Goal: Task Accomplishment & Management: Use online tool/utility

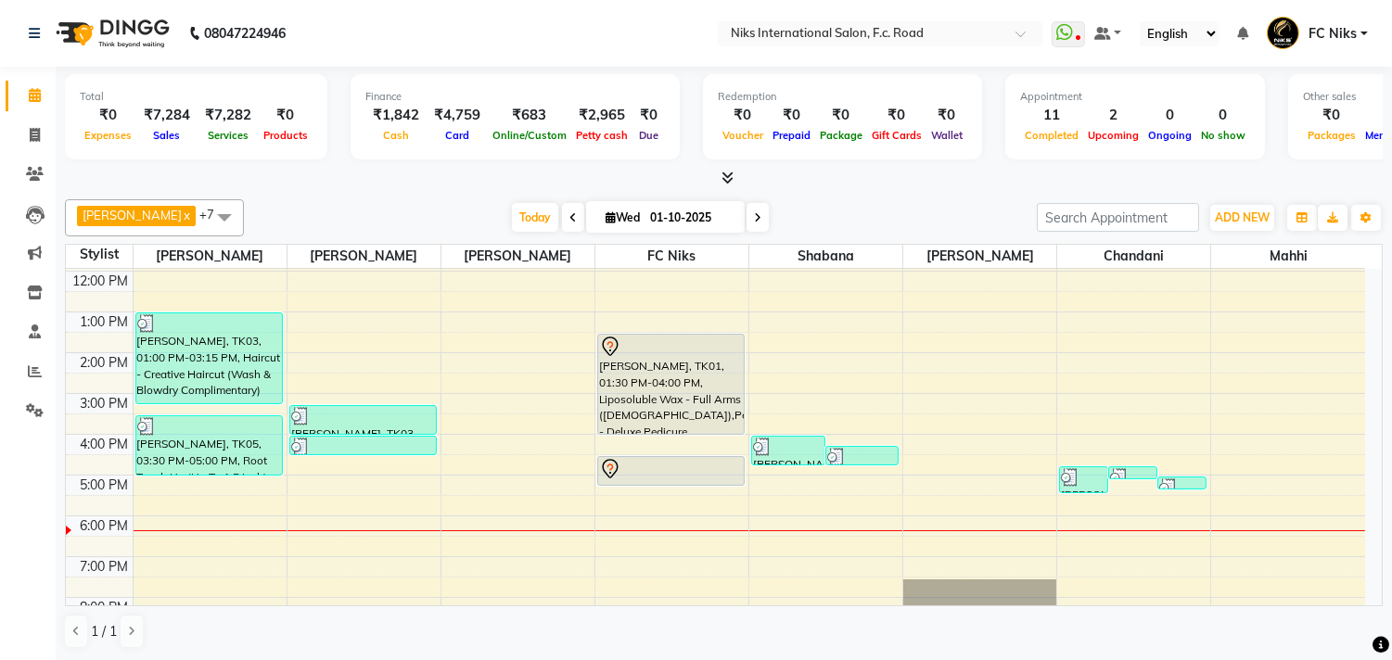
scroll to position [276, 0]
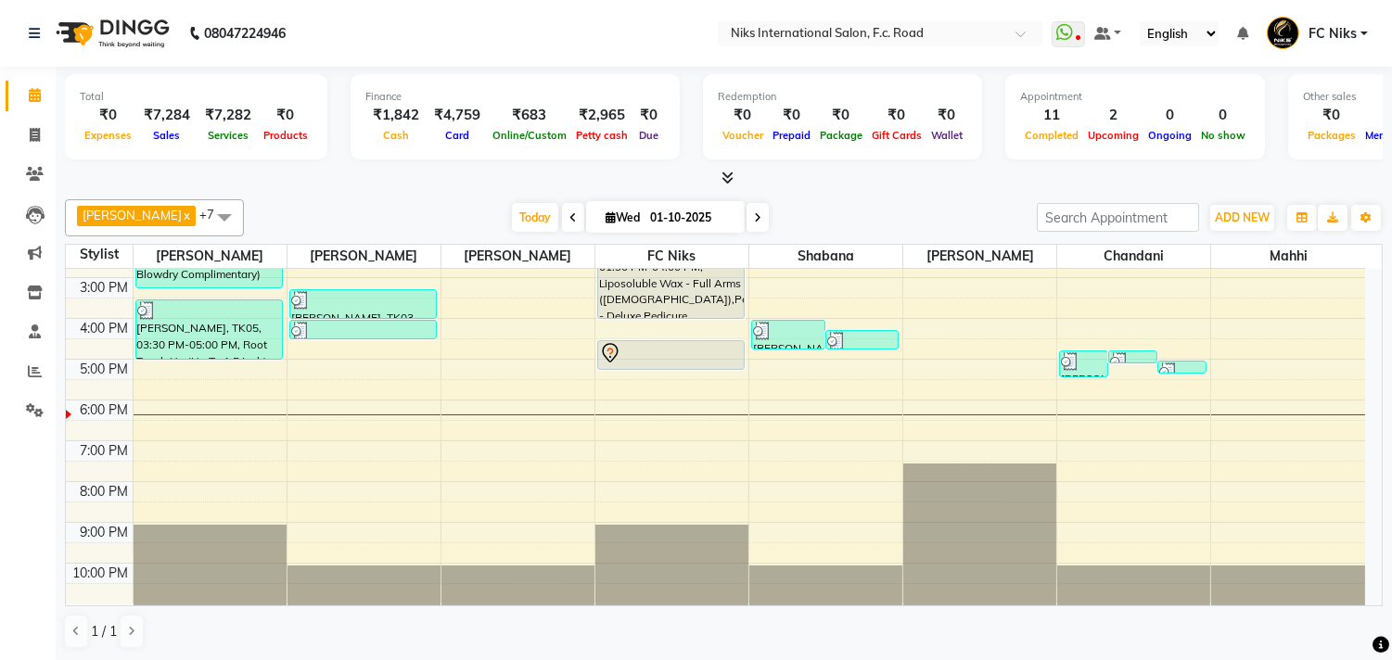
click at [755, 215] on icon at bounding box center [757, 217] width 7 height 11
type input "02-10-2025"
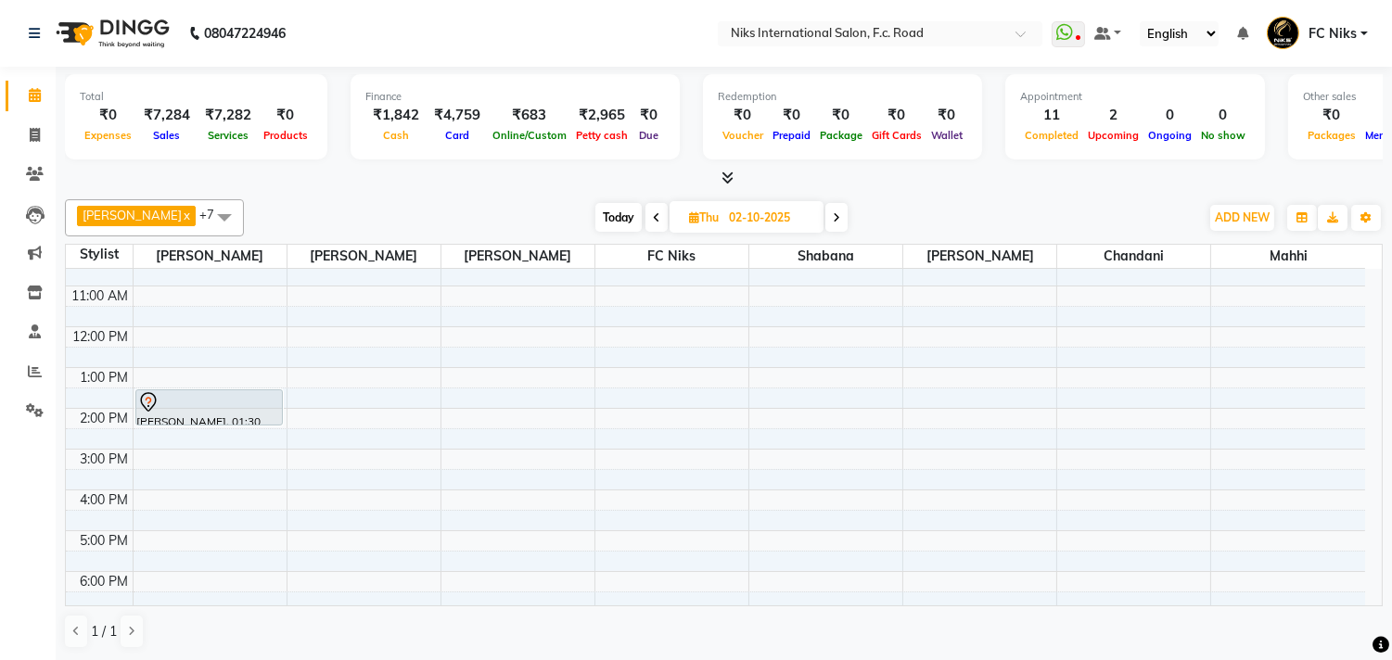
scroll to position [70, 0]
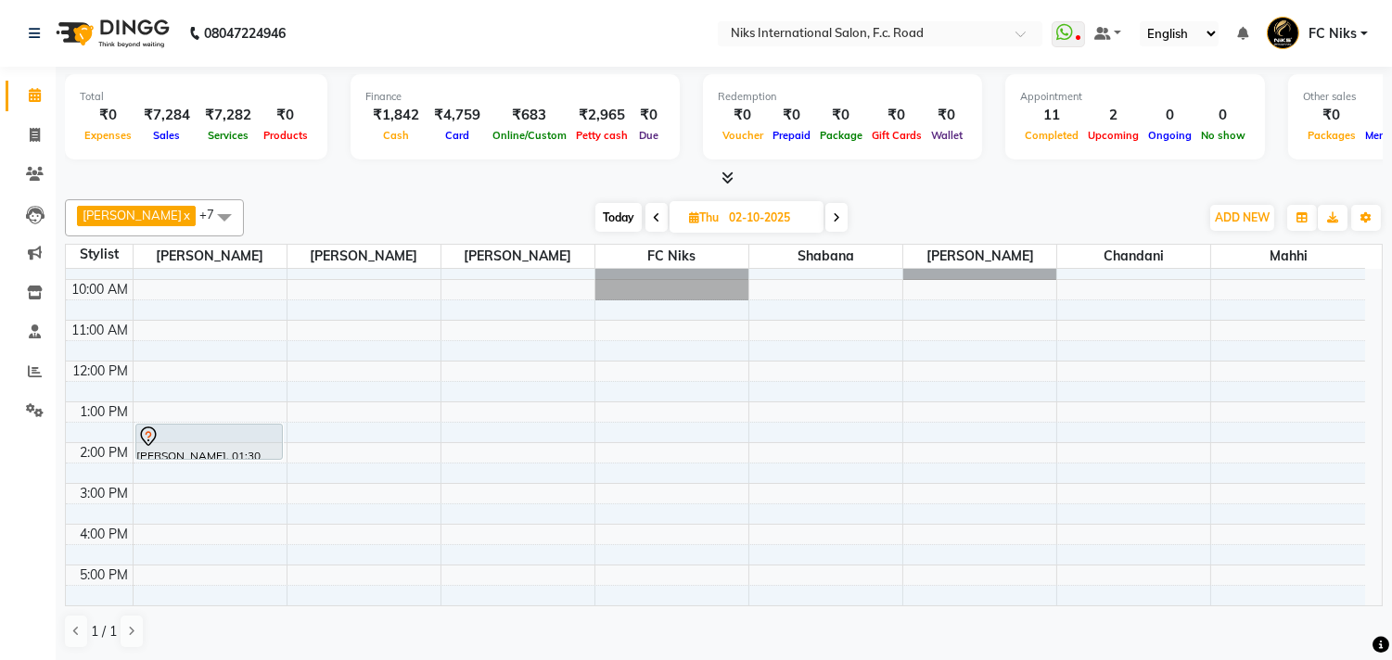
click at [654, 386] on div "8:00 AM 9:00 AM 10:00 AM 11:00 AM 12:00 PM 1:00 PM 2:00 PM 3:00 PM 4:00 PM 5:00…" at bounding box center [715, 503] width 1299 height 611
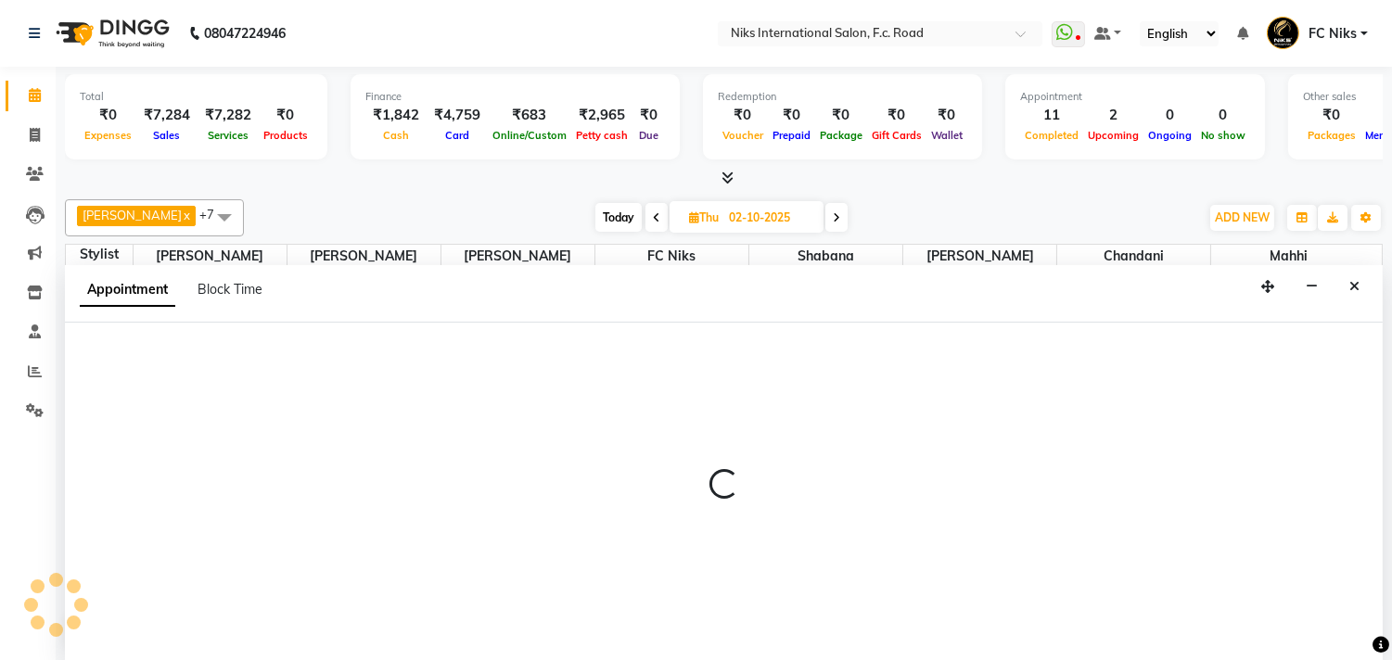
scroll to position [1, 0]
select select "800"
select select "750"
select select "tentative"
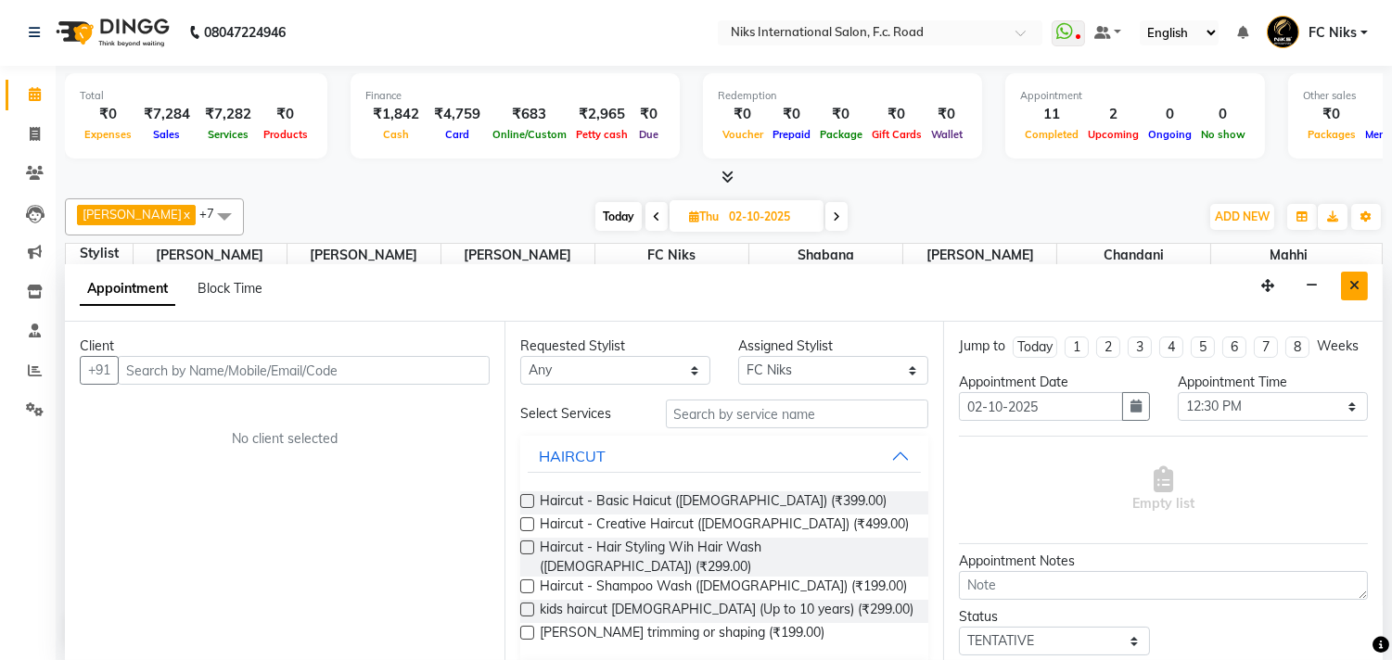
click at [1350, 294] on button "Close" at bounding box center [1354, 286] width 27 height 29
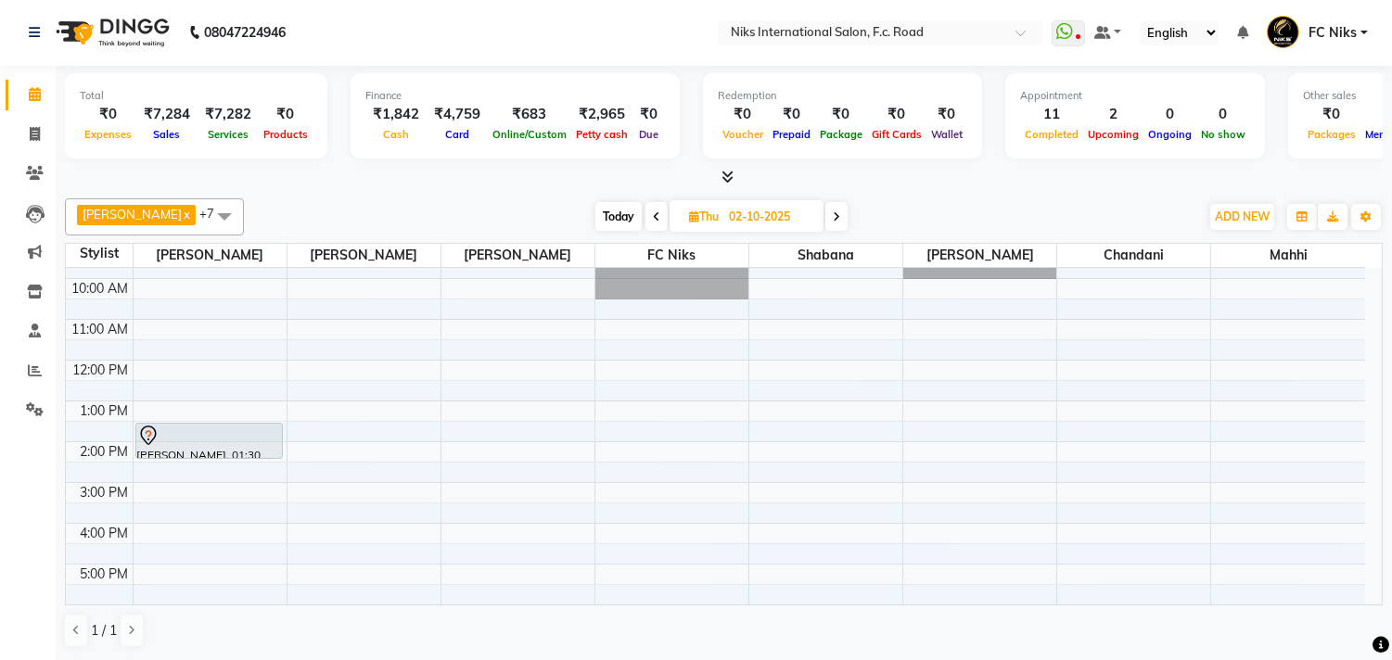
click at [610, 224] on span "Today" at bounding box center [618, 216] width 46 height 29
type input "01-10-2025"
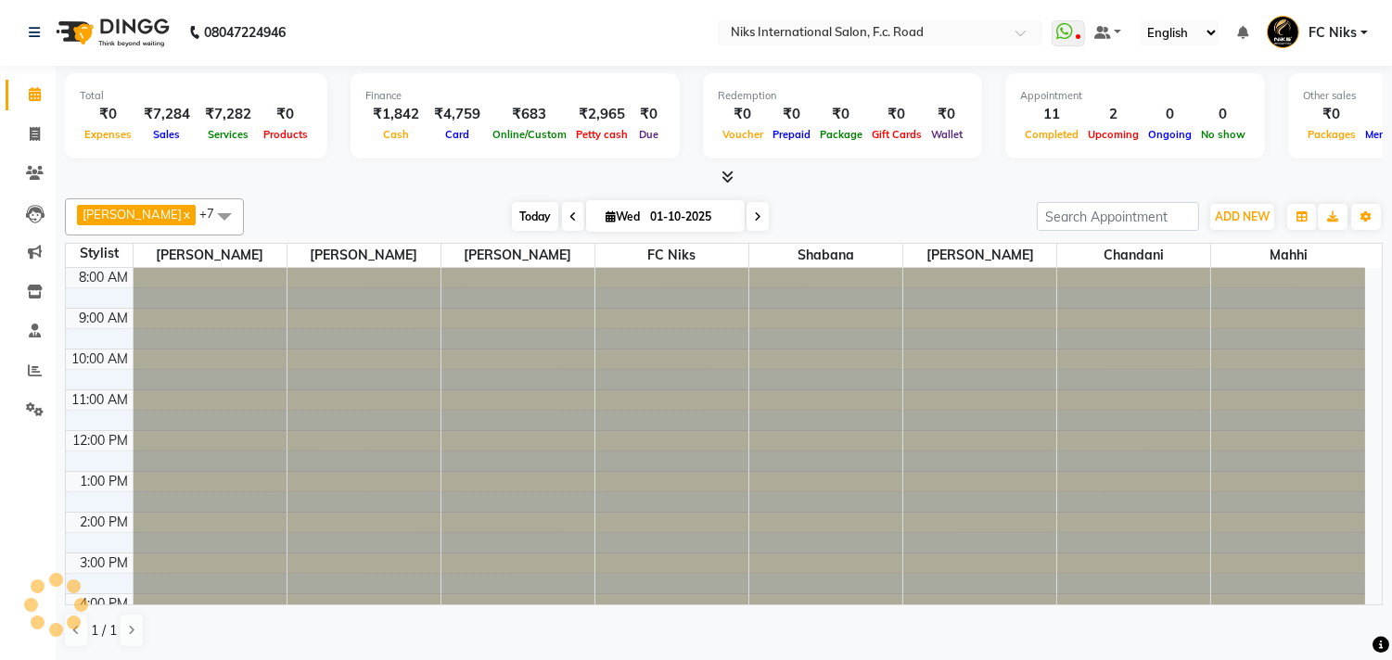
scroll to position [276, 0]
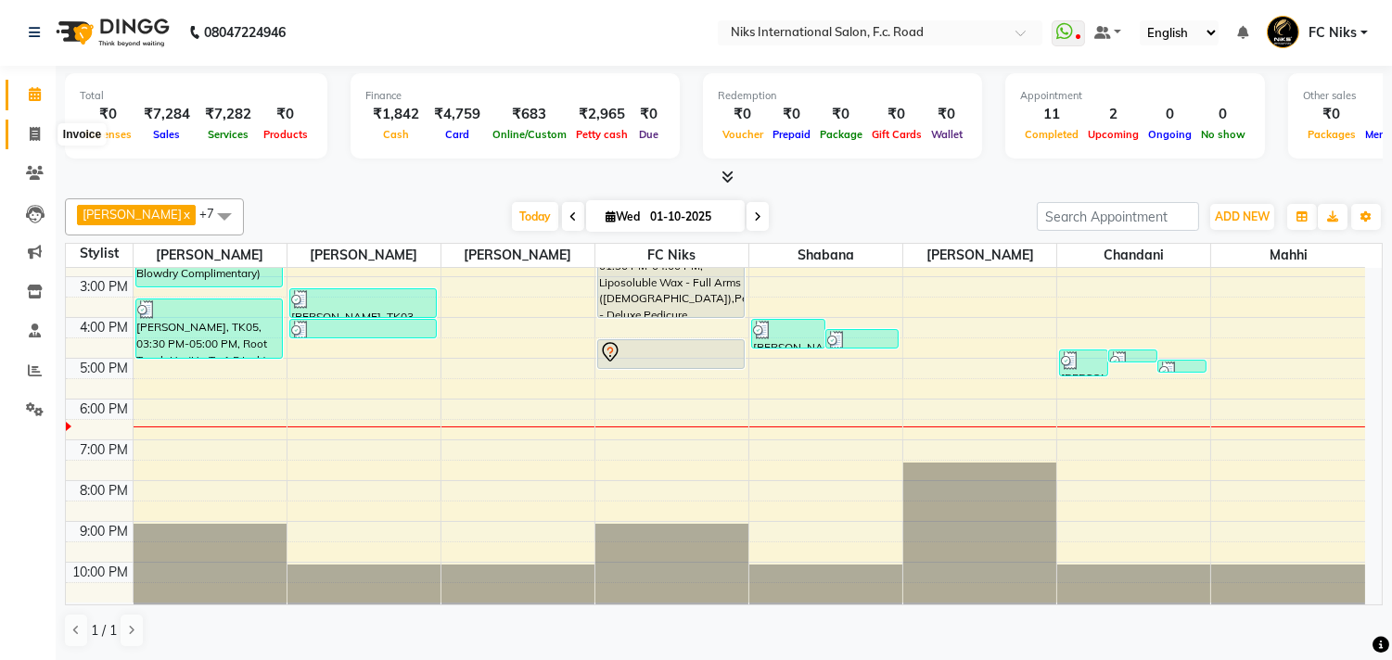
click at [40, 128] on span at bounding box center [35, 134] width 32 height 21
select select "service"
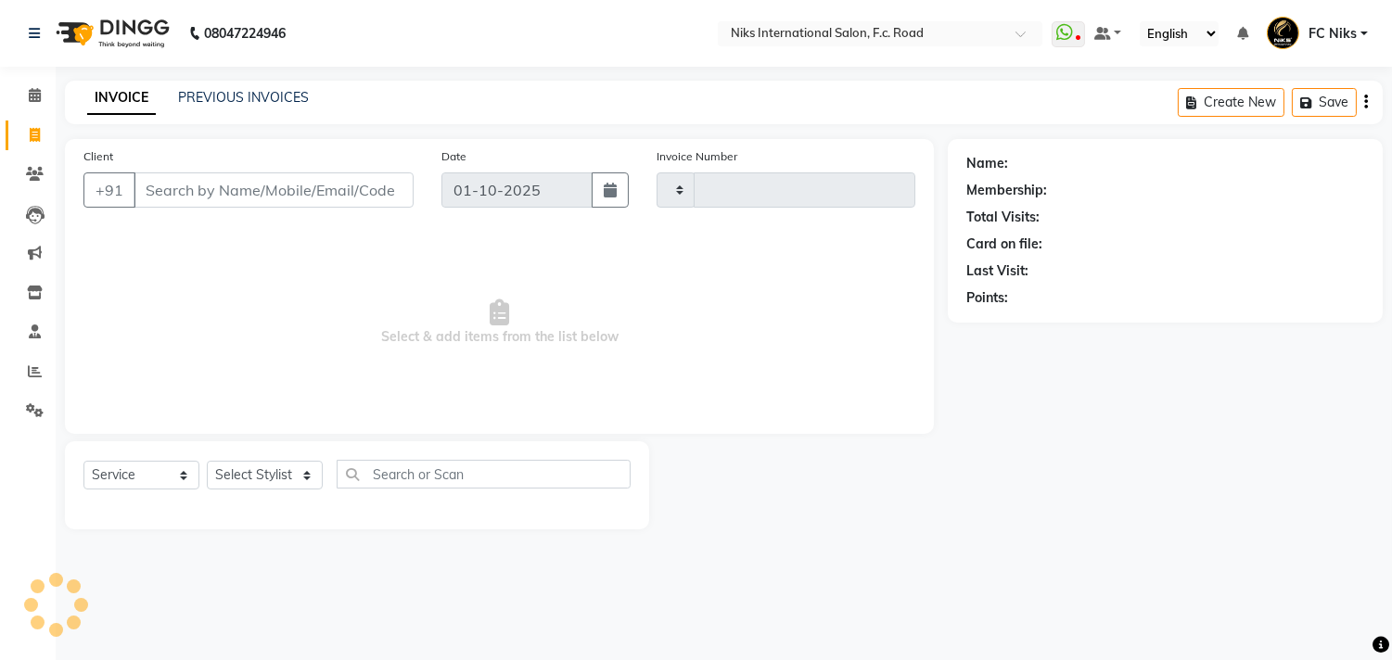
type input "2152"
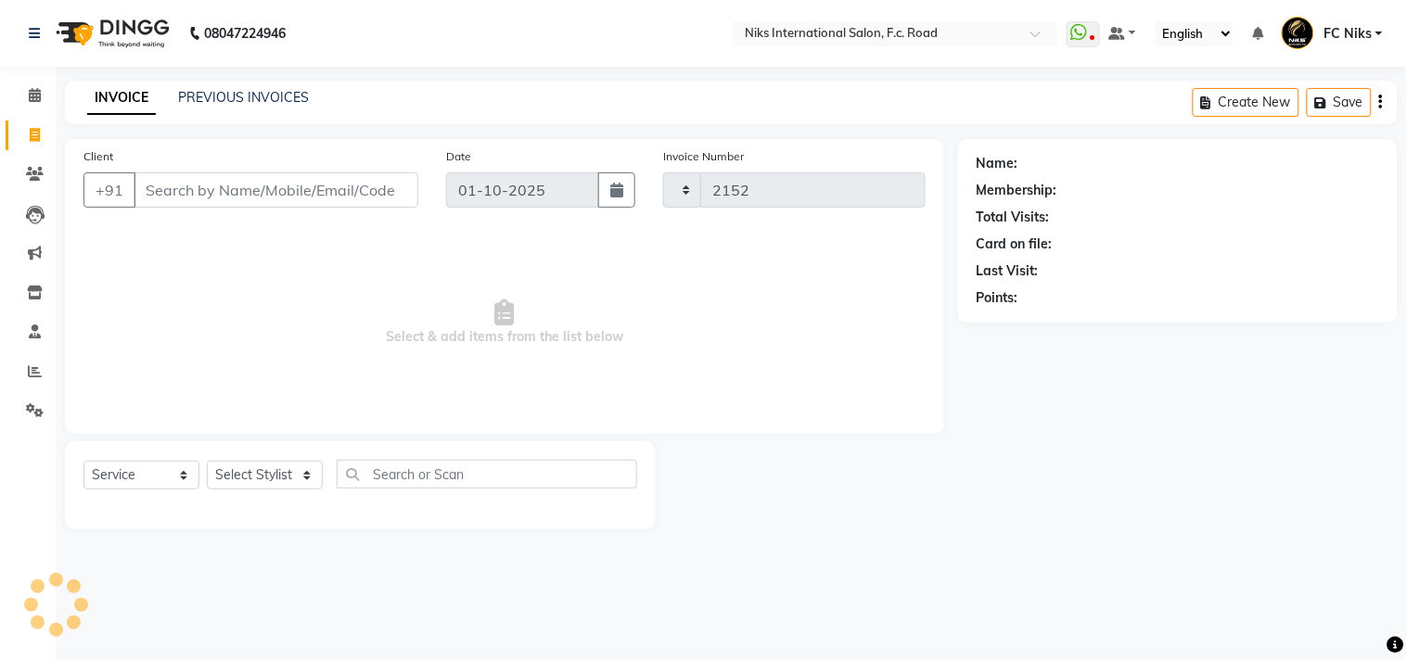
select select "7"
click at [276, 487] on select "Select Stylist" at bounding box center [265, 475] width 116 height 29
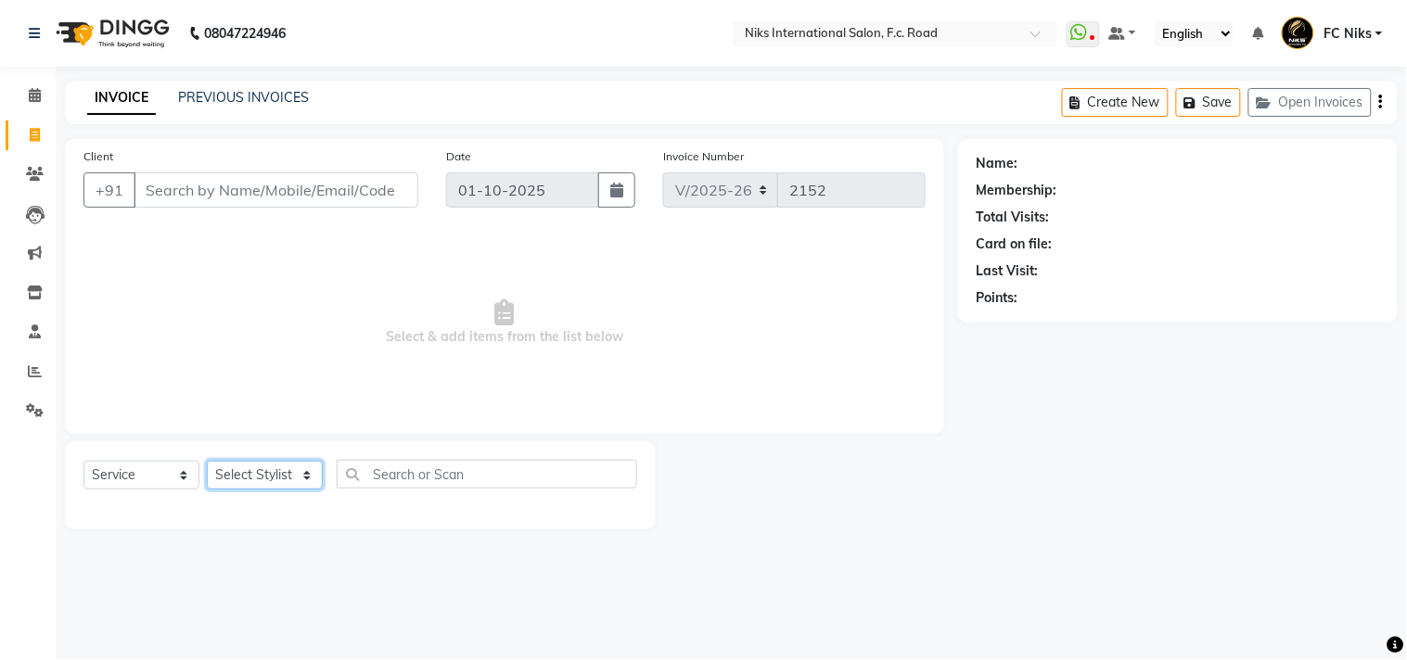
select select "89392"
click at [207, 462] on select "Select Stylist Abhishek Amruta Bhagyashree CA Devkar Chandani FC Niks Ishika Ja…" at bounding box center [265, 475] width 116 height 29
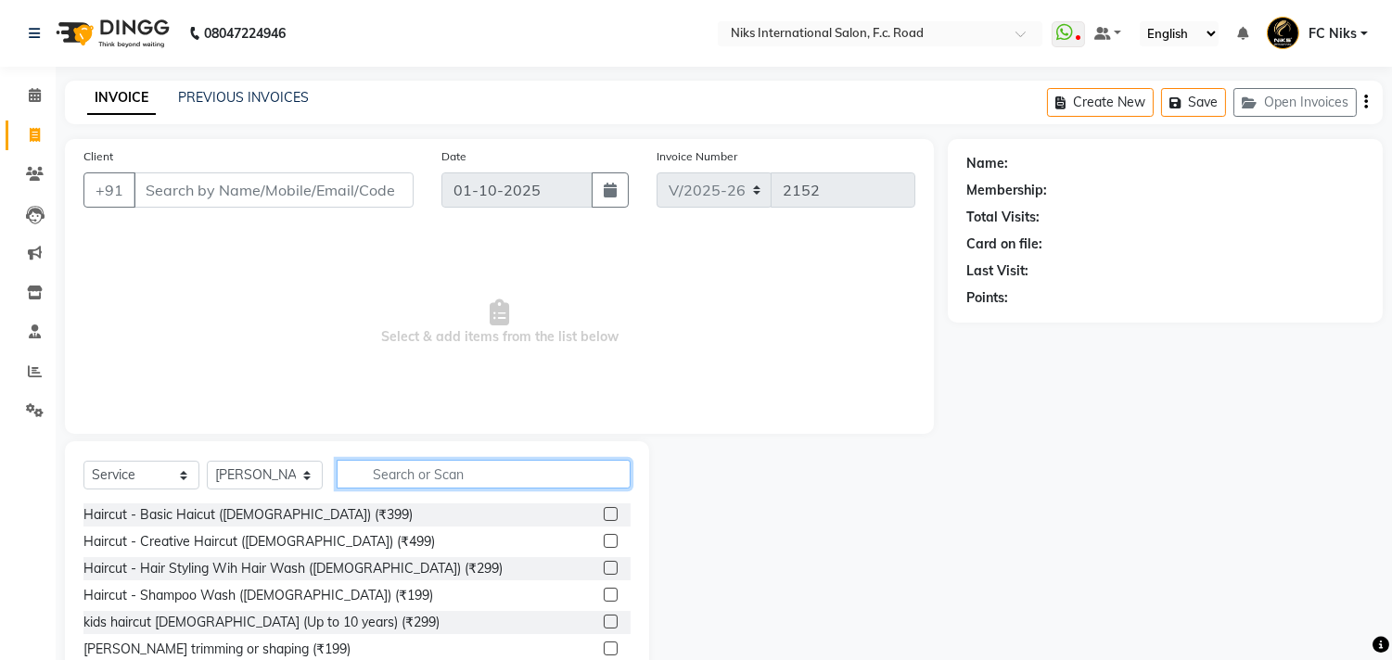
click at [413, 465] on input "text" at bounding box center [484, 474] width 294 height 29
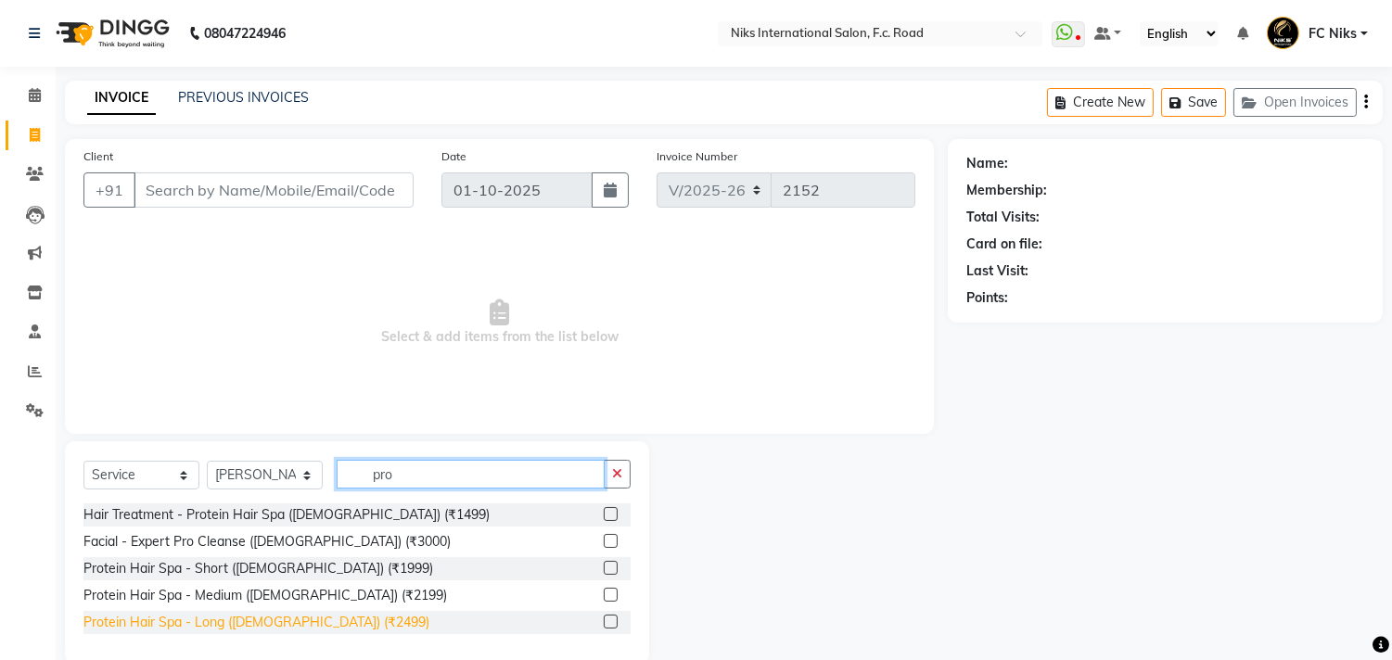
type input "pro"
click at [279, 619] on div "Protein Hair Spa - Long (Female) (₹2499)" at bounding box center [256, 622] width 346 height 19
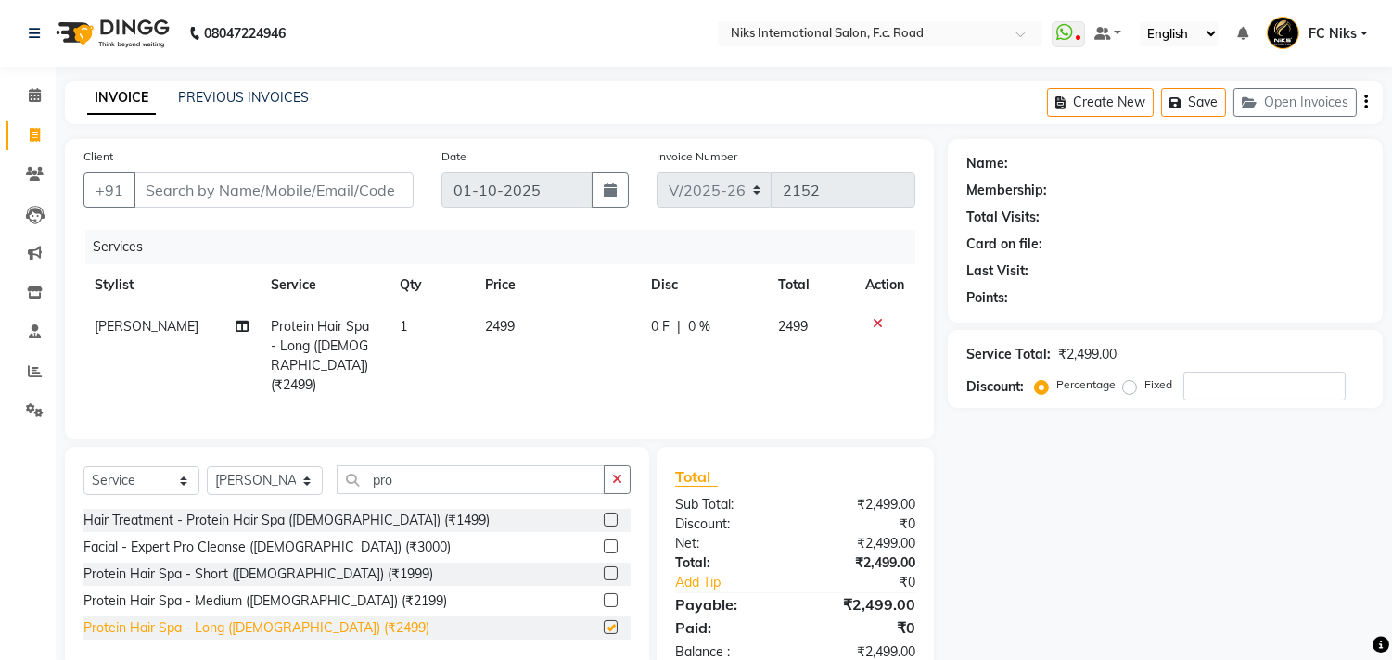
checkbox input "false"
click at [524, 326] on td "2499" at bounding box center [557, 356] width 166 height 100
select select "89392"
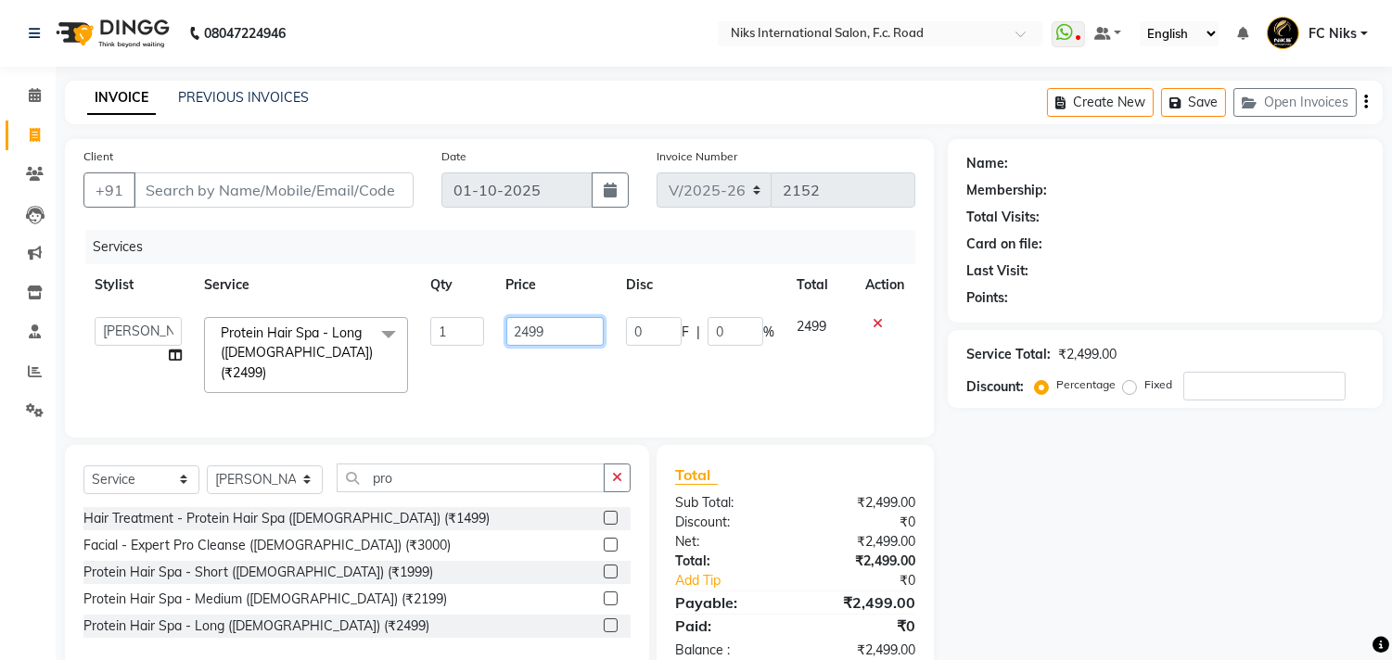
click at [547, 327] on input "2499" at bounding box center [554, 331] width 97 height 29
type input "2500"
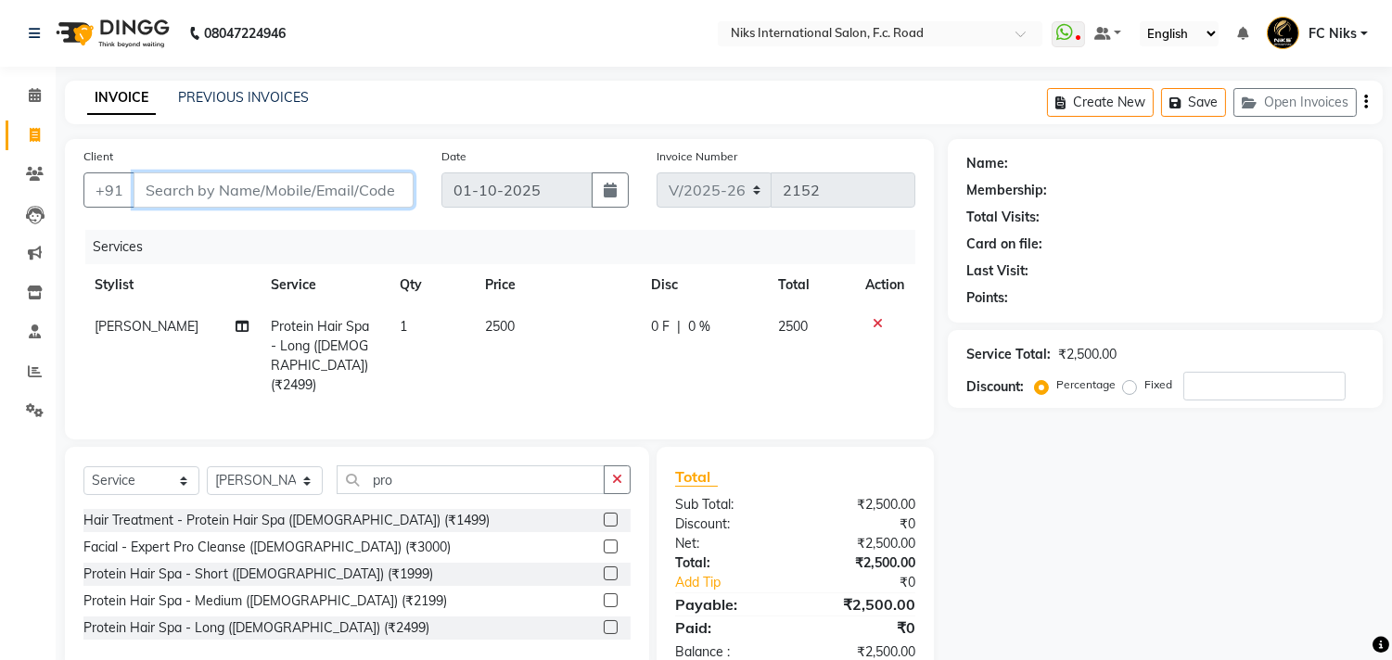
click at [336, 188] on input "Client" at bounding box center [274, 190] width 280 height 35
click at [283, 478] on select "Select Stylist Abhishek Amruta Bhagyashree CA Devkar Chandani FC Niks Ishika Ja…" at bounding box center [265, 481] width 116 height 29
select select "62714"
click at [207, 467] on select "Select Stylist Abhishek Amruta Bhagyashree CA Devkar Chandani FC Niks Ishika Ja…" at bounding box center [265, 481] width 116 height 29
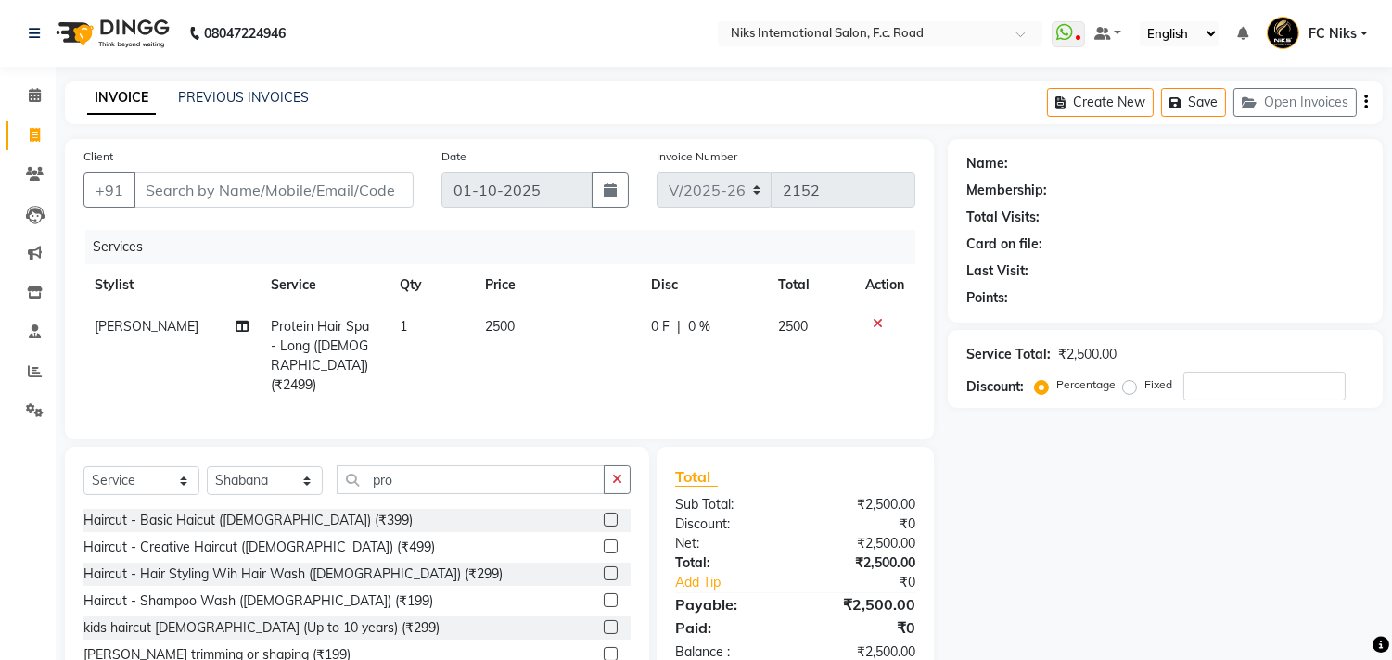
click at [616, 473] on button "button" at bounding box center [617, 480] width 27 height 29
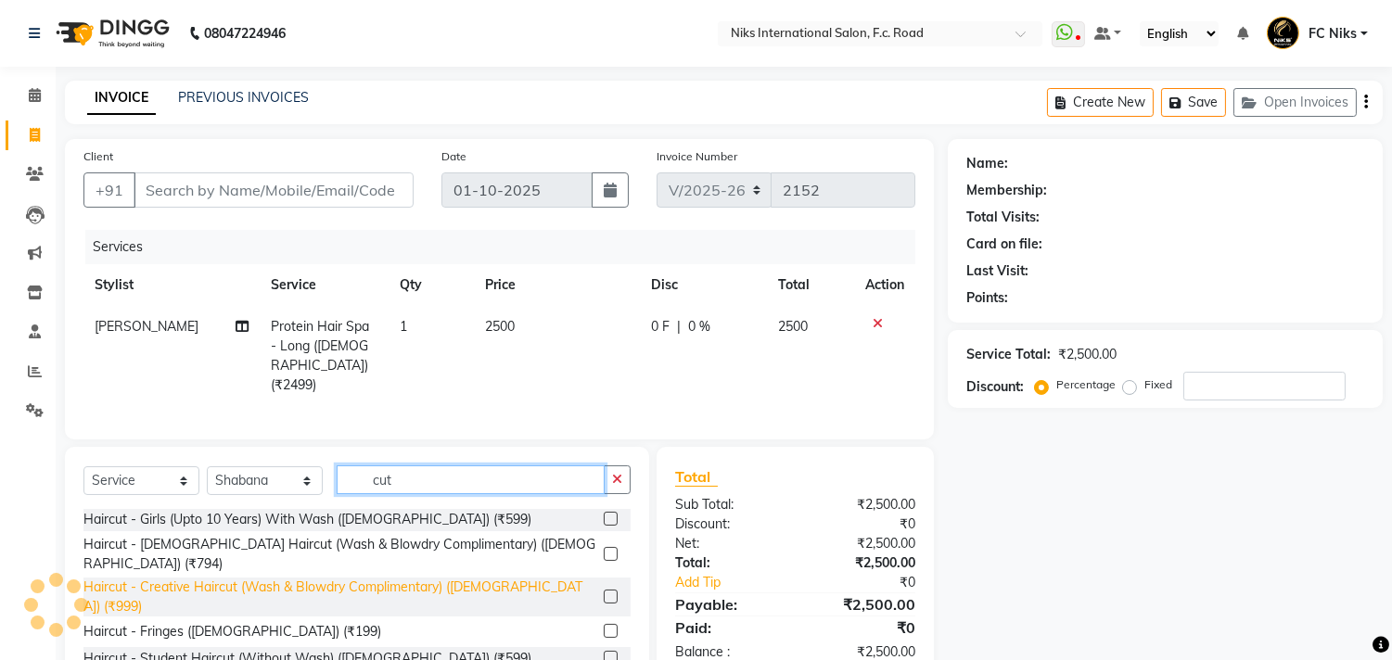
scroll to position [163, 0]
type input "cut"
click at [498, 577] on div "Haircut - Creative Haircut (Wash & Blowdry Complimentary) (Female) (₹999)" at bounding box center [339, 596] width 513 height 39
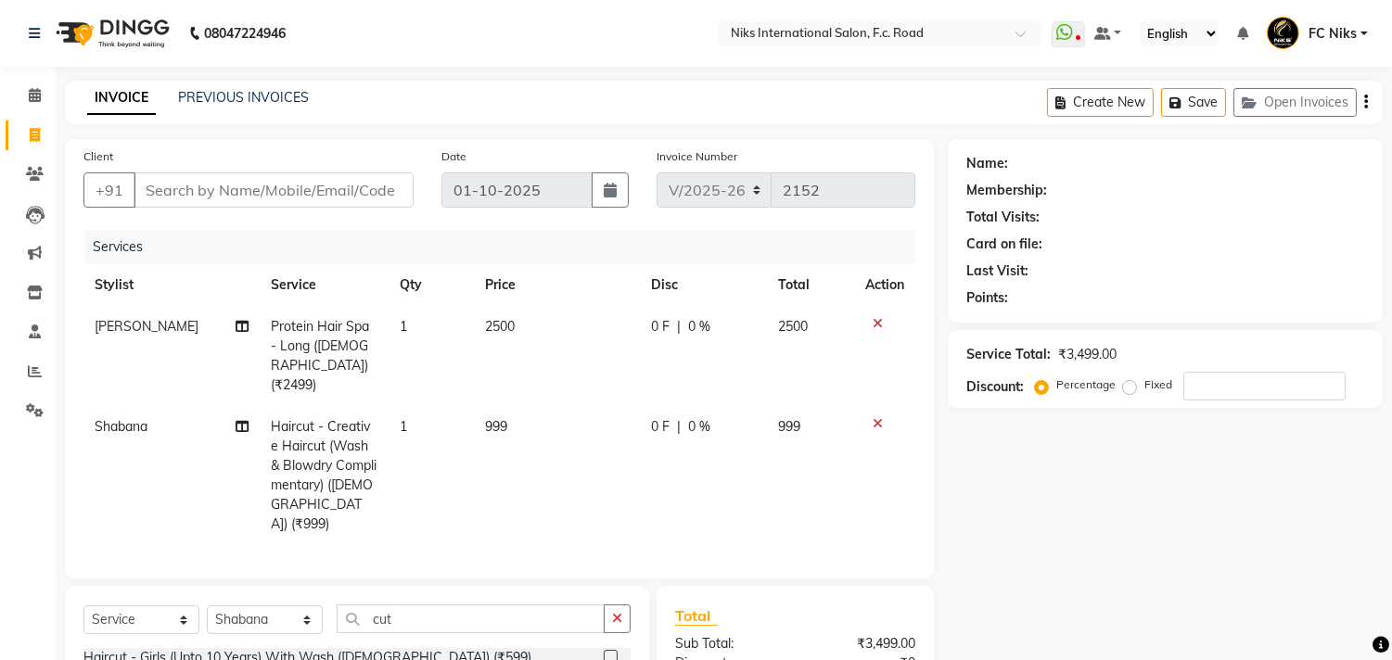
checkbox input "false"
click at [532, 406] on td "999" at bounding box center [557, 475] width 166 height 139
select select "62714"
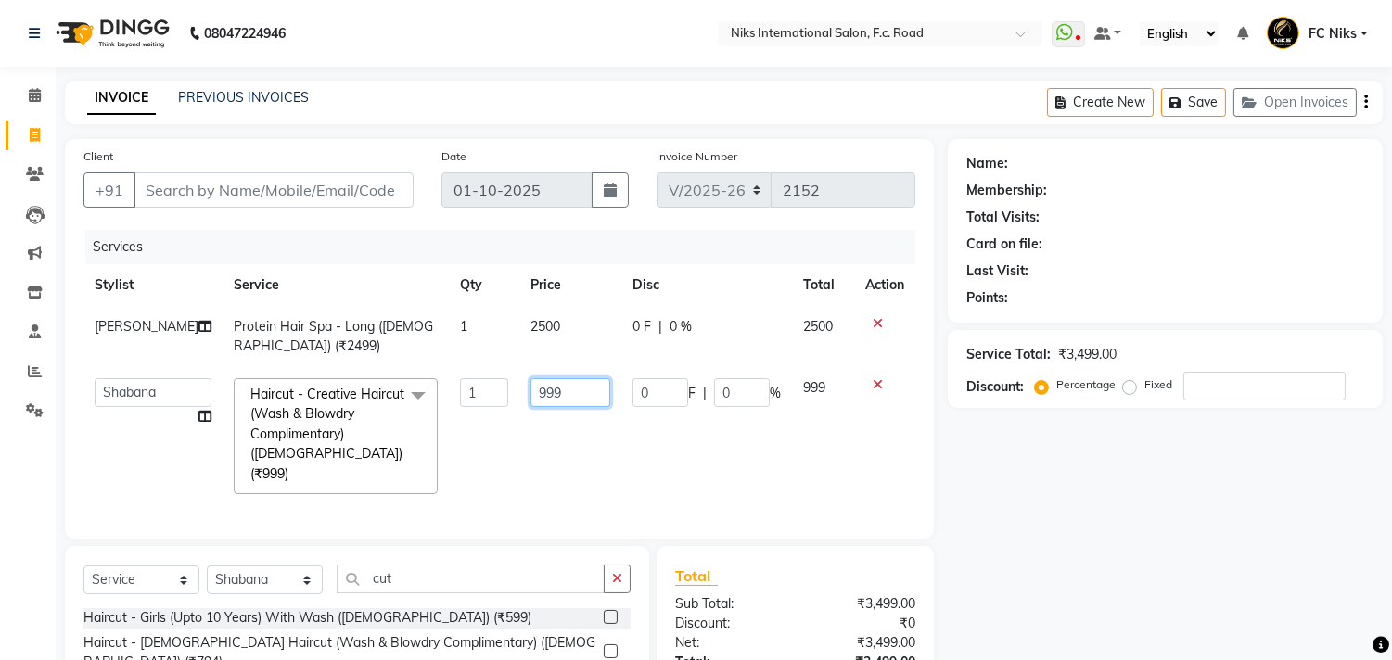
drag, startPoint x: 539, startPoint y: 383, endPoint x: 483, endPoint y: 403, distance: 59.0
click at [483, 403] on tr "Abhishek Amruta Bhagyashree CA Devkar Chandani FC Niks Ishika Jayesh Kirti Koma…" at bounding box center [499, 436] width 832 height 138
type input "1000"
click at [301, 243] on div "Services" at bounding box center [507, 247] width 844 height 34
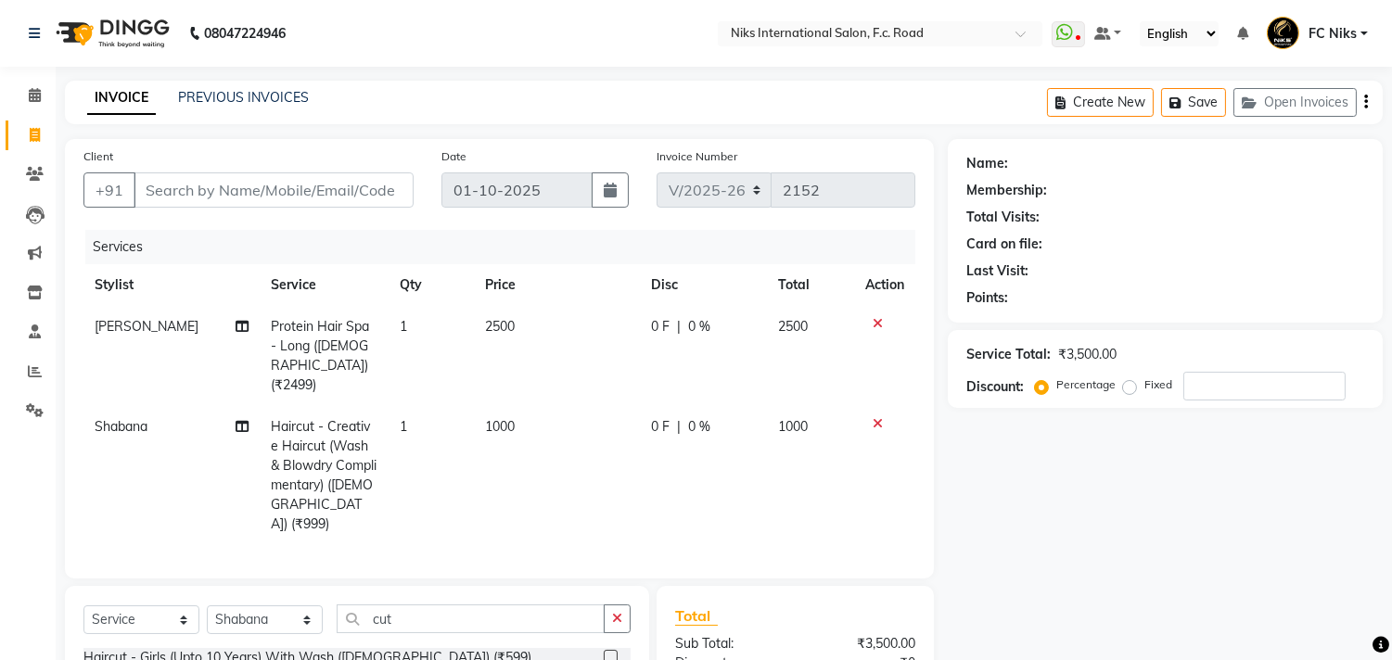
click at [876, 323] on icon at bounding box center [878, 323] width 10 height 13
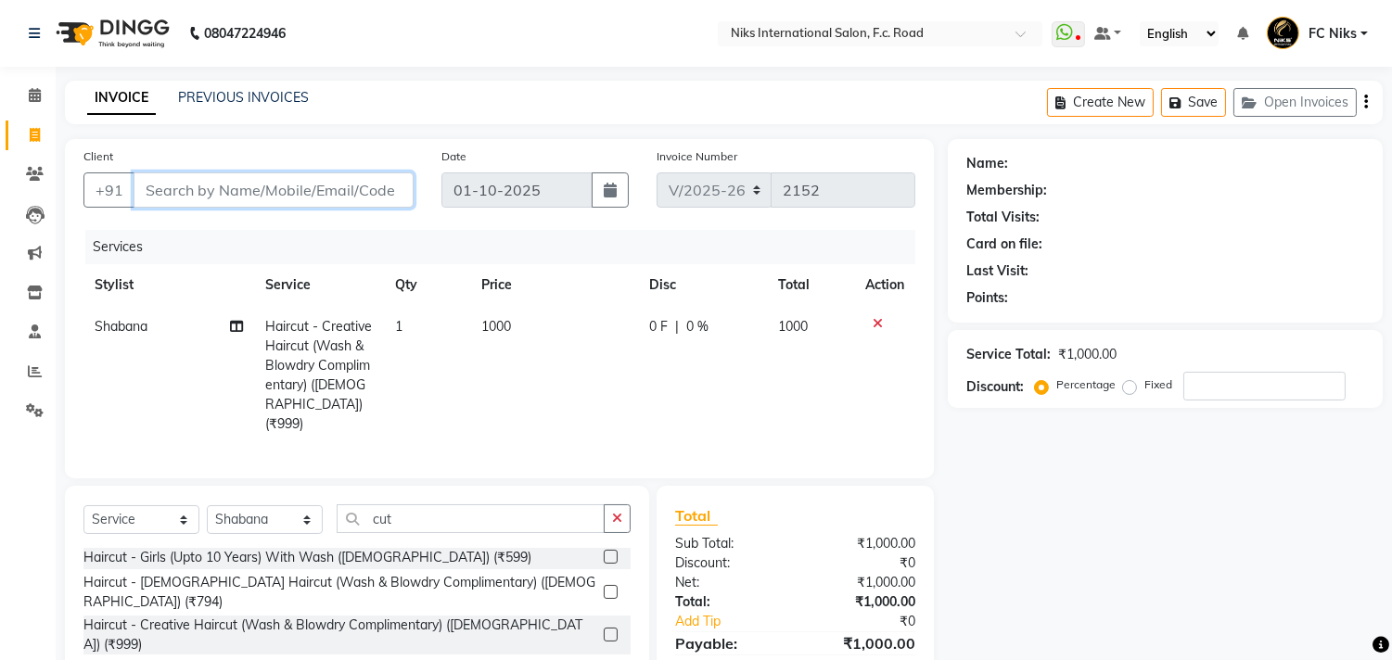
click at [316, 198] on input "Client" at bounding box center [274, 190] width 280 height 35
click at [239, 515] on select "Select Stylist Abhishek Amruta Bhagyashree CA Devkar Chandani FC Niks Ishika Ja…" at bounding box center [265, 519] width 116 height 29
select select "89392"
click at [207, 505] on select "Select Stylist Abhishek Amruta Bhagyashree CA Devkar Chandani FC Niks Ishika Ja…" at bounding box center [265, 519] width 116 height 29
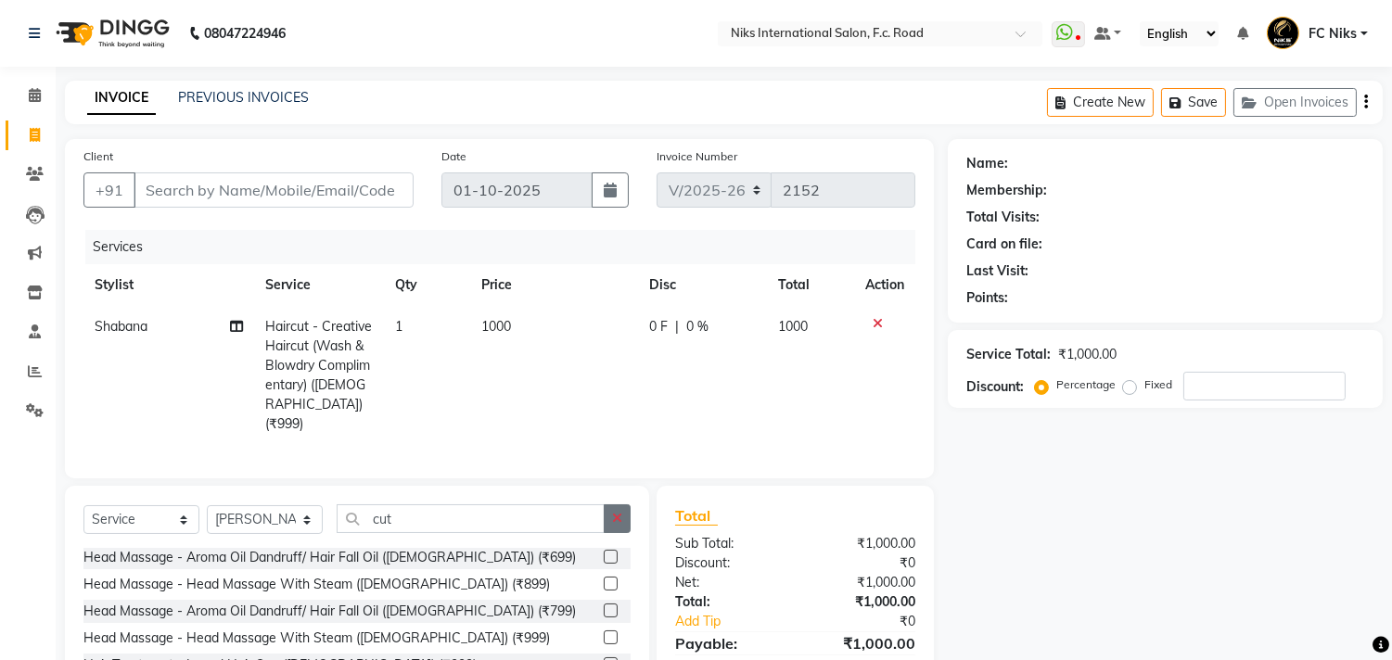
click at [613, 506] on button "button" at bounding box center [617, 519] width 27 height 29
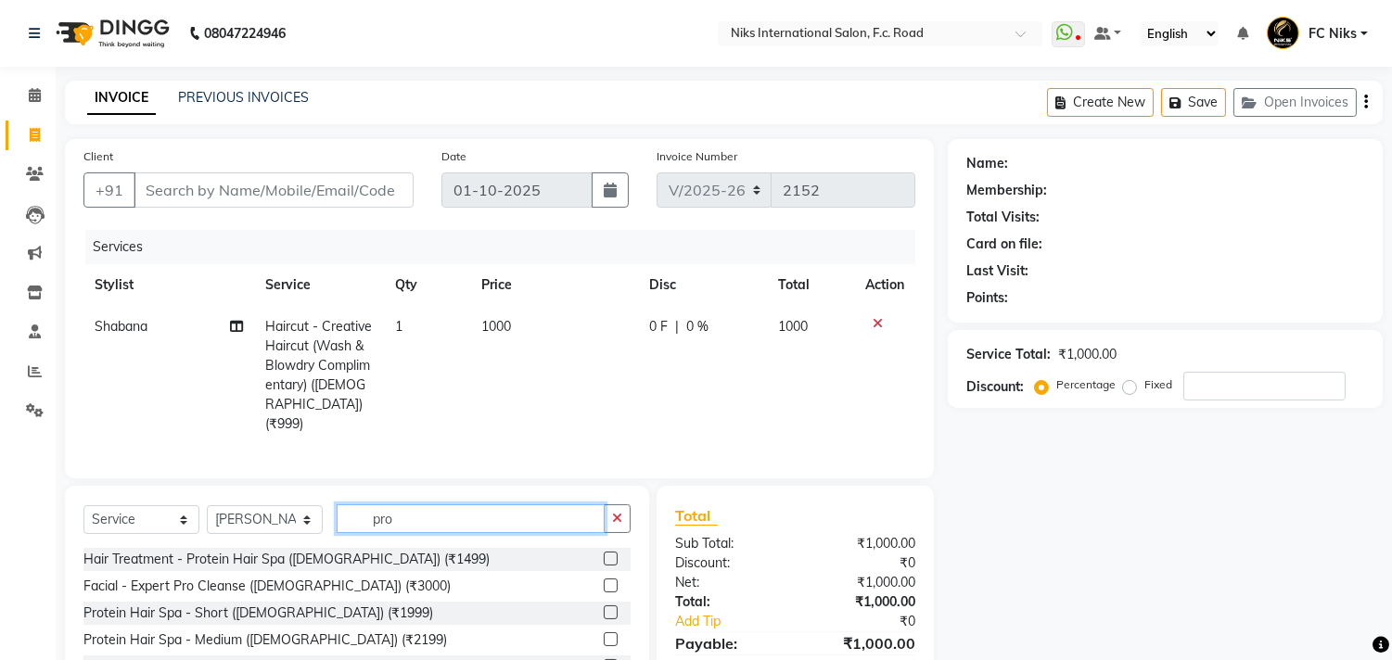
scroll to position [83, 0]
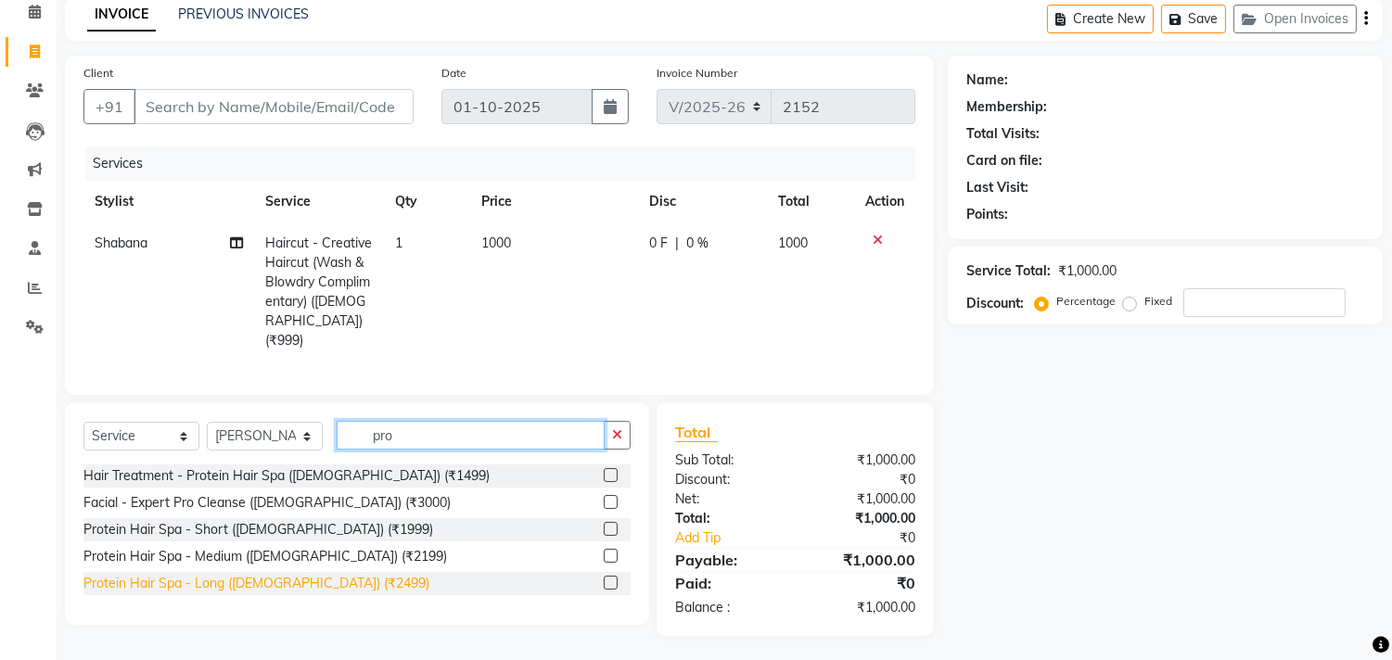
type input "pro"
click at [298, 575] on div "Protein Hair Spa - Long (Female) (₹2499)" at bounding box center [256, 583] width 346 height 19
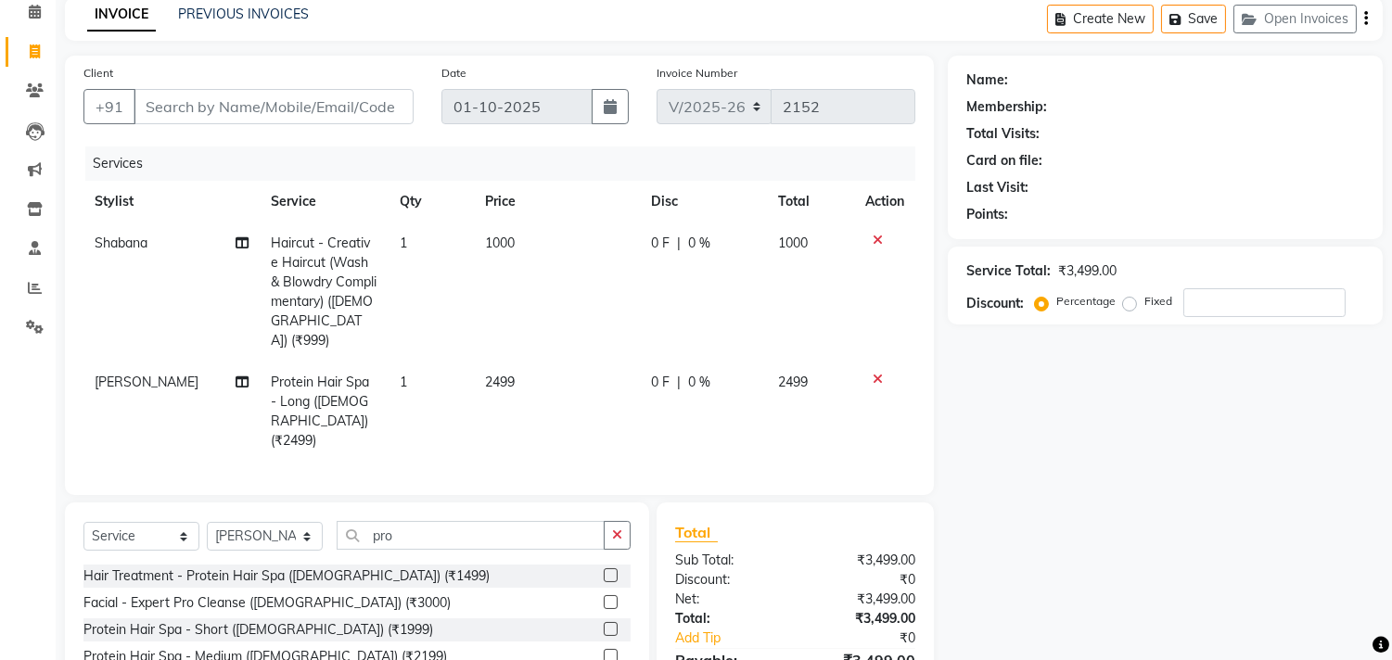
checkbox input "false"
click at [542, 372] on td "2499" at bounding box center [557, 412] width 166 height 100
select select "89392"
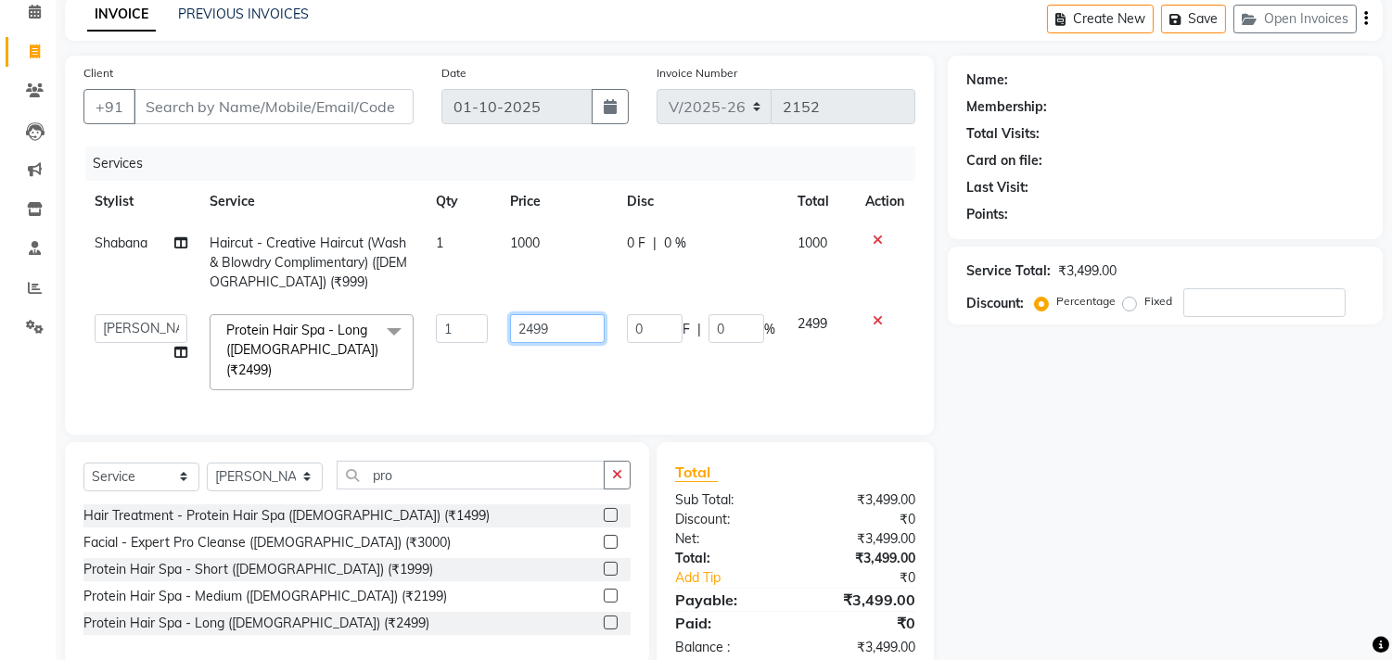
drag, startPoint x: 569, startPoint y: 316, endPoint x: 499, endPoint y: 328, distance: 70.6
click at [499, 328] on td "2499" at bounding box center [557, 352] width 117 height 98
type input "2500"
click at [331, 97] on input "Client" at bounding box center [274, 106] width 280 height 35
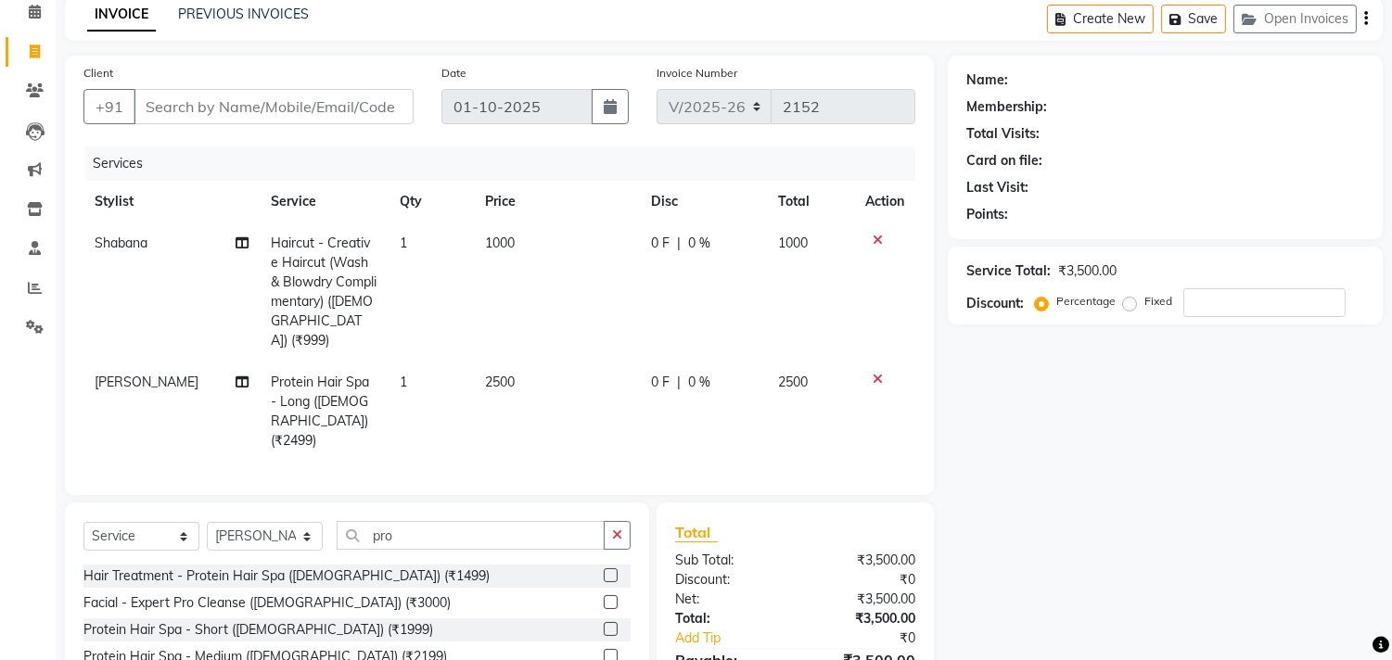
click at [299, 263] on span "Haircut - Creative Haircut (Wash & Blowdry Complimentary) (Female) (₹999)" at bounding box center [325, 292] width 106 height 114
select select "62714"
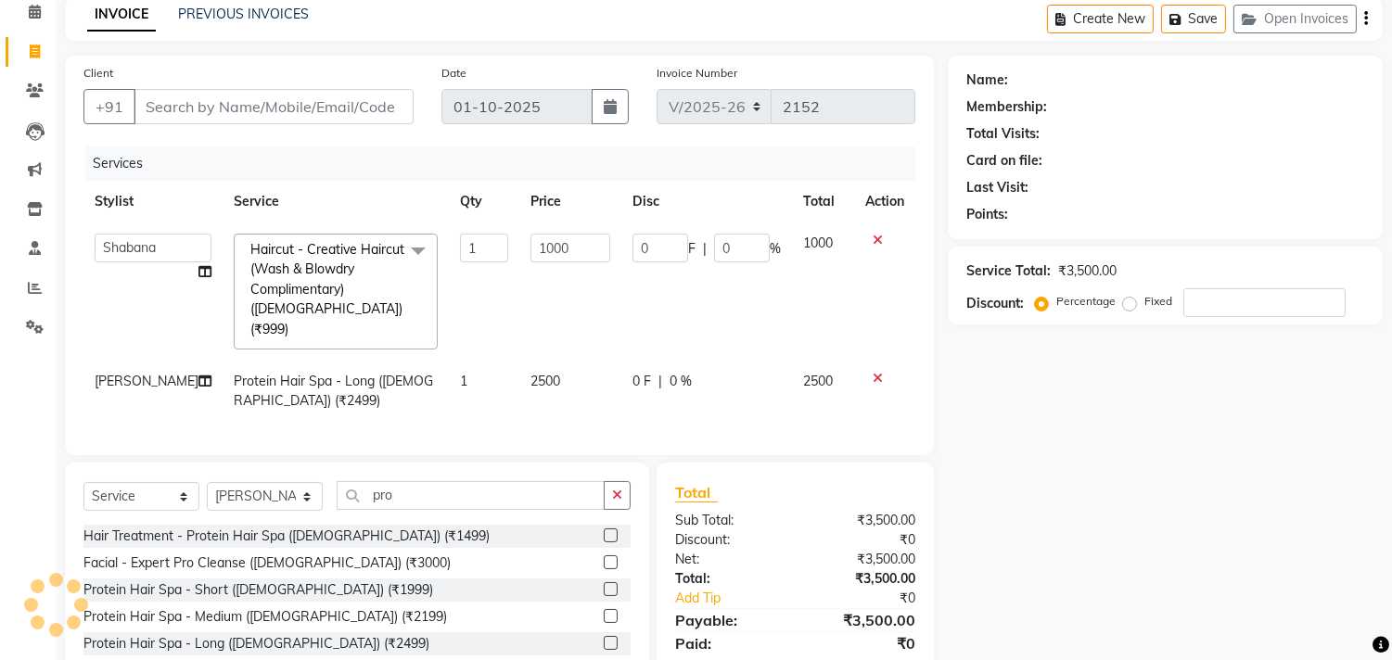
click at [308, 270] on span "Haircut - Creative Haircut (Wash & Blowdry Complimentary) (Female) (₹999)" at bounding box center [327, 289] width 154 height 96
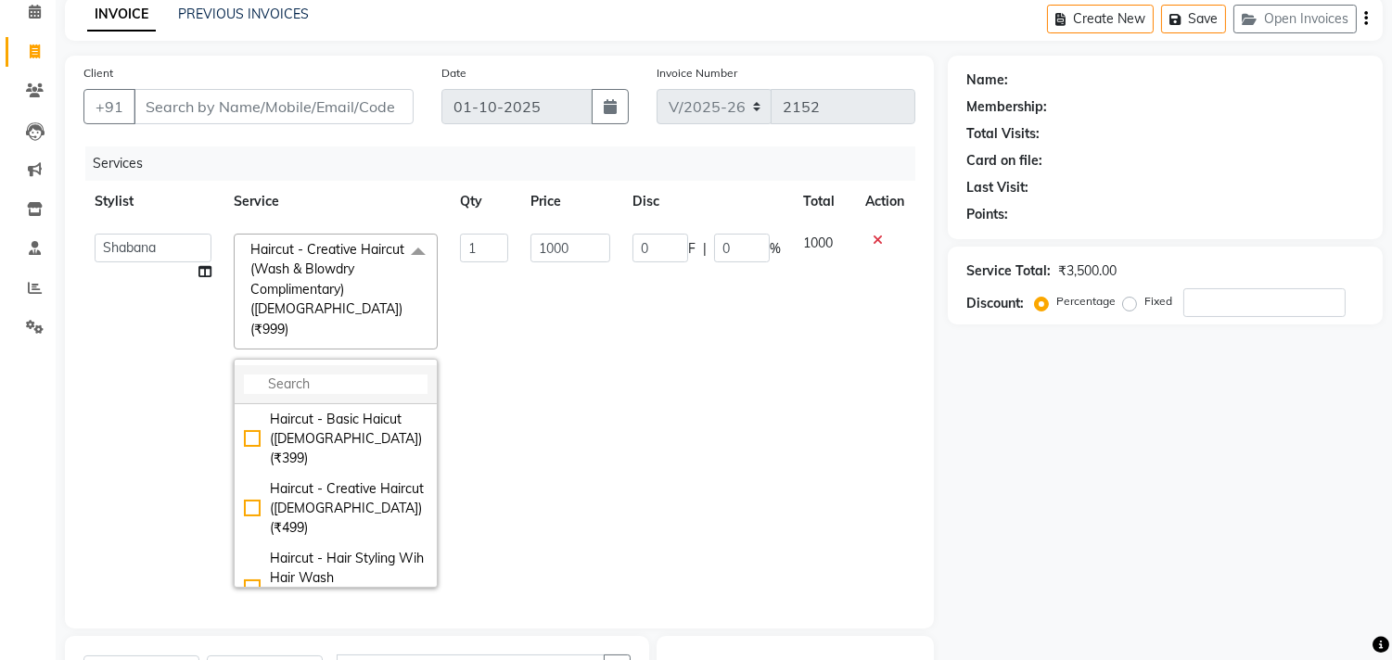
click at [326, 375] on input "multiselect-search" at bounding box center [336, 384] width 184 height 19
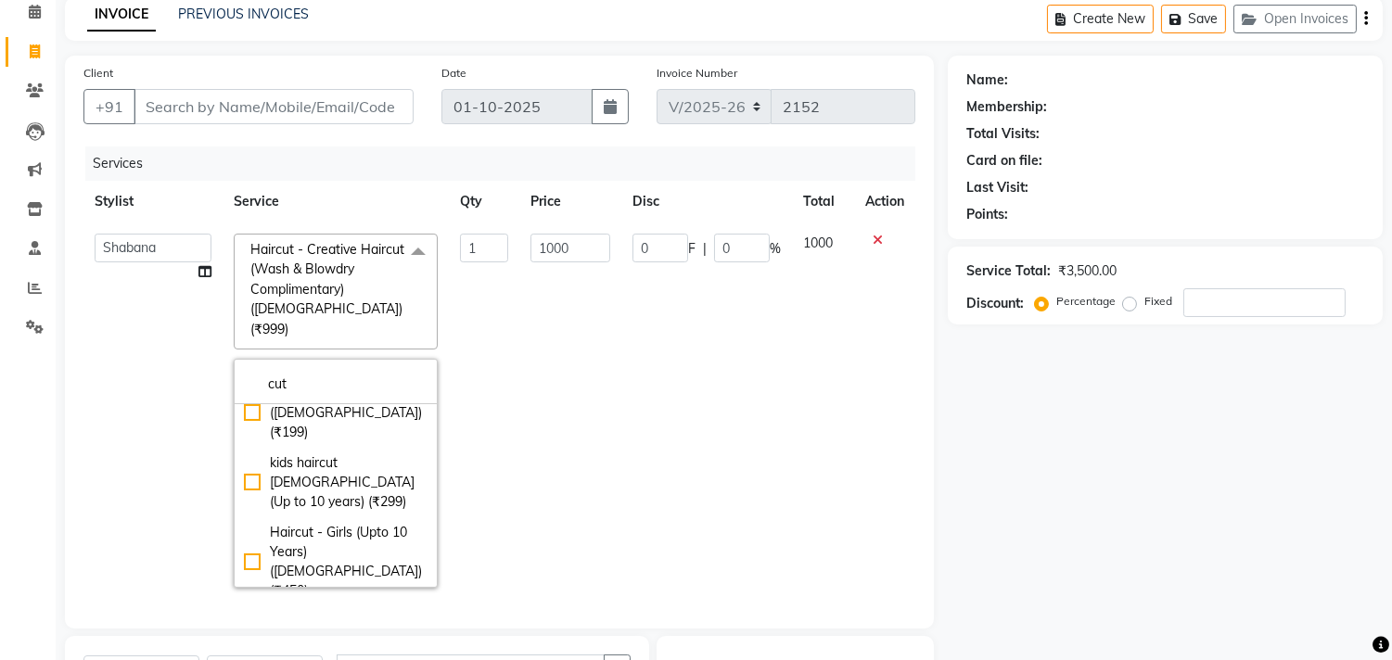
scroll to position [343, 0]
type input "cut"
click at [297, 612] on div "Haircut - Female Haircut (Wash & Blowdry Complimentary) (Female) (₹794)" at bounding box center [336, 670] width 184 height 117
checkbox input "true"
checkbox input "false"
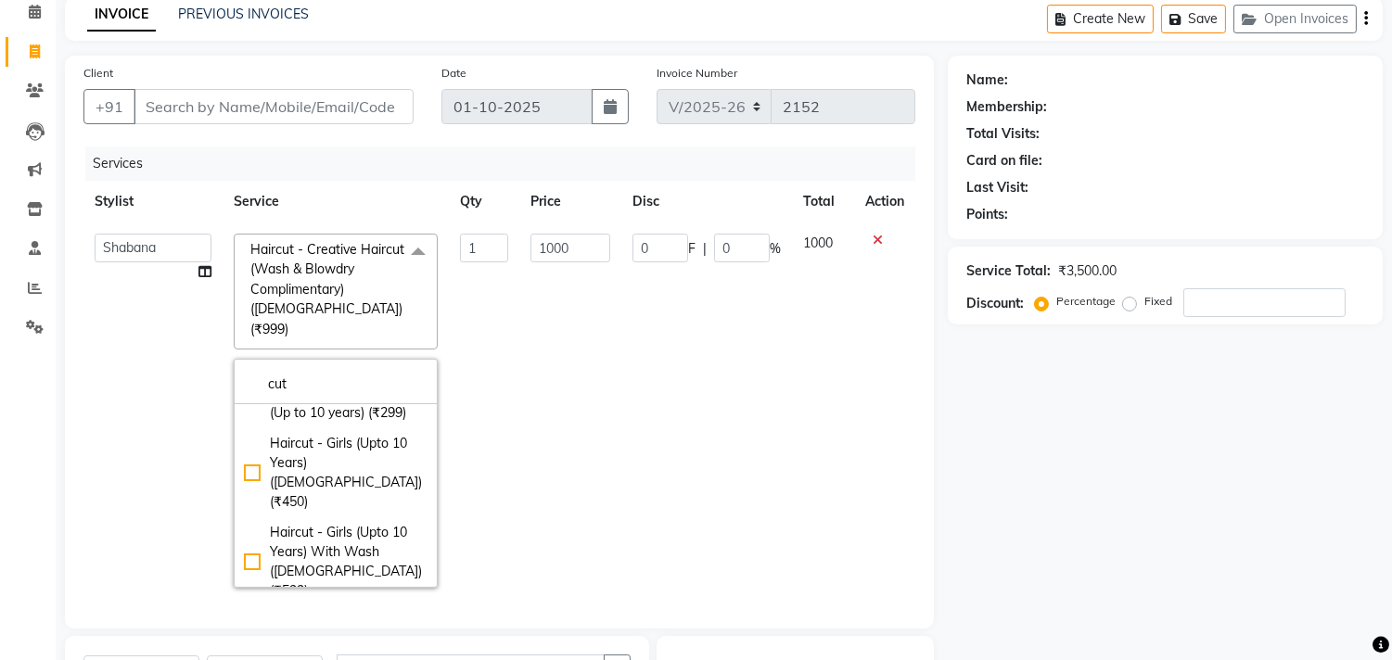
type input "794"
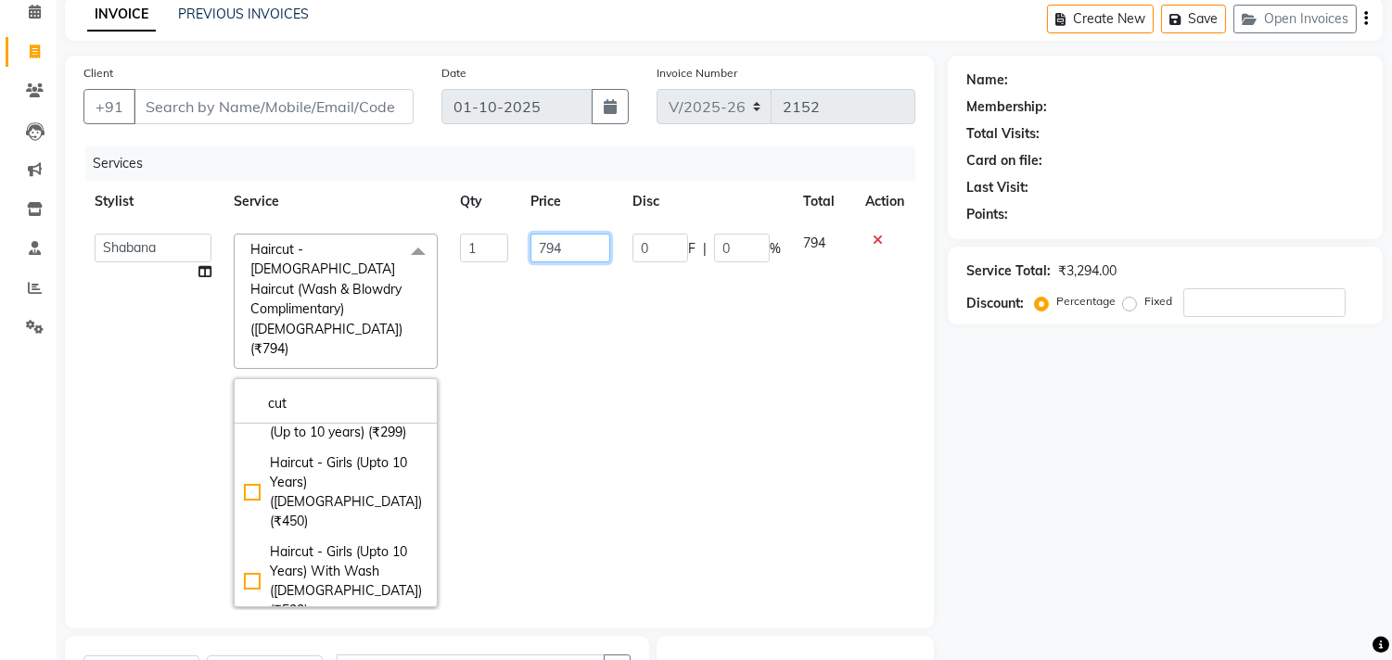
click at [567, 345] on td "794" at bounding box center [570, 421] width 102 height 396
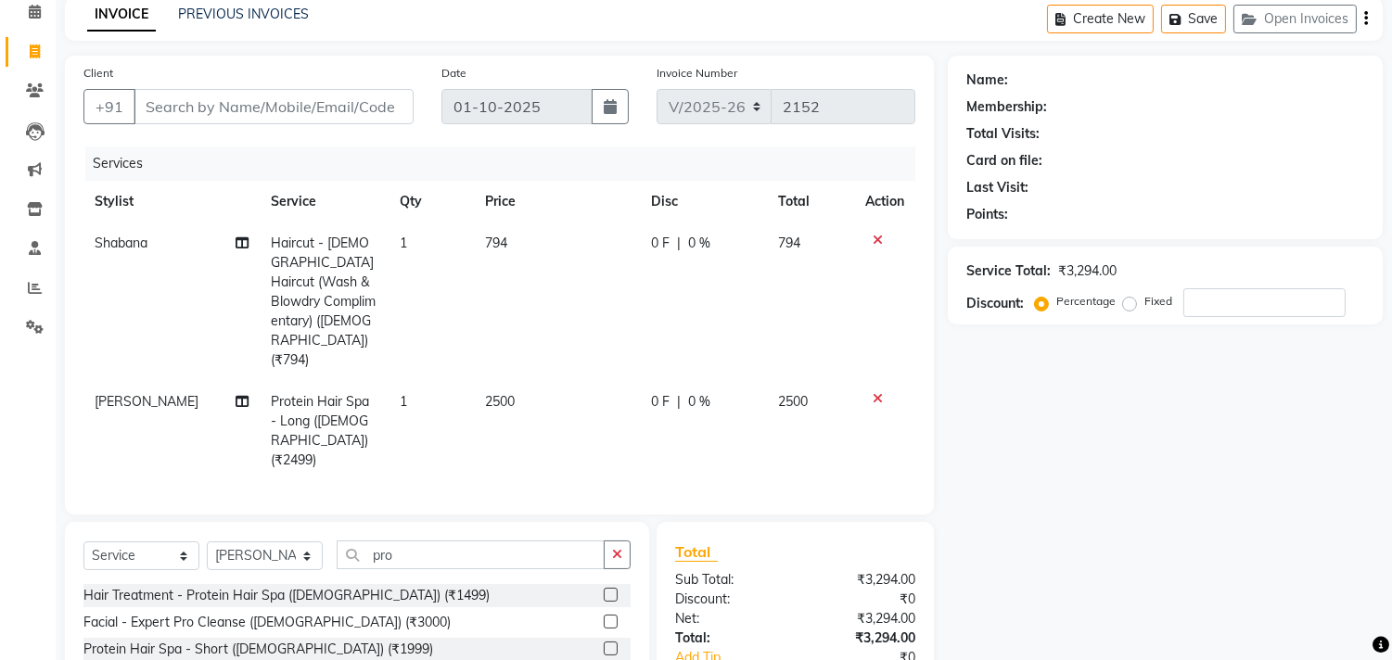
click at [475, 301] on tr "Shabana Haircut - Female Haircut (Wash & Blowdry Complimentary) (Female) (₹794)…" at bounding box center [499, 302] width 832 height 159
click at [253, 542] on select "Select Stylist Abhishek Amruta Bhagyashree CA Devkar Chandani FC Niks Ishika Ja…" at bounding box center [265, 556] width 116 height 29
select select "91744"
click at [207, 542] on select "Select Stylist Abhishek Amruta Bhagyashree CA Devkar Chandani FC Niks Ishika Ja…" at bounding box center [265, 556] width 116 height 29
click at [621, 548] on icon "button" at bounding box center [617, 554] width 10 height 13
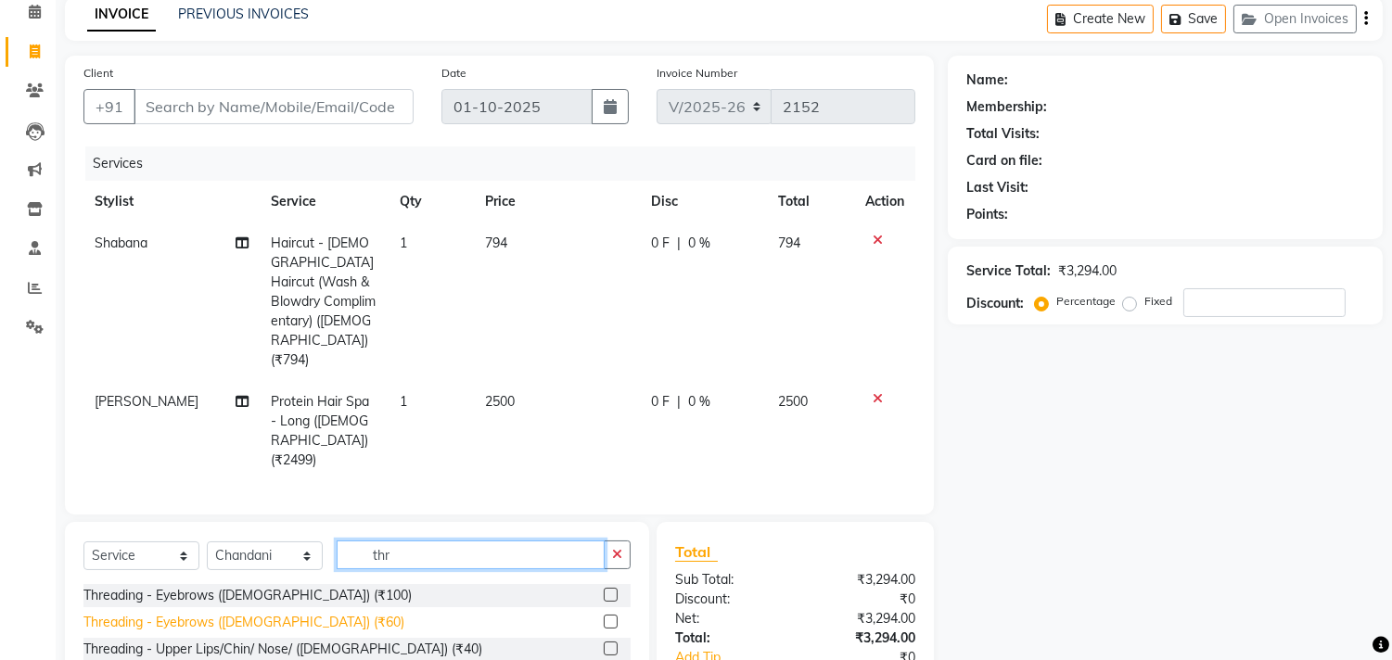
type input "thr"
click at [272, 613] on div "Threading - Eyebrows (Female) (₹60)" at bounding box center [243, 622] width 321 height 19
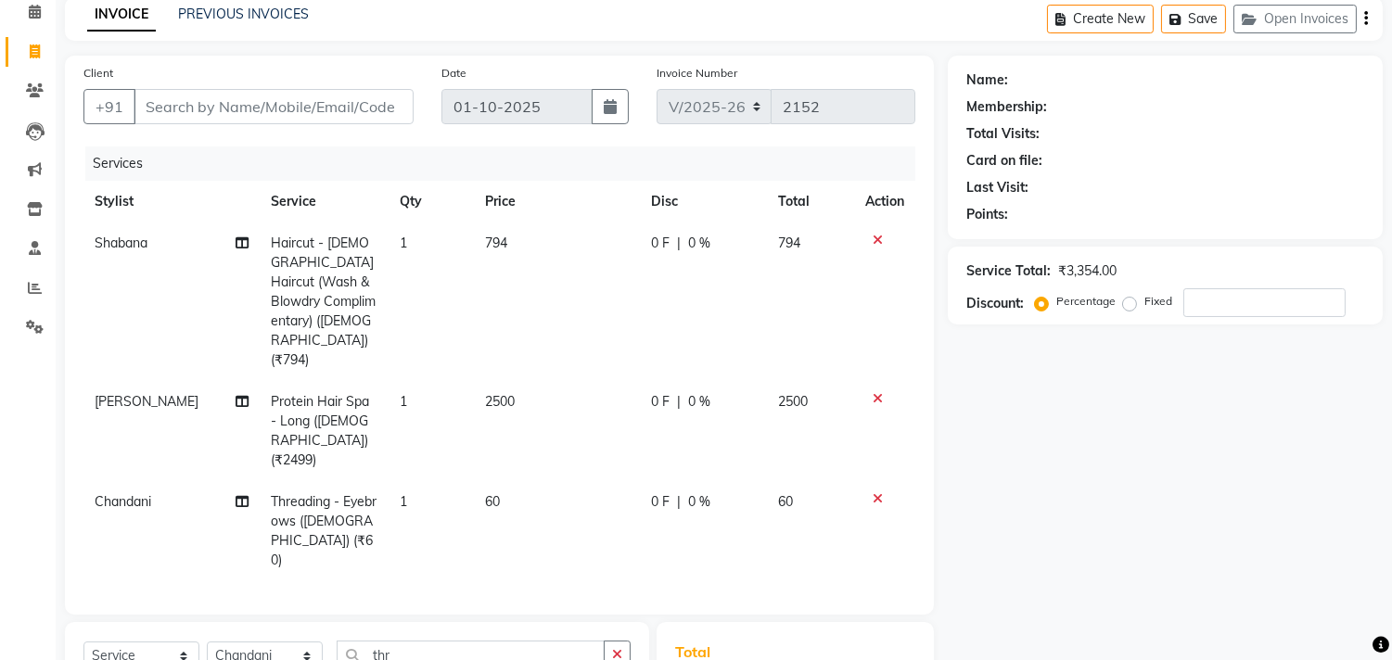
checkbox input "false"
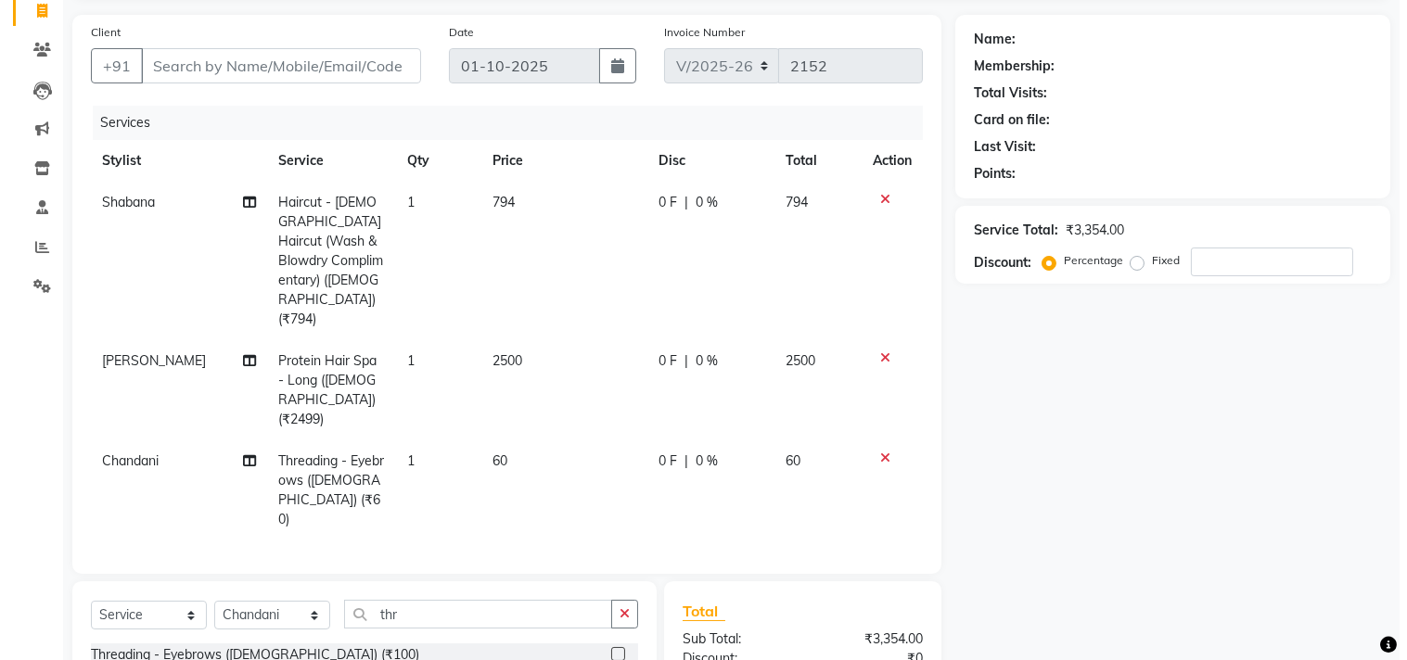
scroll to position [152, 0]
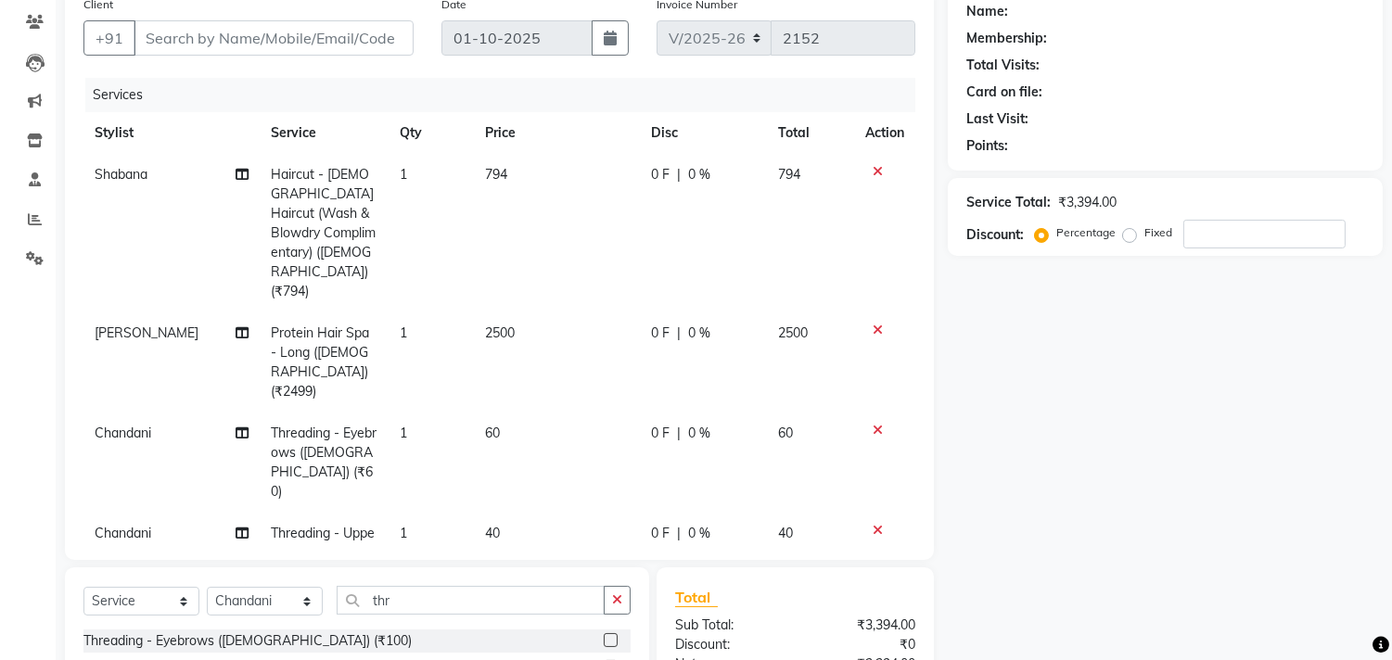
checkbox input "false"
click at [873, 167] on icon at bounding box center [878, 171] width 10 height 13
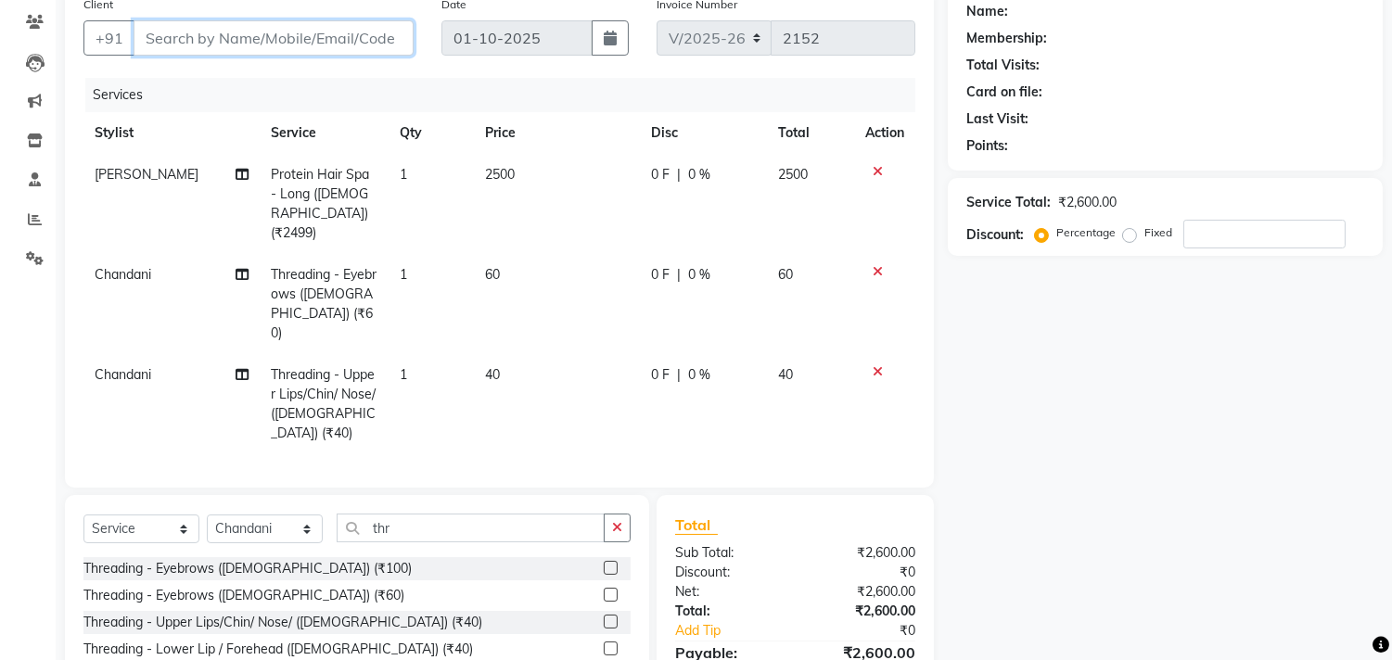
click at [284, 43] on input "Client" at bounding box center [274, 37] width 280 height 35
type input "8"
type input "0"
type input "8983376176"
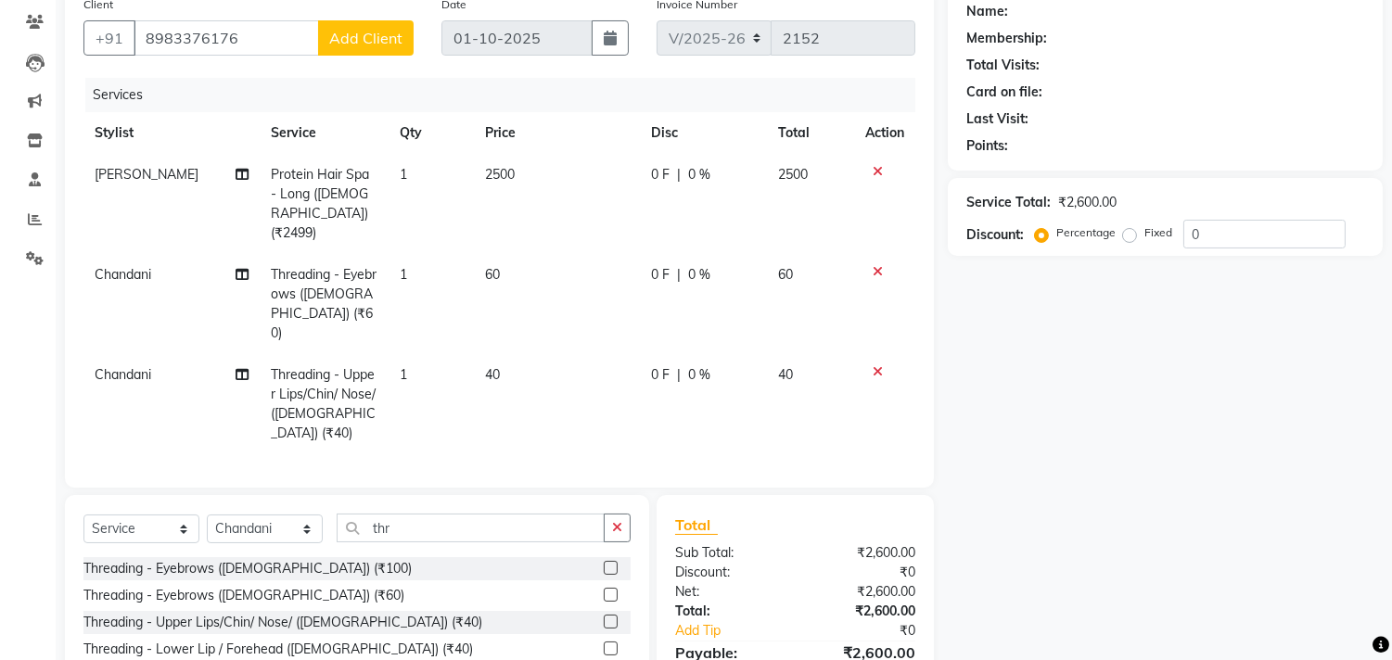
click at [394, 44] on span "Add Client" at bounding box center [365, 38] width 73 height 19
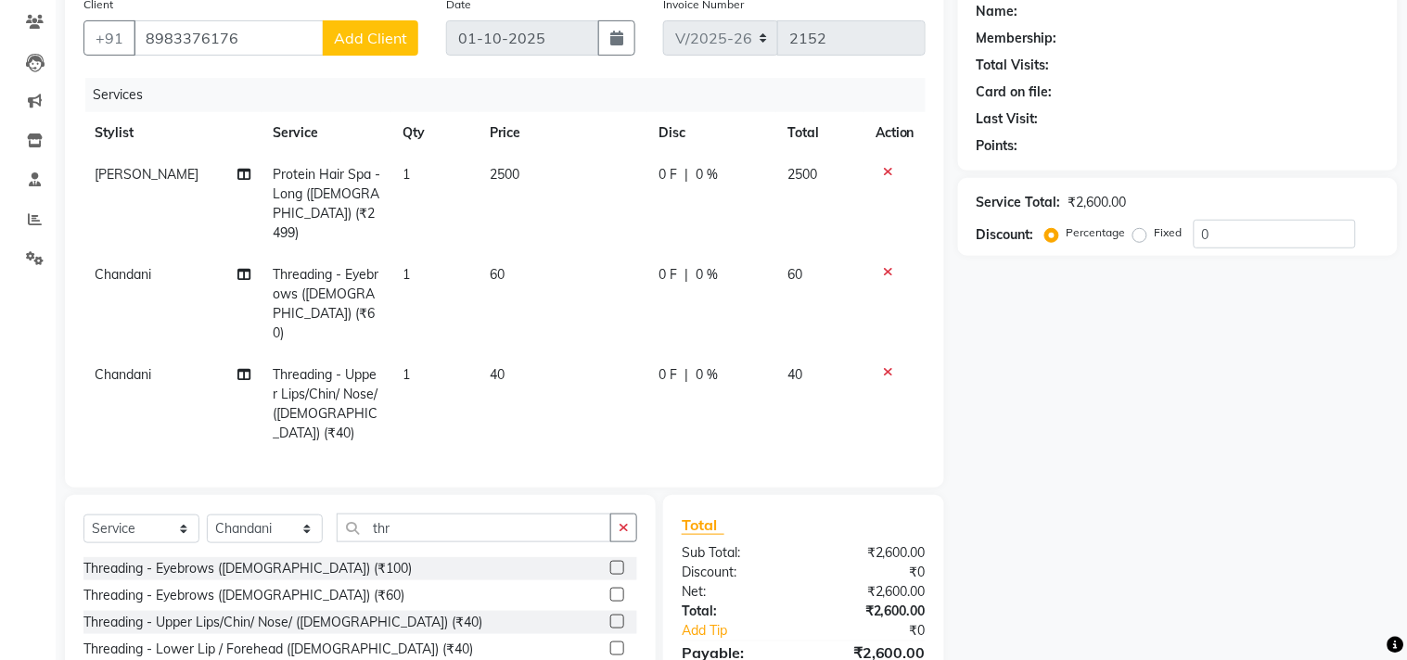
select select "22"
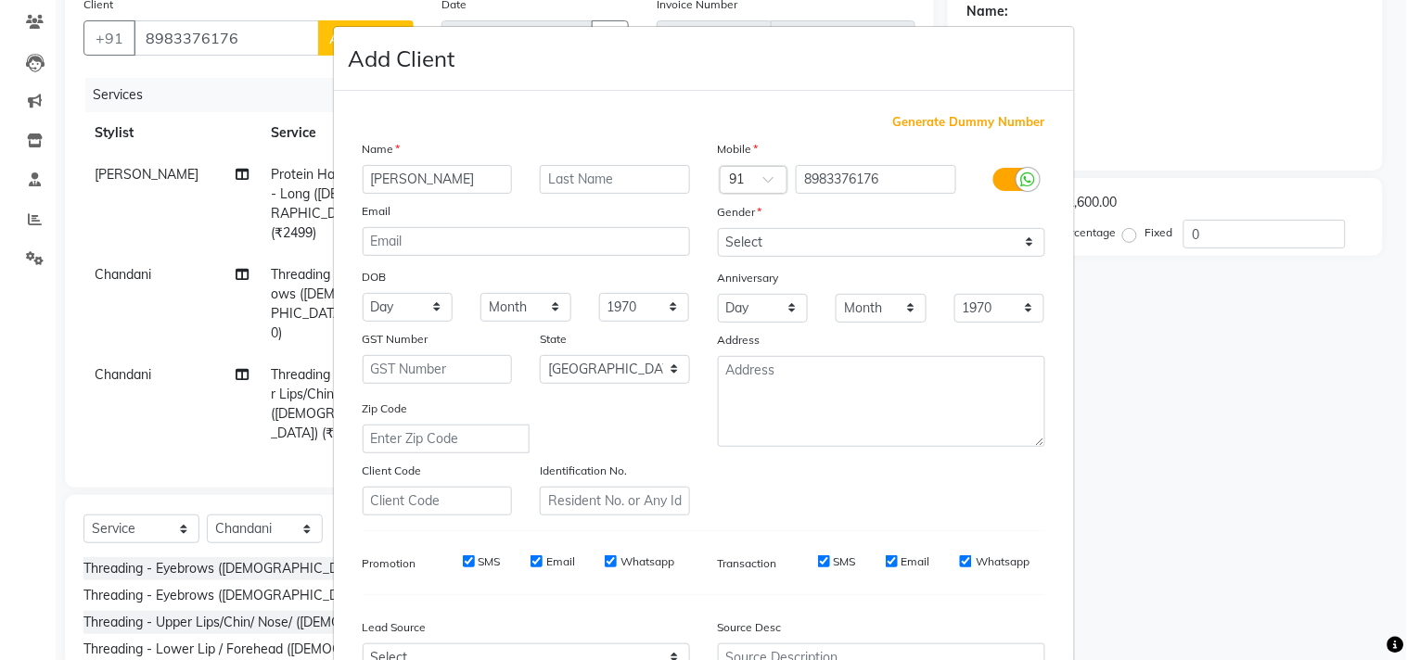
type input "Shamika"
type input "Vaidya"
click at [728, 247] on select "Select Male Female Other Prefer Not To Say" at bounding box center [881, 242] width 327 height 29
click at [718, 228] on select "Select Male Female Other Prefer Not To Say" at bounding box center [881, 242] width 327 height 29
click at [745, 228] on select "Select Male Female Other Prefer Not To Say" at bounding box center [881, 242] width 327 height 29
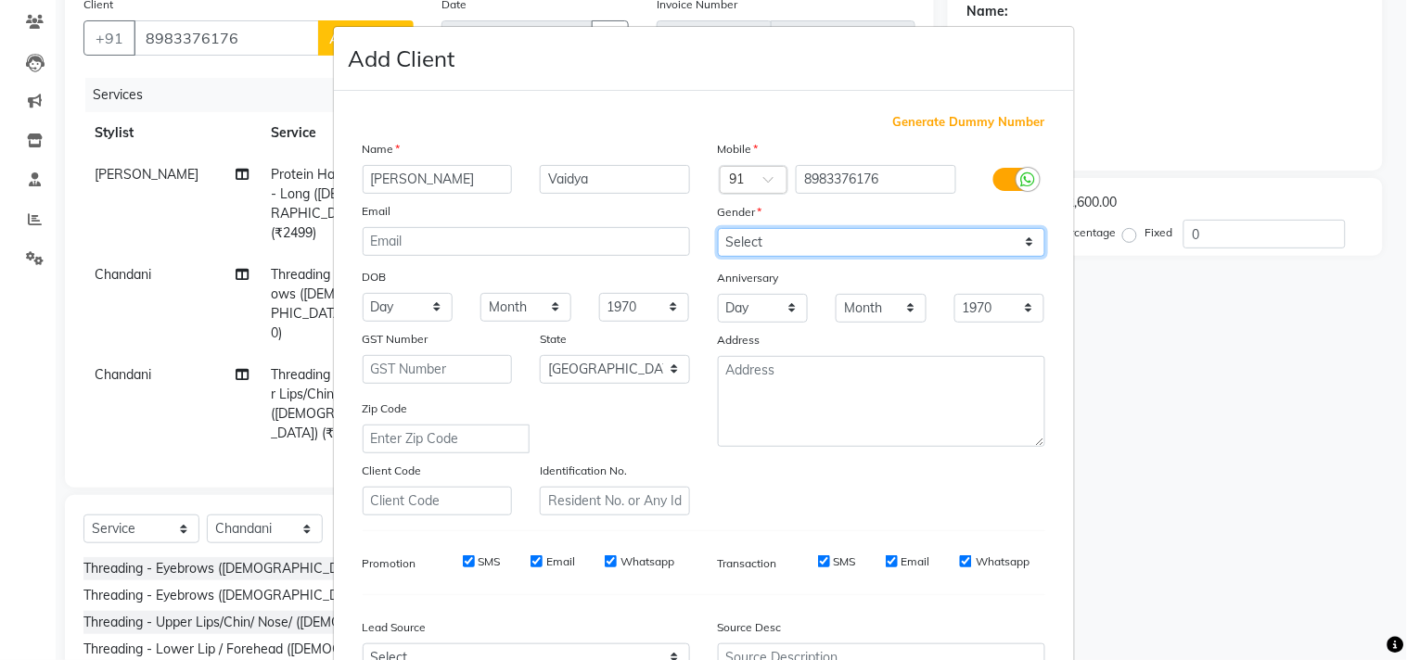
select select "female"
click at [718, 228] on select "Select Male Female Other Prefer Not To Say" at bounding box center [881, 242] width 327 height 29
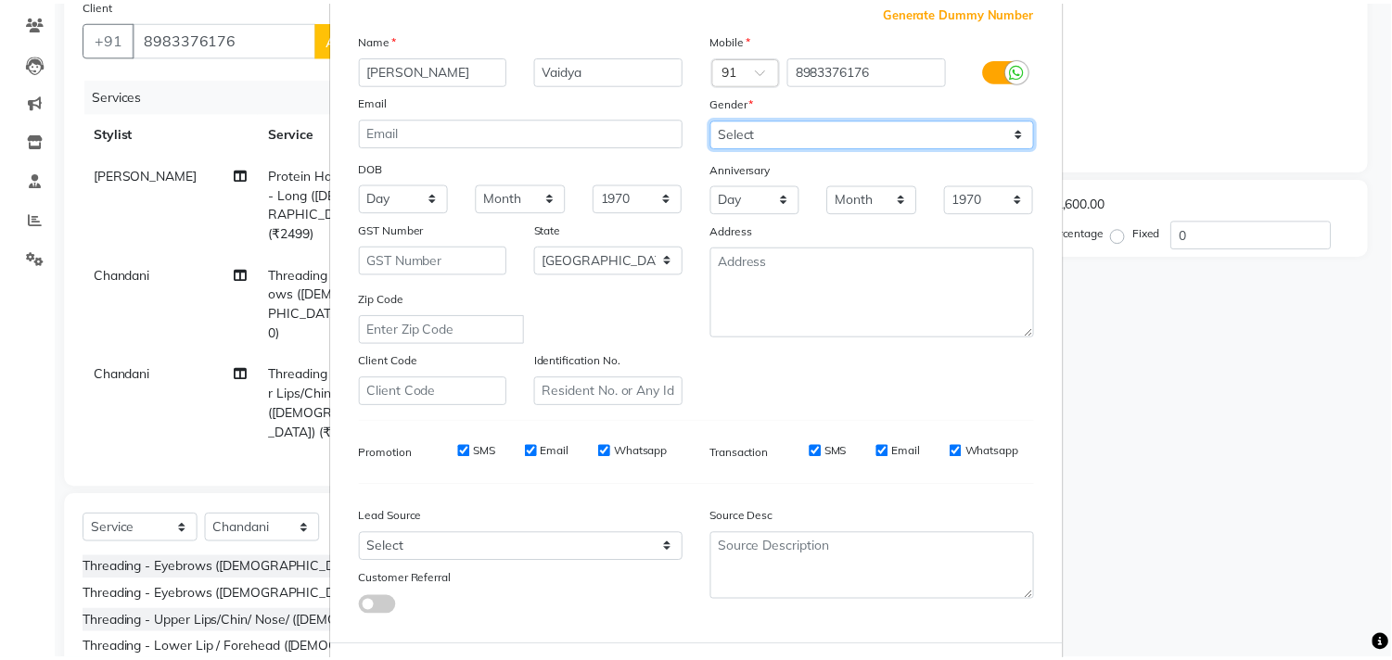
scroll to position [136, 0]
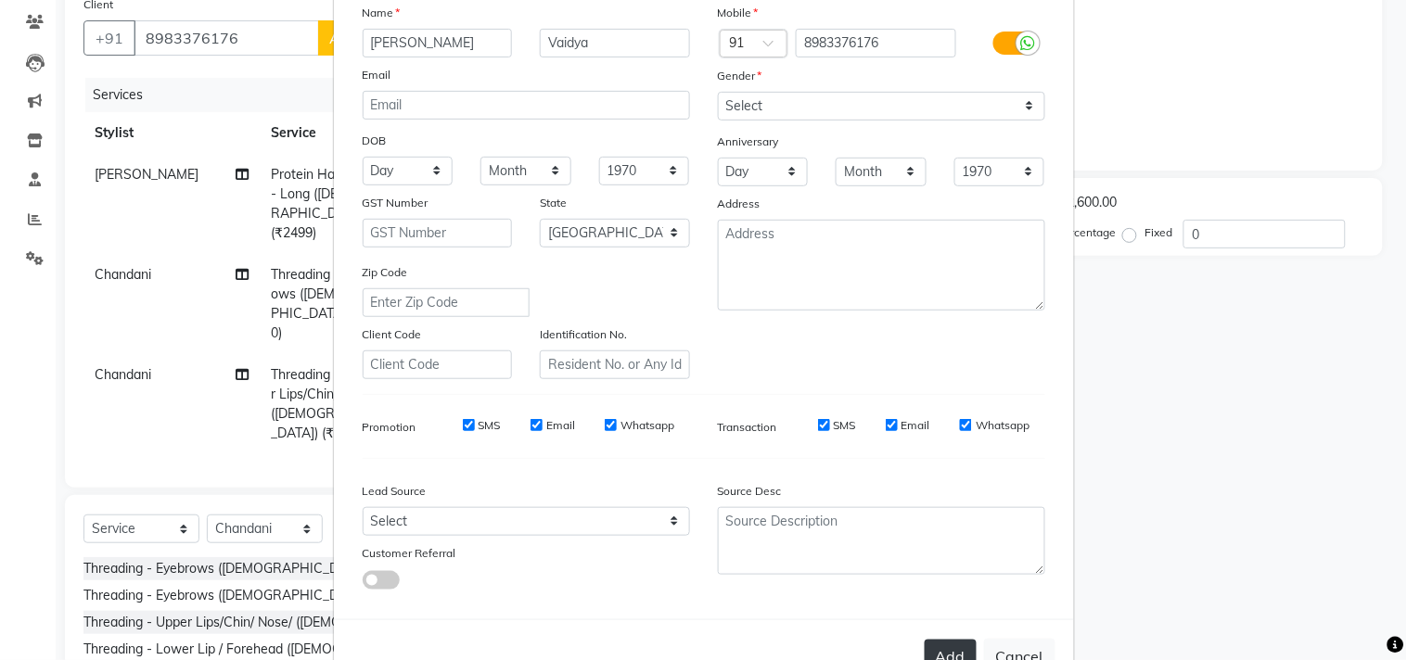
click at [928, 645] on button "Add" at bounding box center [951, 656] width 52 height 33
type input "89******76"
select select
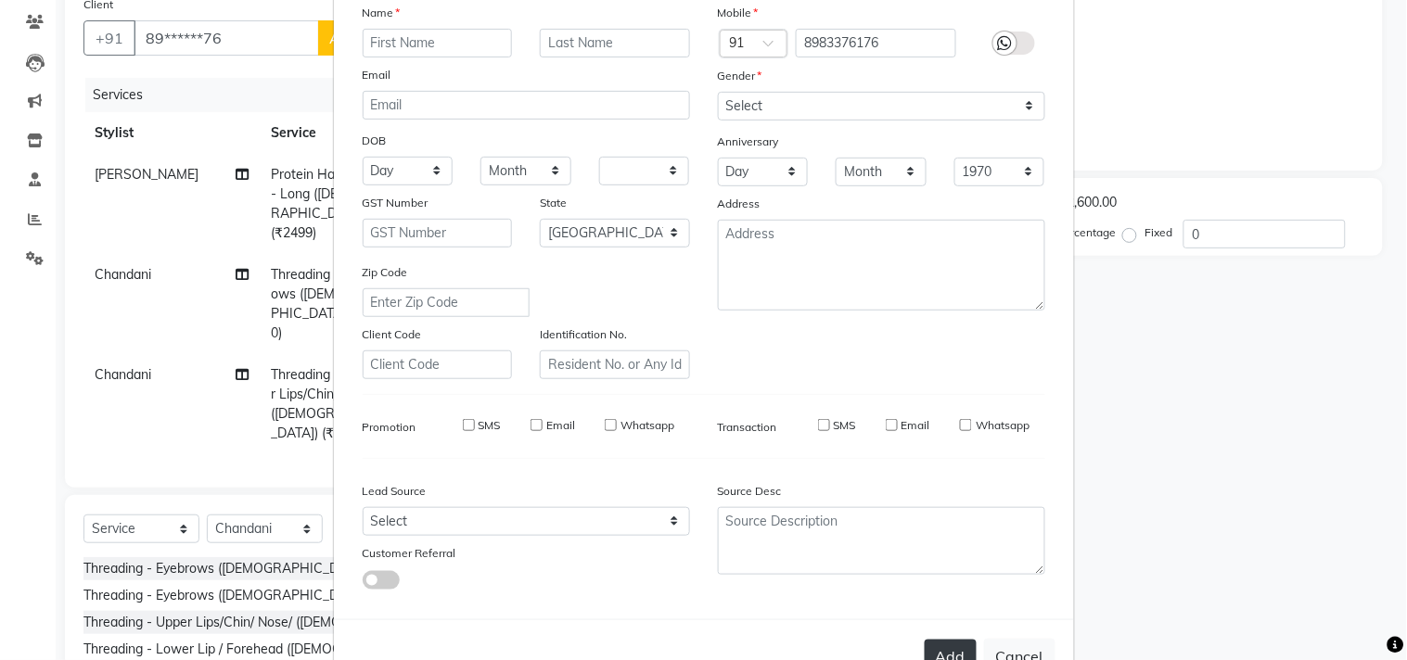
select select "null"
select select
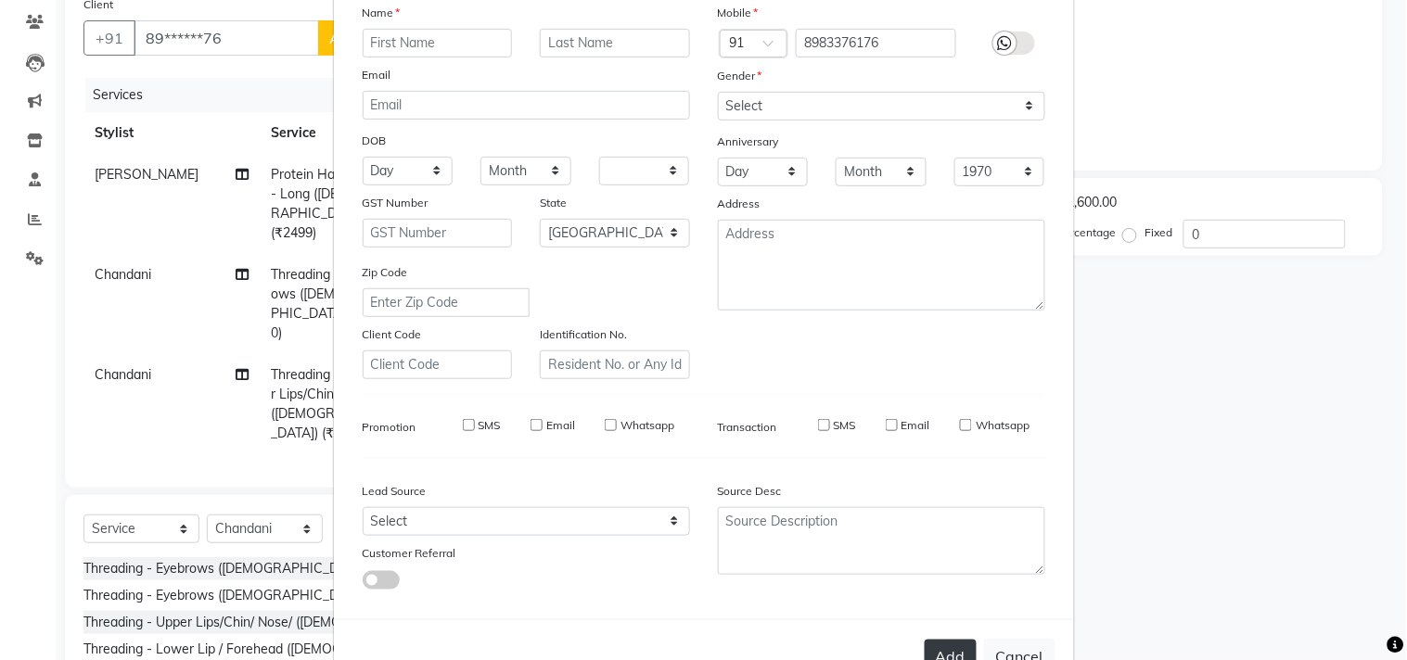
checkbox input "false"
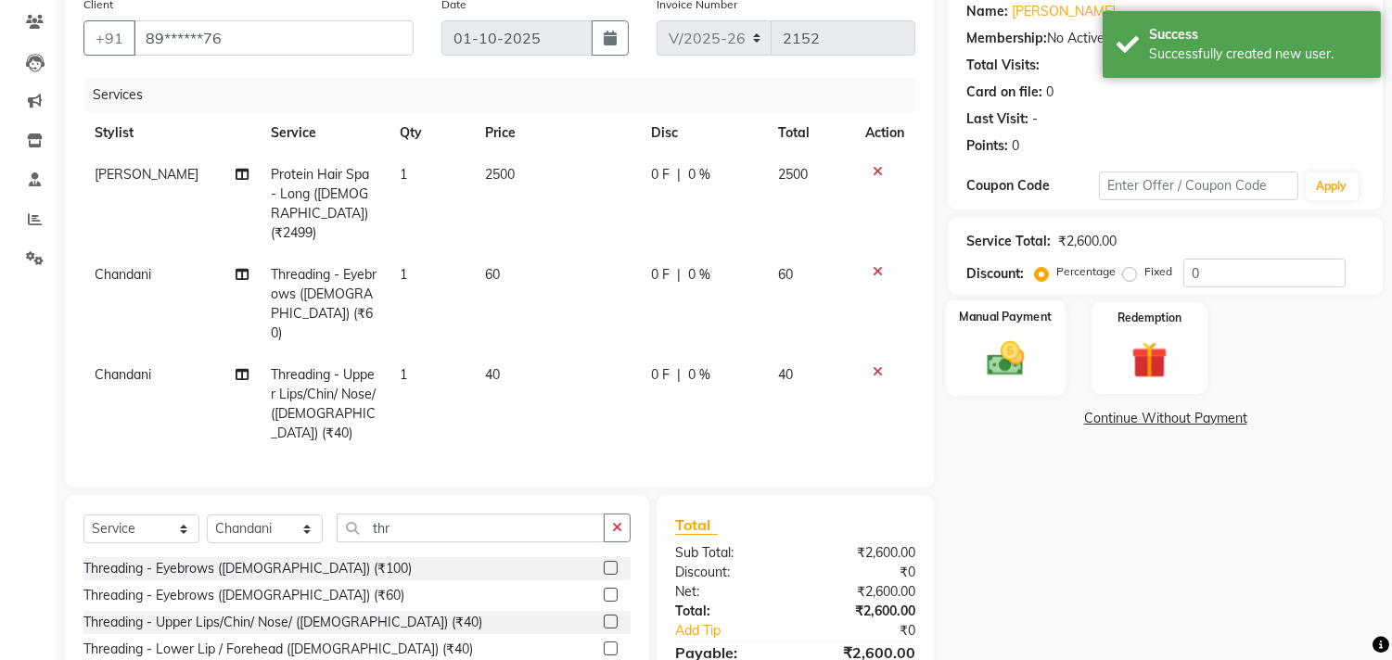
click at [1044, 349] on div "Manual Payment" at bounding box center [1006, 348] width 121 height 95
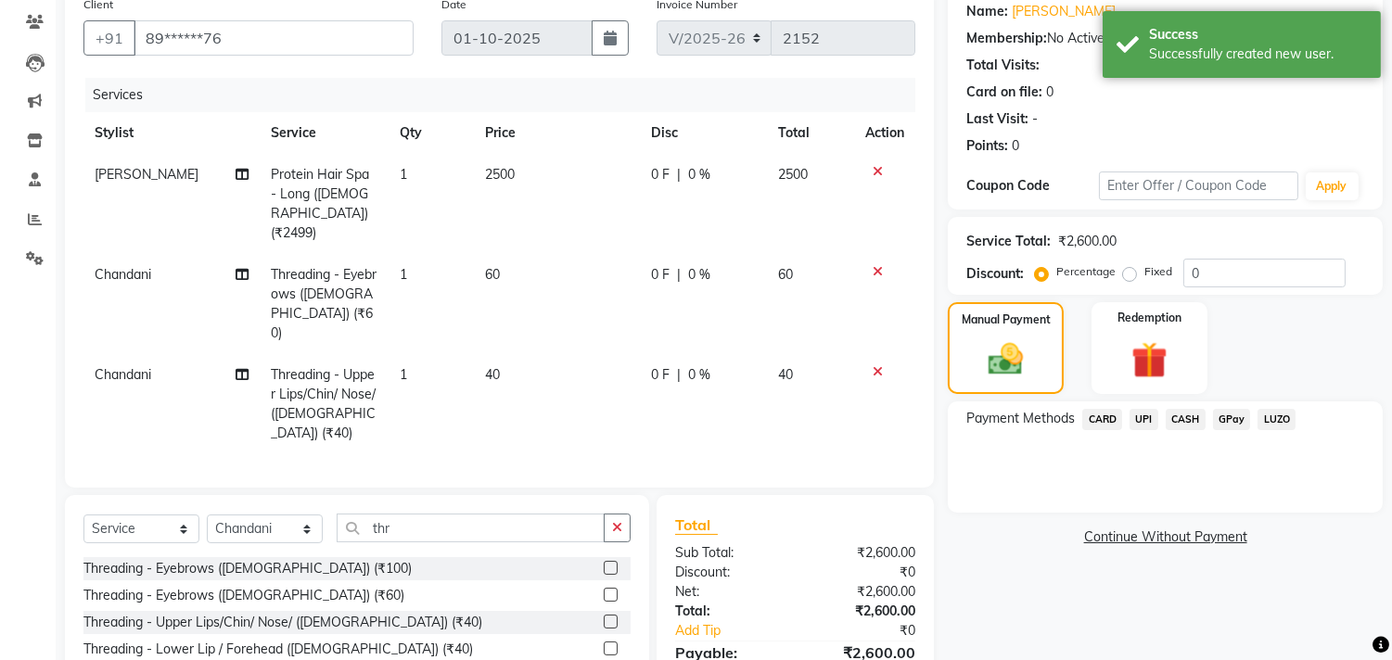
click at [1176, 411] on span "CASH" at bounding box center [1186, 419] width 40 height 21
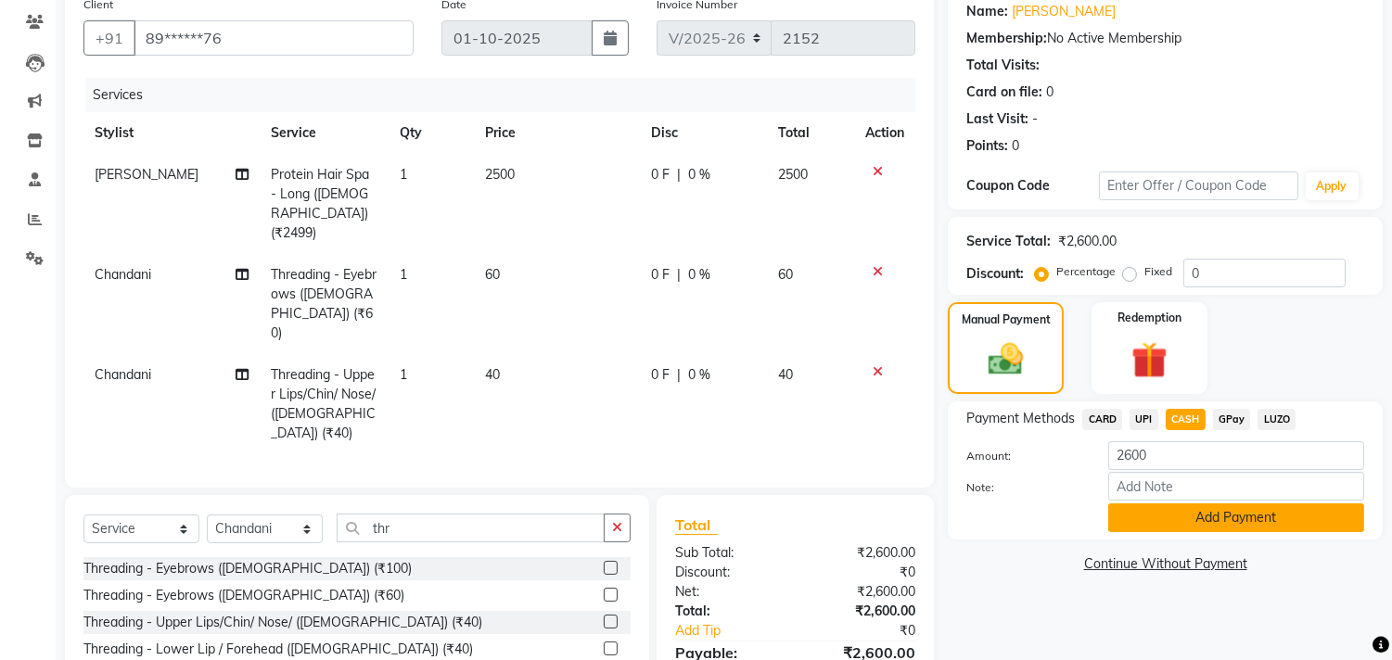
click at [1234, 512] on button "Add Payment" at bounding box center [1236, 518] width 256 height 29
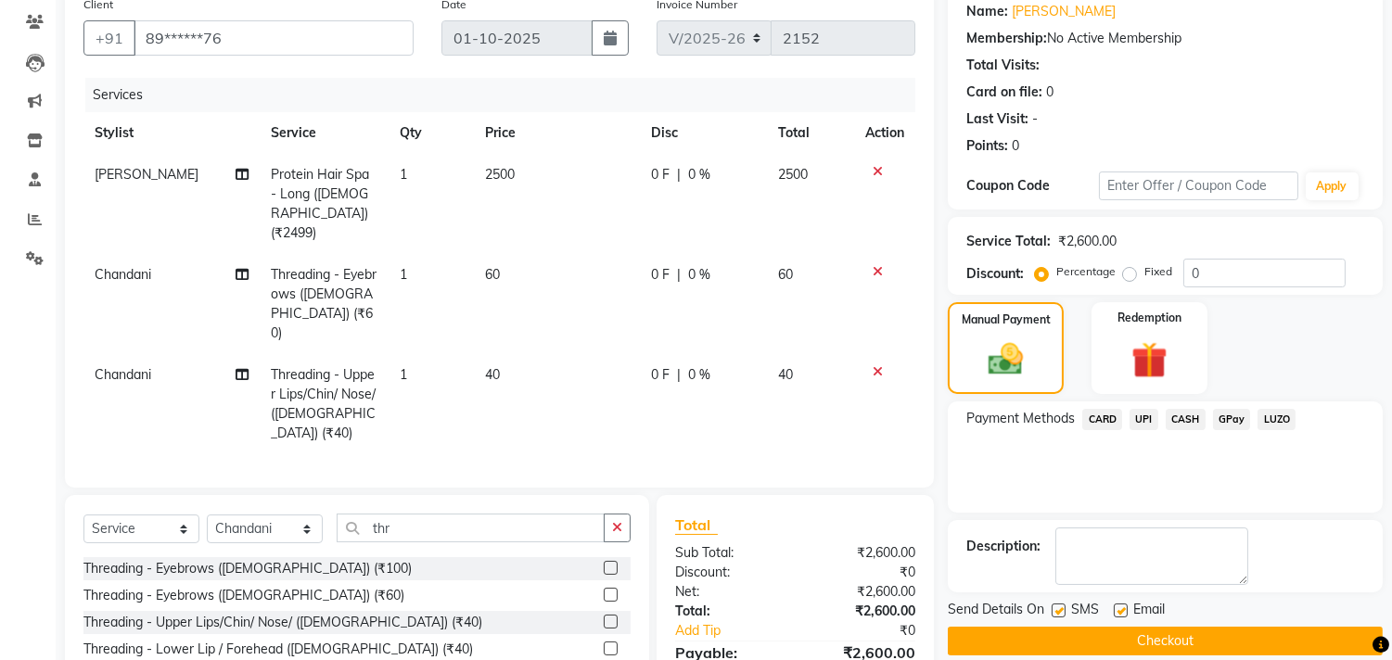
click at [1139, 644] on button "Checkout" at bounding box center [1165, 641] width 435 height 29
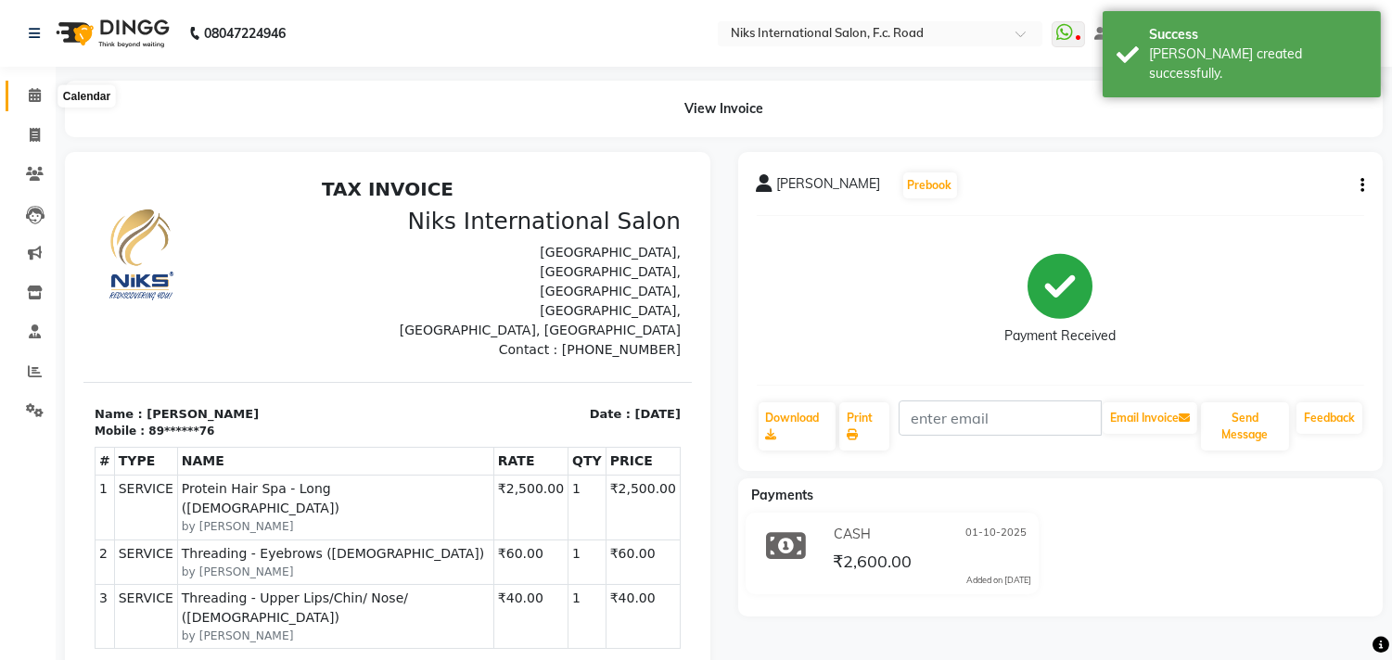
click at [35, 96] on icon at bounding box center [35, 95] width 12 height 14
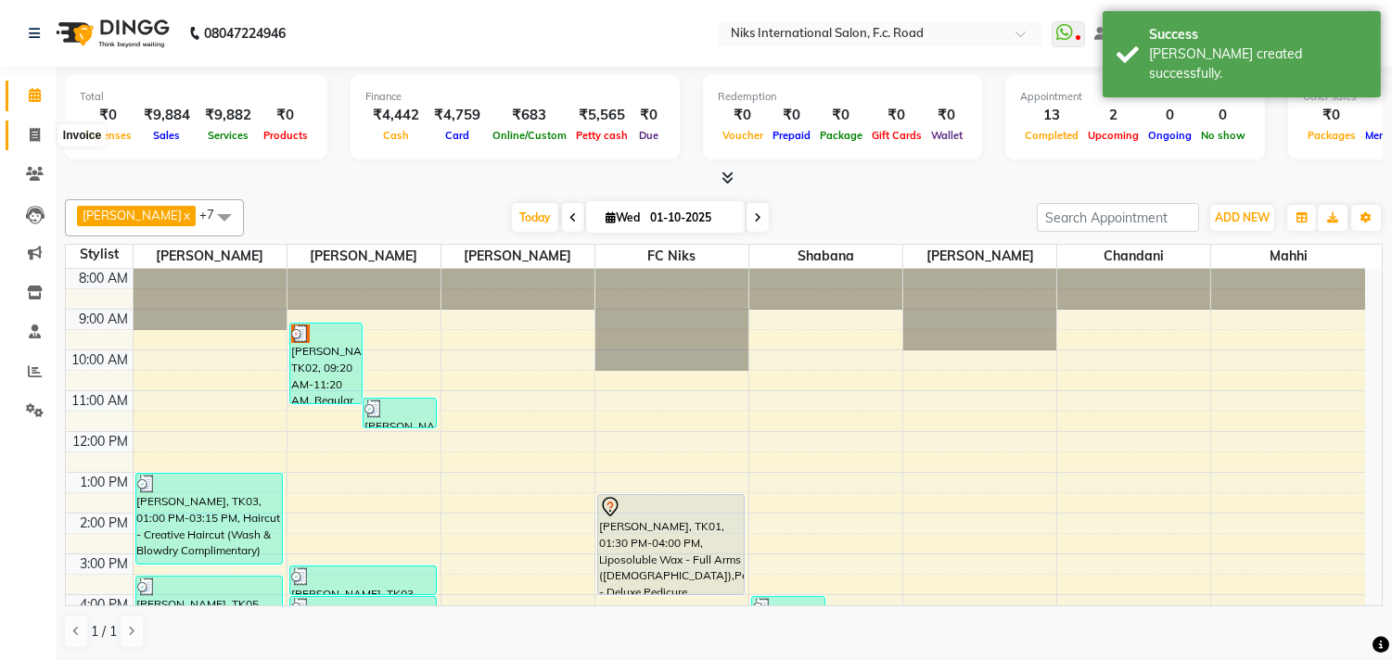
click at [34, 132] on icon at bounding box center [35, 135] width 10 height 14
select select "service"
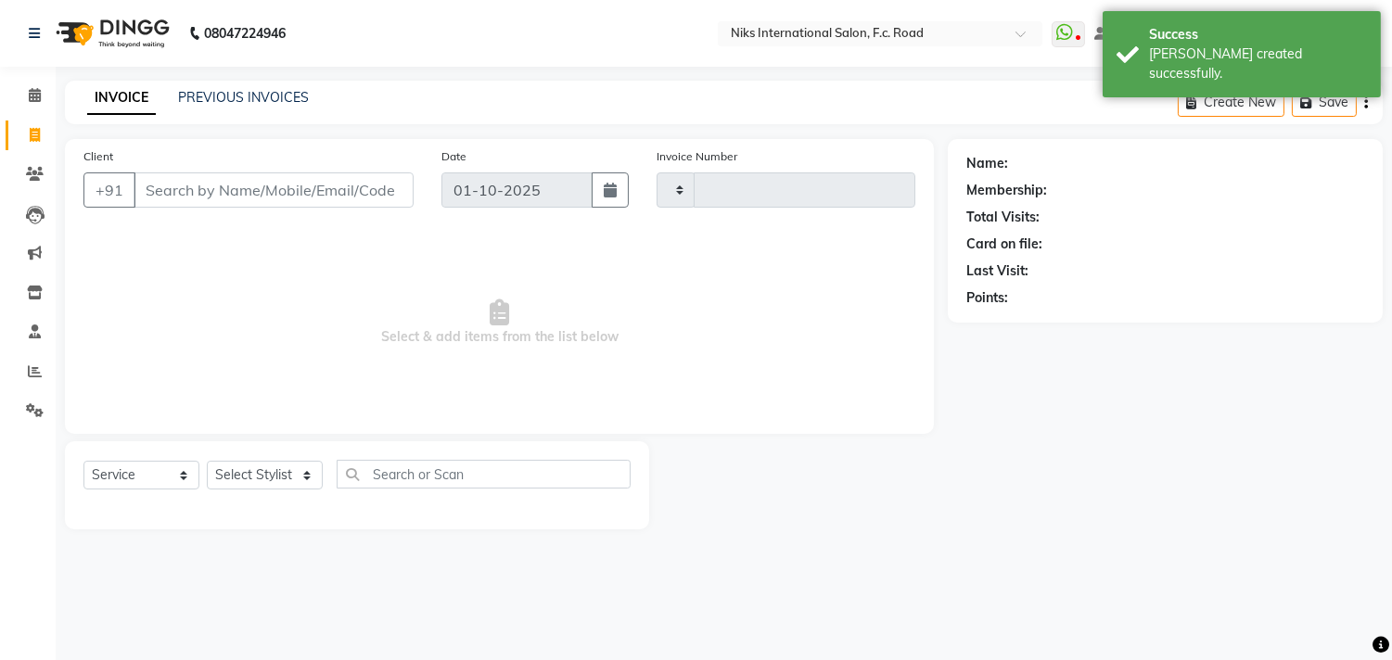
type input "2153"
select select "7"
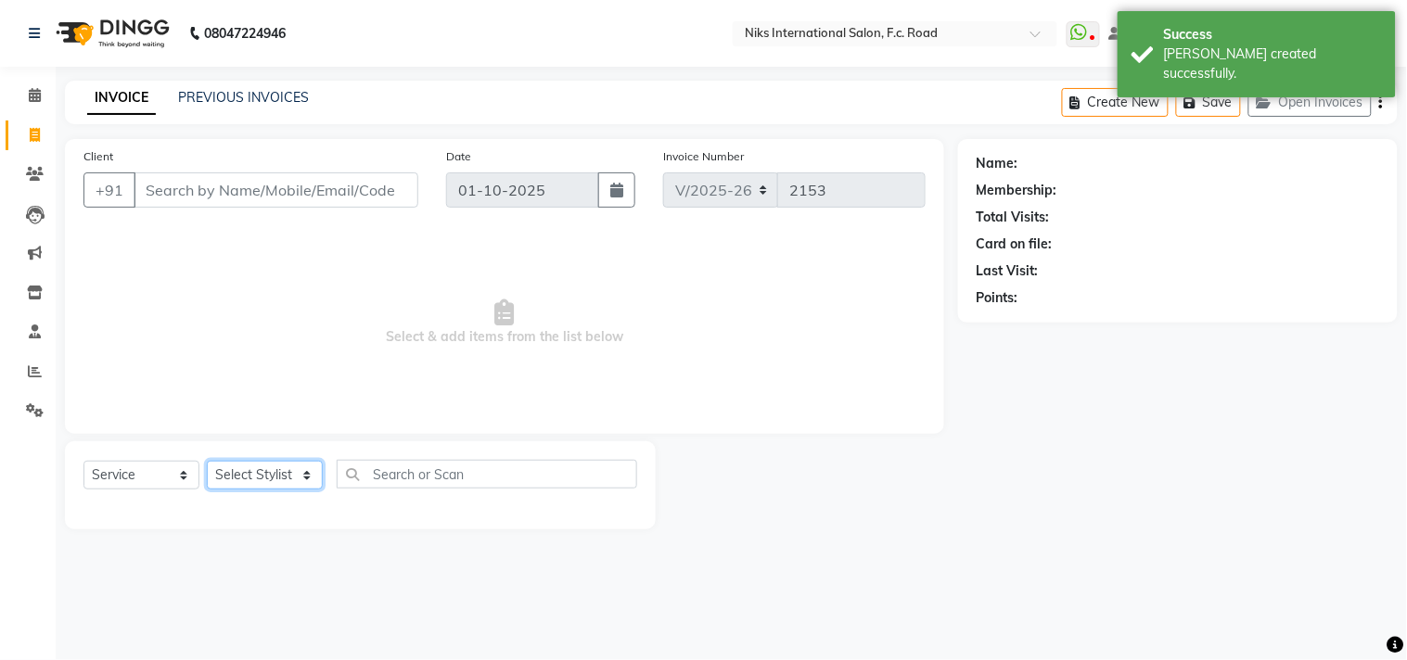
click at [262, 480] on select "Select Stylist Abhishek Amruta Bhagyashree CA Devkar Chandani FC Niks Ishika Ja…" at bounding box center [265, 475] width 116 height 29
select select "62714"
click at [207, 462] on select "Select Stylist Abhishek Amruta Bhagyashree CA Devkar Chandani FC Niks Ishika Ja…" at bounding box center [265, 475] width 116 height 29
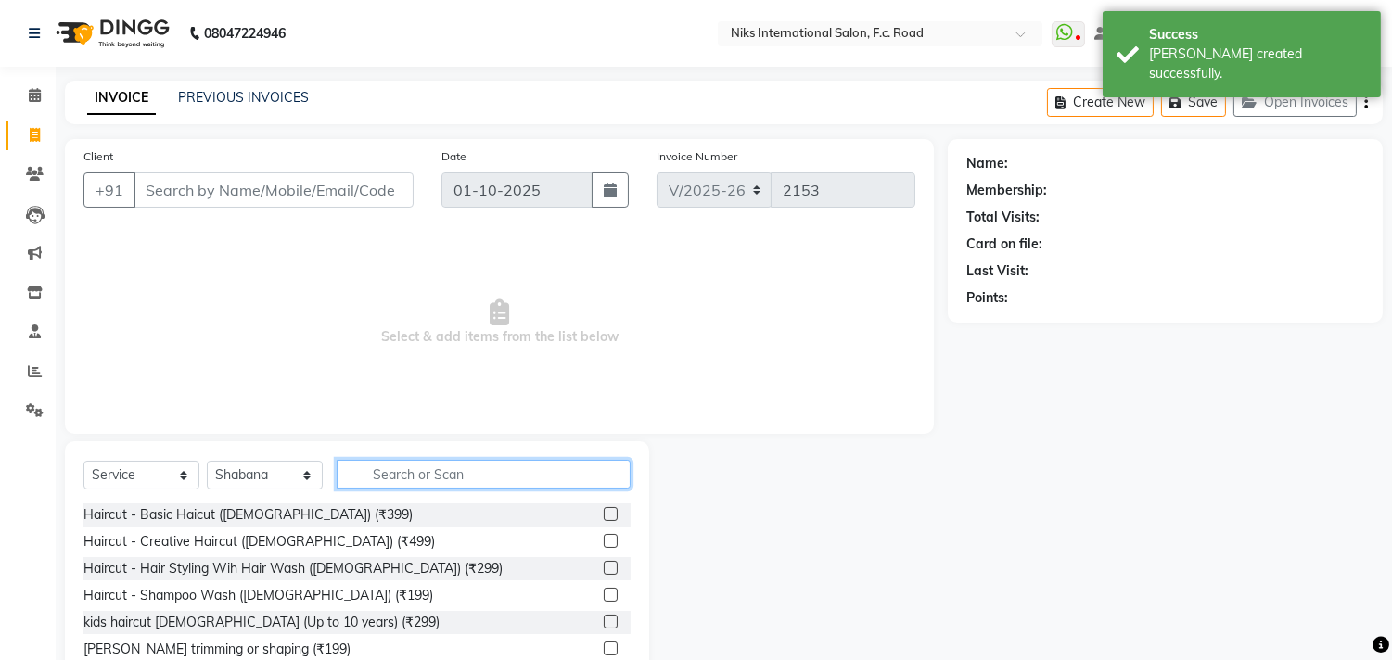
click at [386, 470] on input "text" at bounding box center [484, 474] width 294 height 29
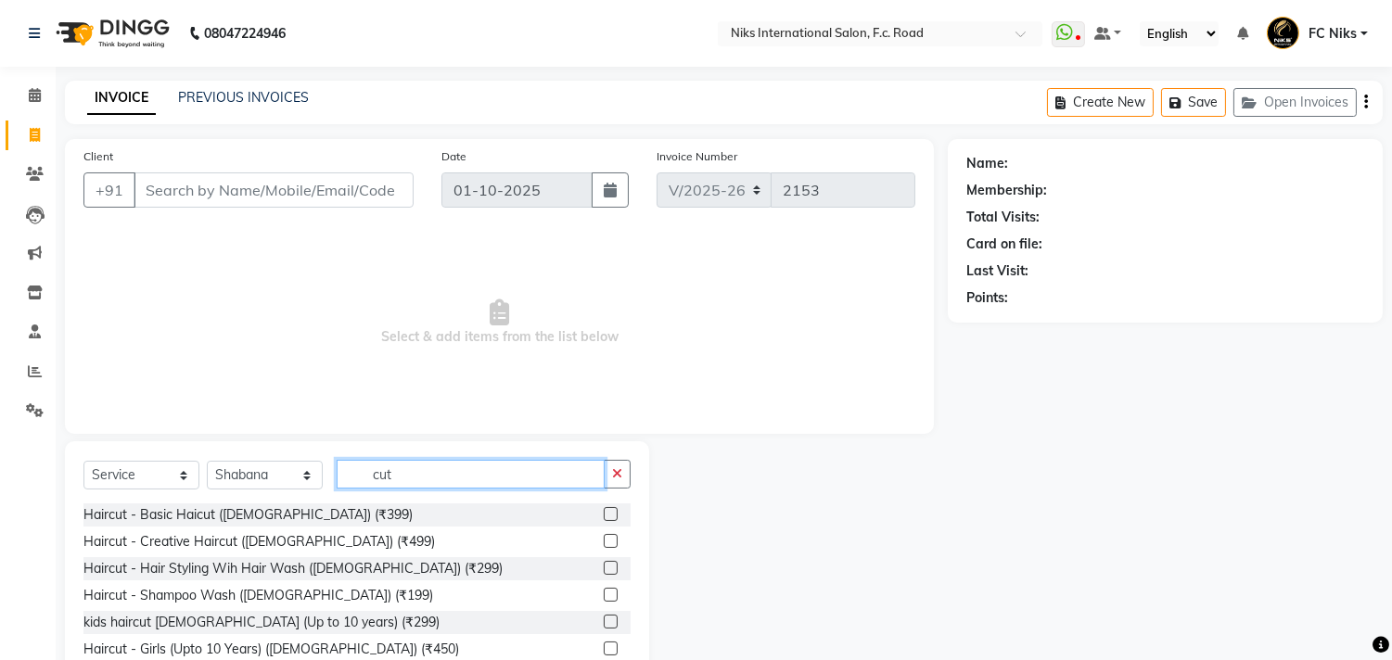
scroll to position [163, 0]
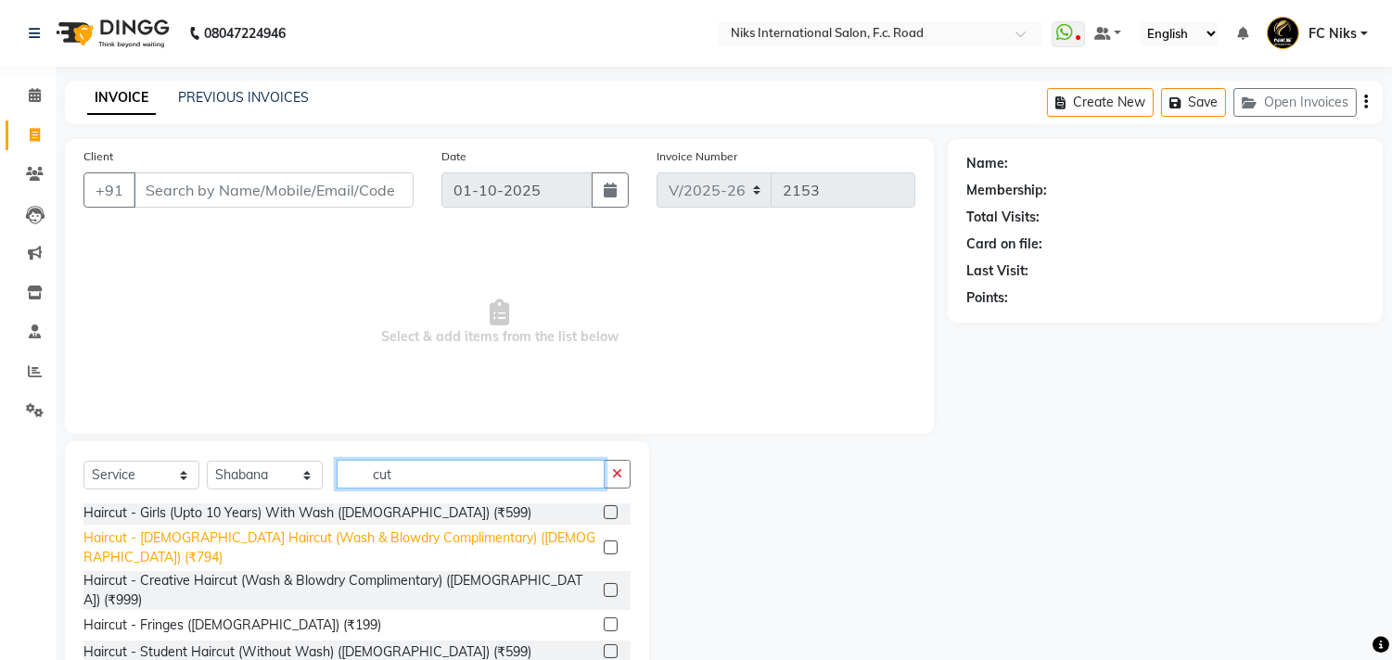
type input "cut"
click at [461, 538] on div "Haircut - Female Haircut (Wash & Blowdry Complimentary) (Female) (₹794)" at bounding box center [339, 548] width 513 height 39
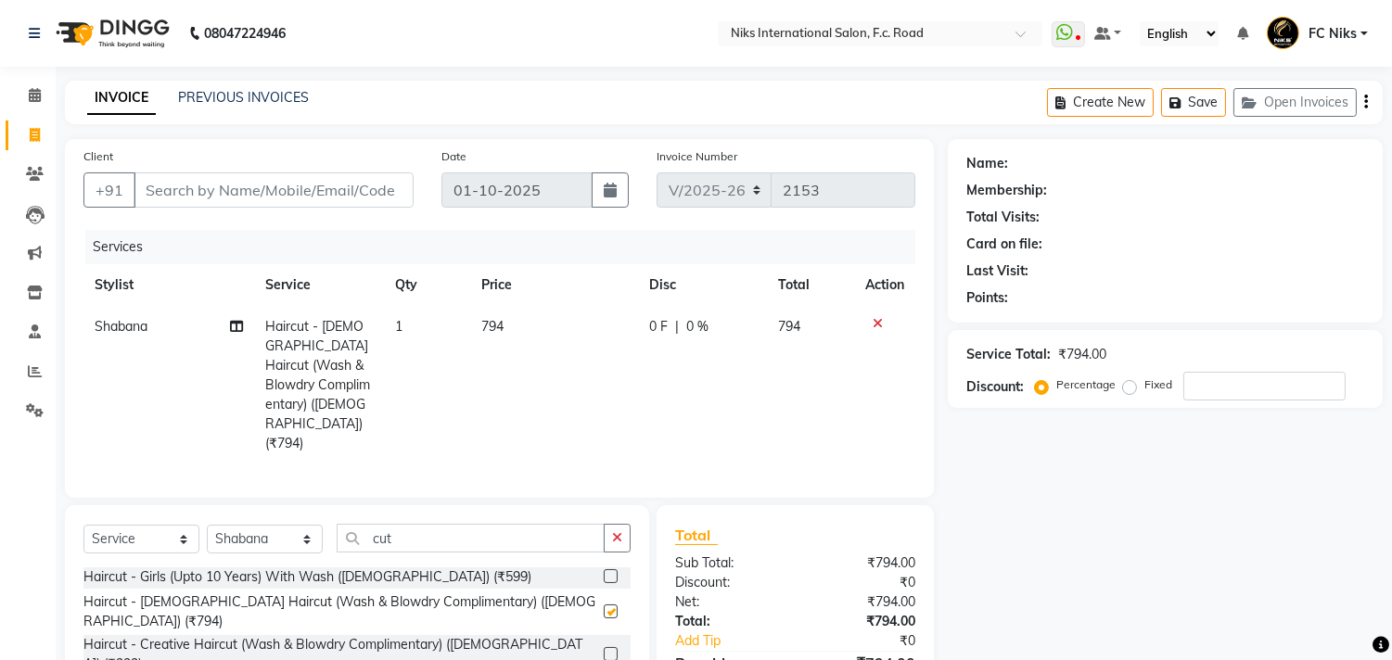
checkbox input "false"
click at [267, 525] on select "Select Stylist Abhishek Amruta Bhagyashree CA Devkar Chandani FC Niks Ishika Ja…" at bounding box center [265, 539] width 116 height 29
select select "91744"
click at [207, 525] on select "Select Stylist Abhishek Amruta Bhagyashree CA Devkar Chandani FC Niks Ishika Ja…" at bounding box center [265, 539] width 116 height 29
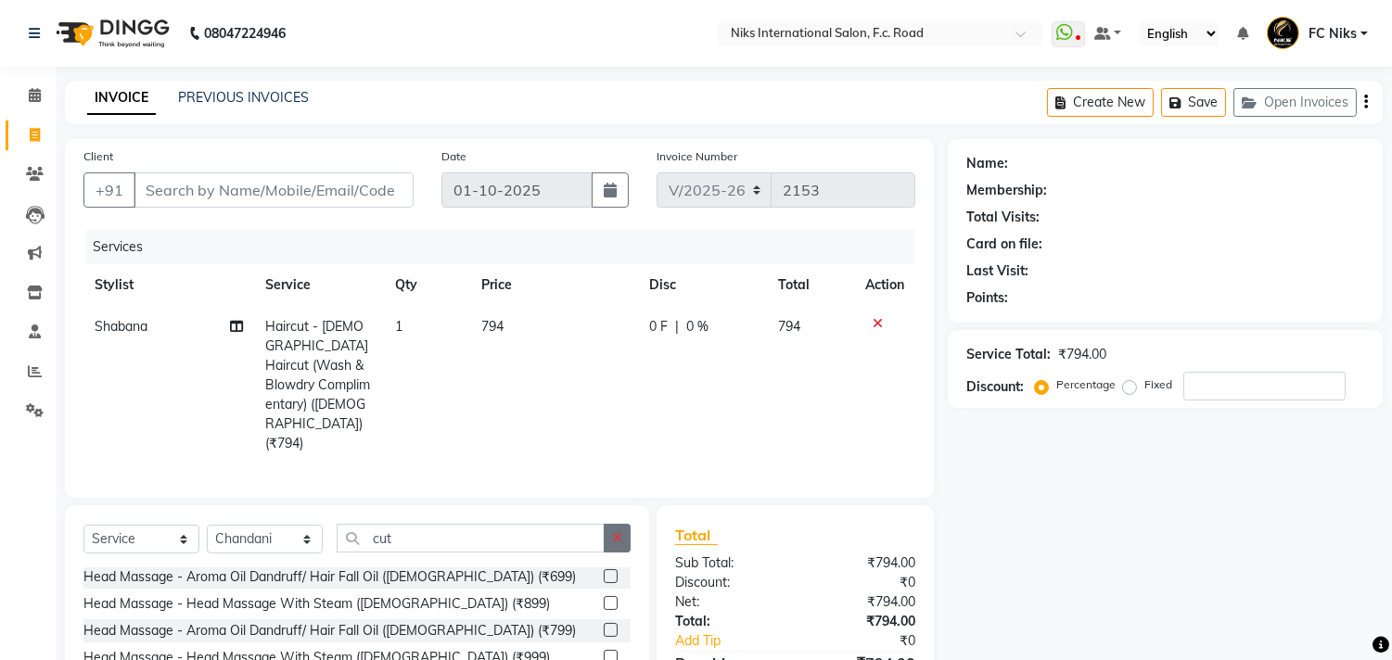
click at [625, 524] on button "button" at bounding box center [617, 538] width 27 height 29
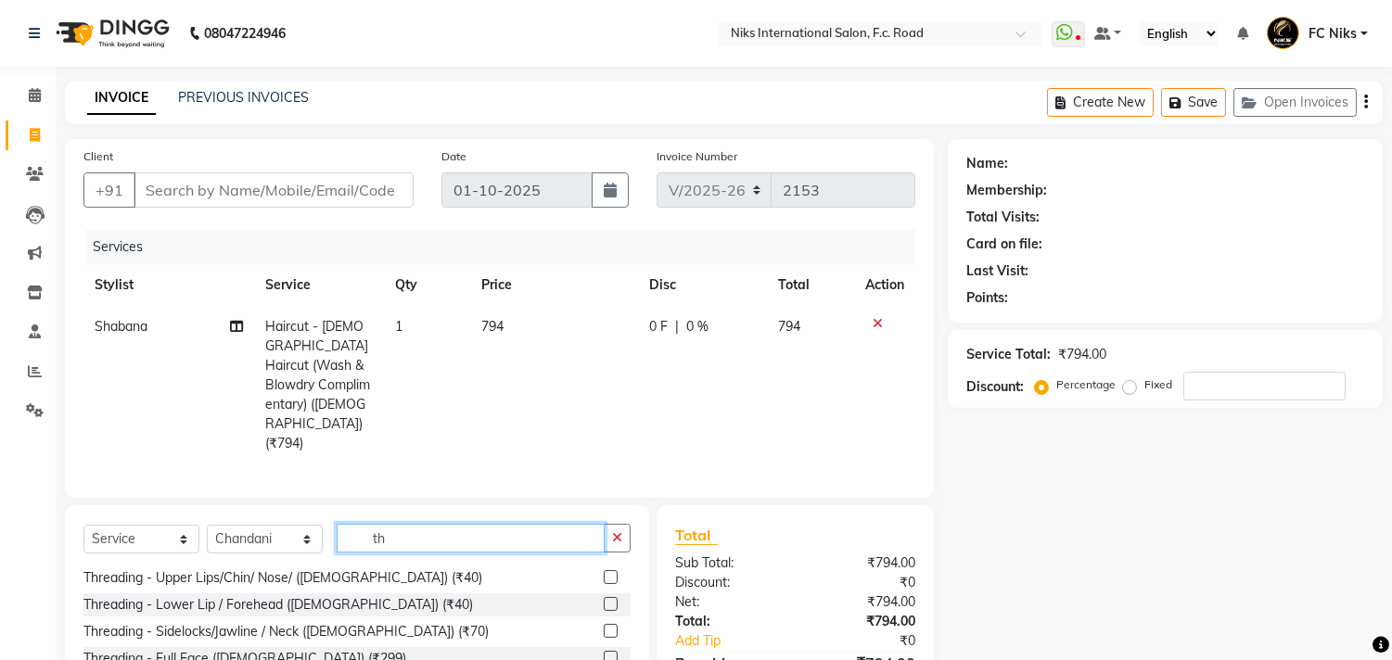
scroll to position [0, 0]
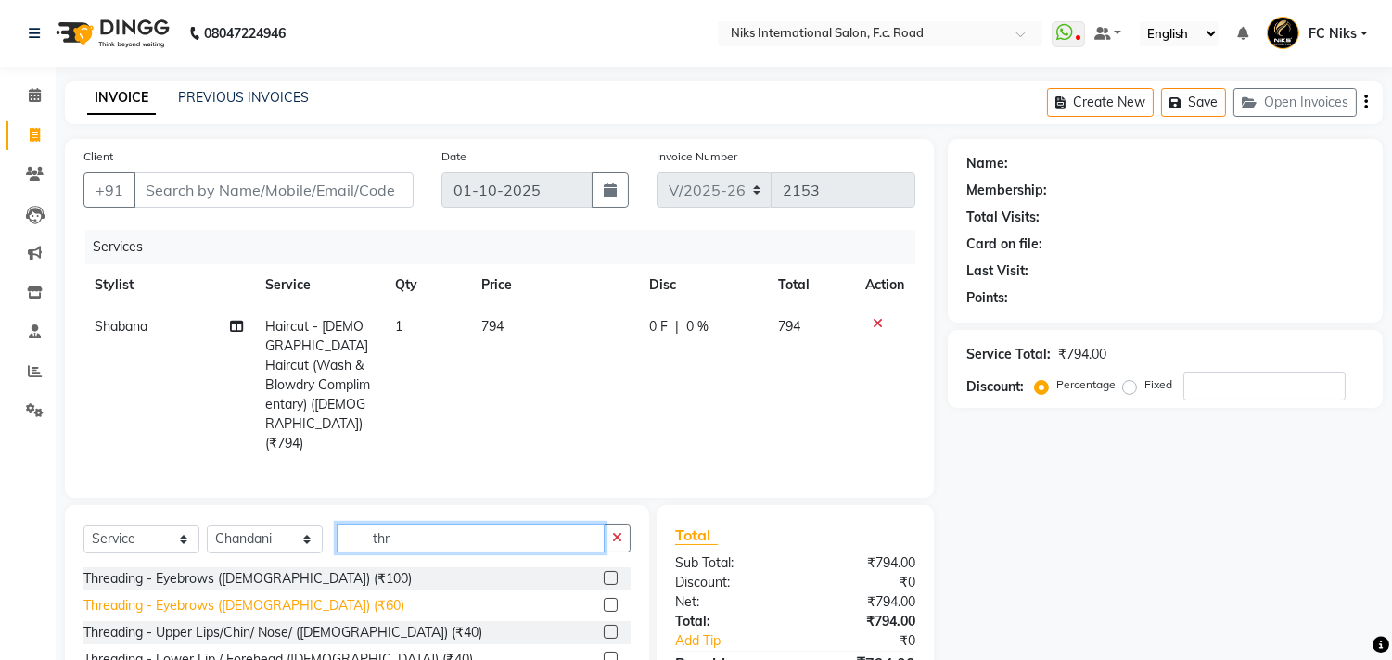
type input "thr"
click at [275, 596] on div "Threading - Eyebrows (Female) (₹60)" at bounding box center [243, 605] width 321 height 19
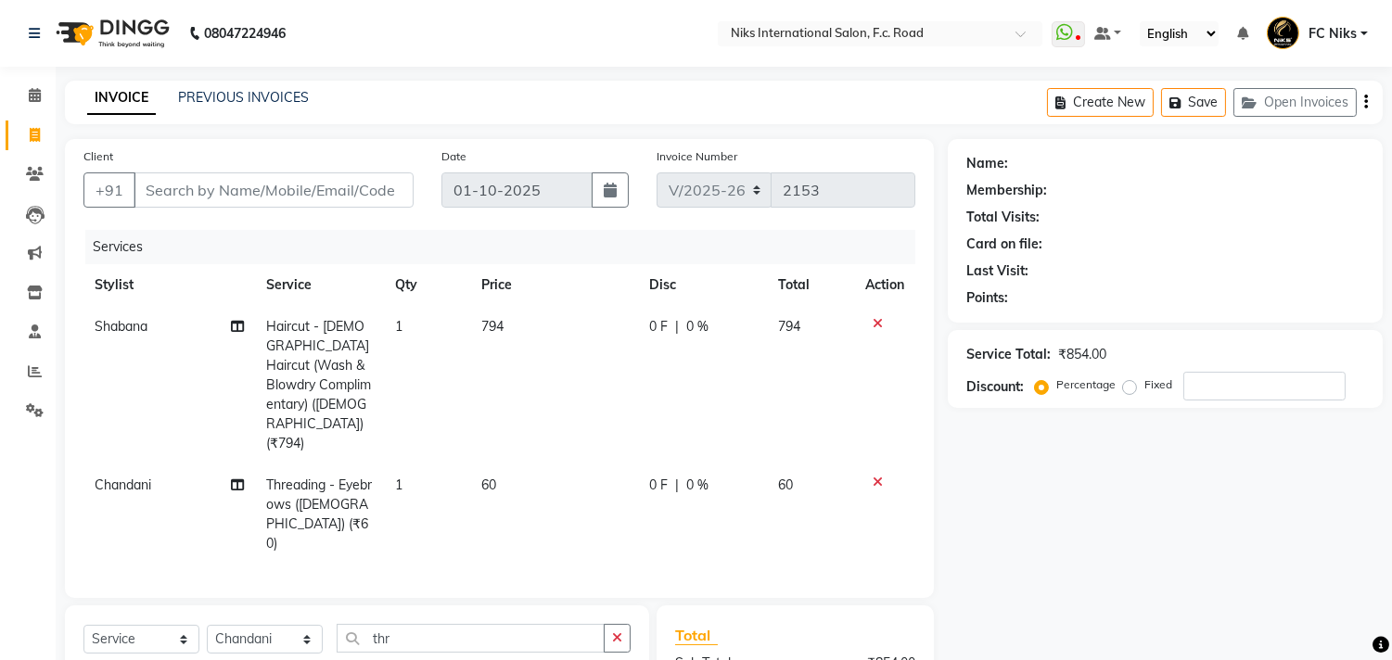
checkbox input "false"
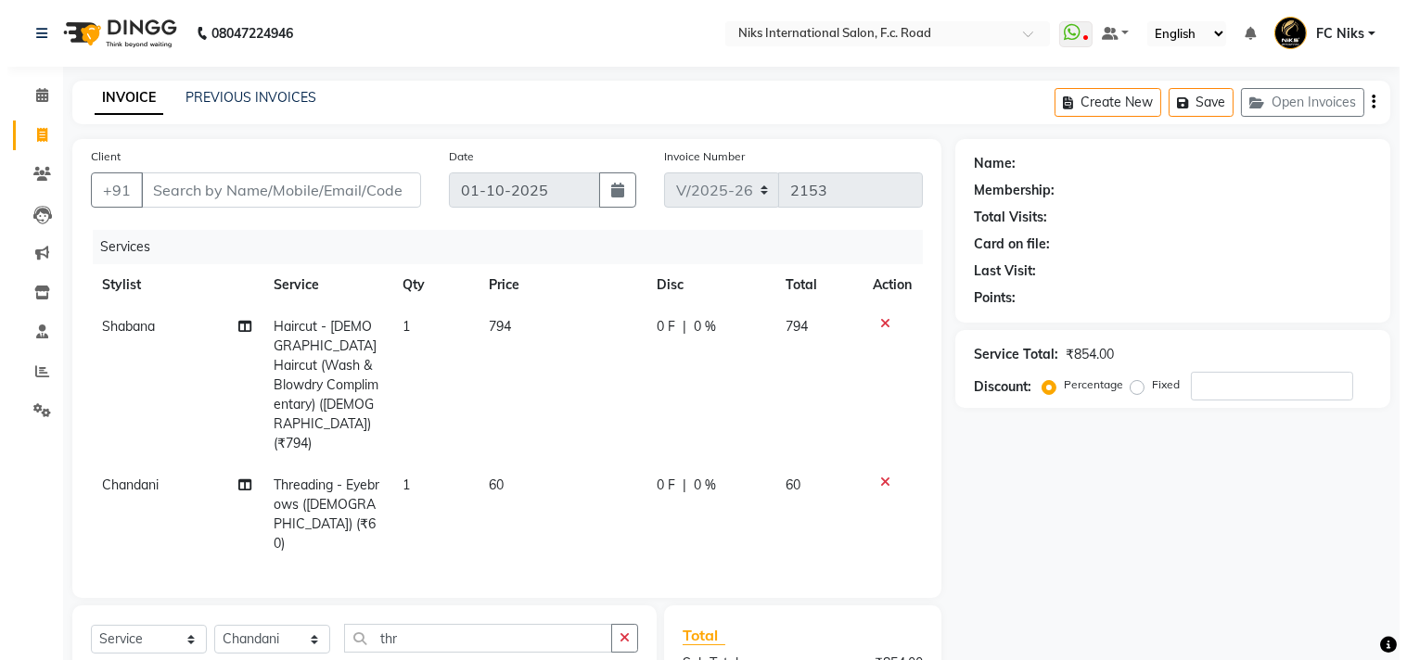
scroll to position [103, 0]
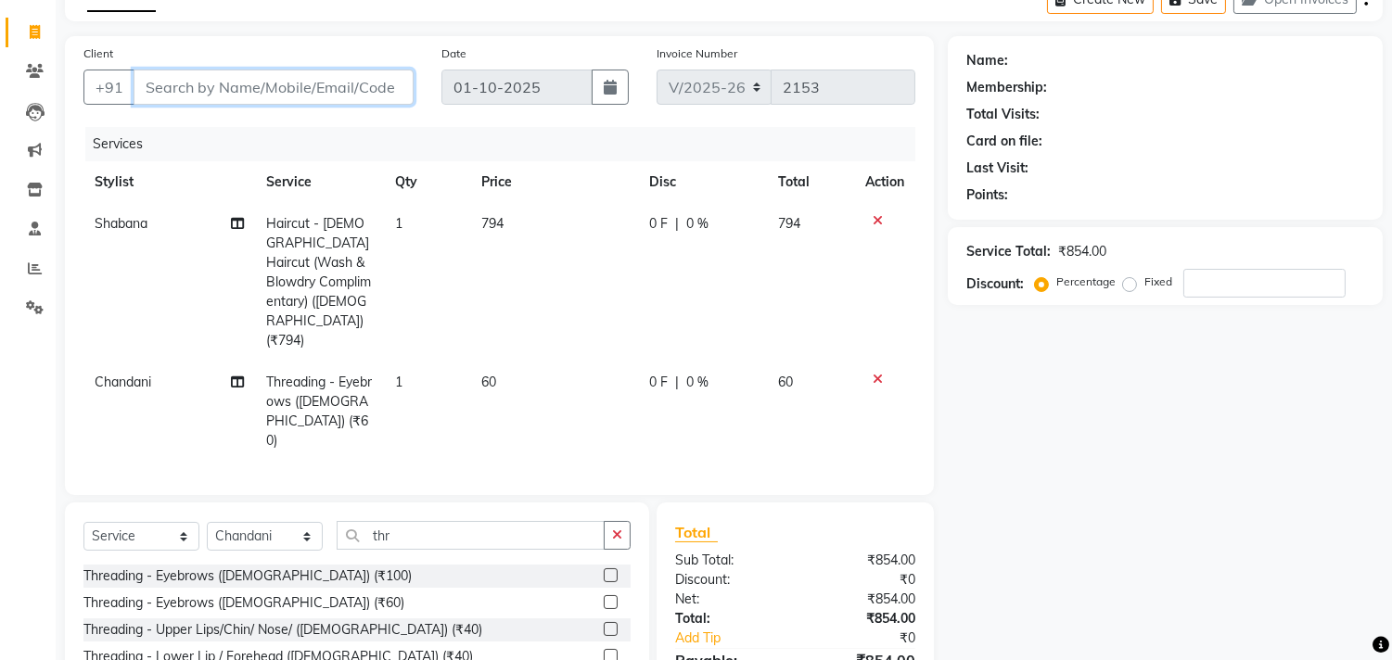
click at [257, 91] on input "Client" at bounding box center [274, 87] width 280 height 35
type input "9"
type input "0"
type input "9145399905"
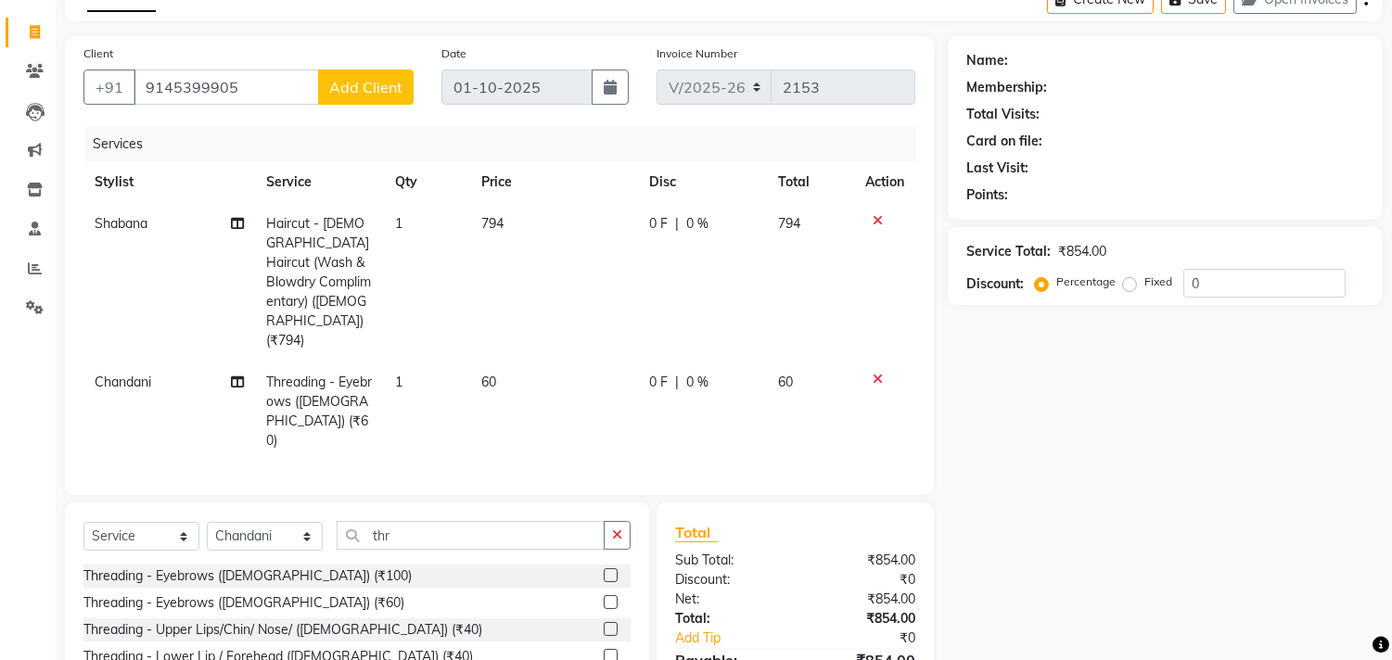
click at [344, 91] on span "Add Client" at bounding box center [365, 87] width 73 height 19
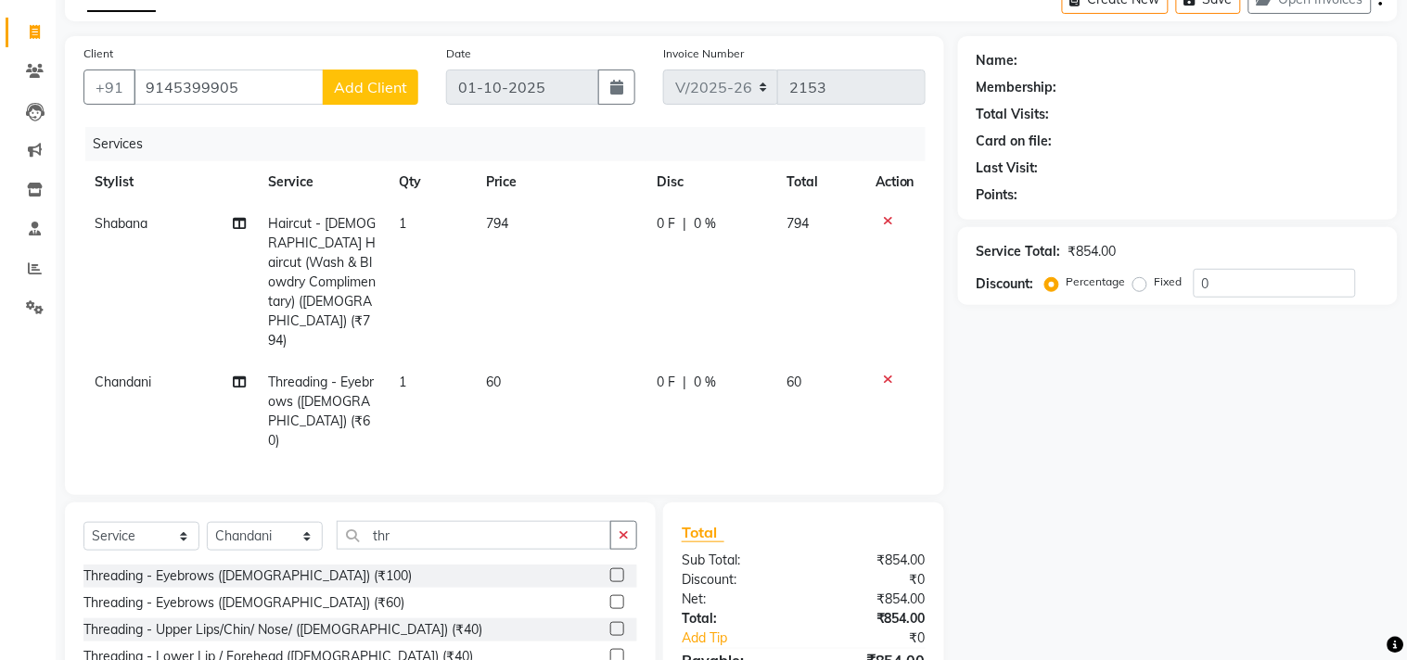
select select "22"
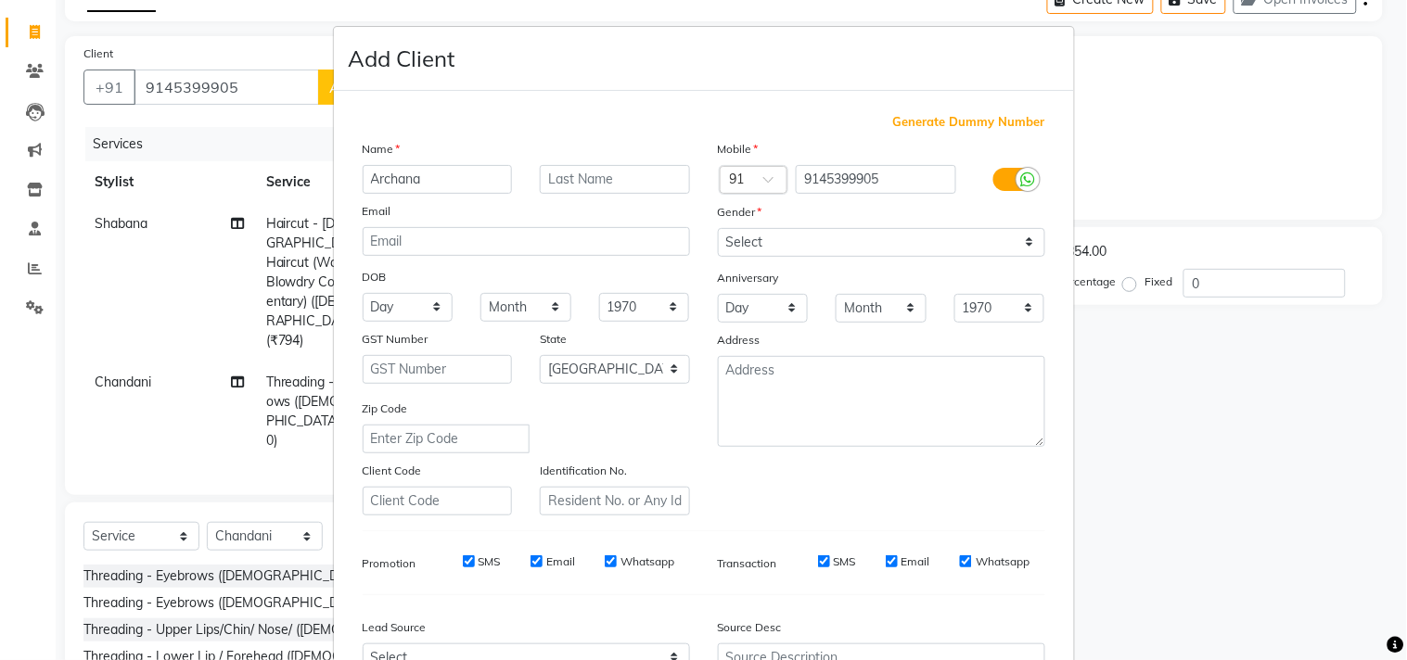
type input "Archana"
type input "Chandan"
click at [748, 245] on select "Select Male Female Other Prefer Not To Say" at bounding box center [881, 242] width 327 height 29
select select "female"
click at [718, 228] on select "Select Male Female Other Prefer Not To Say" at bounding box center [881, 242] width 327 height 29
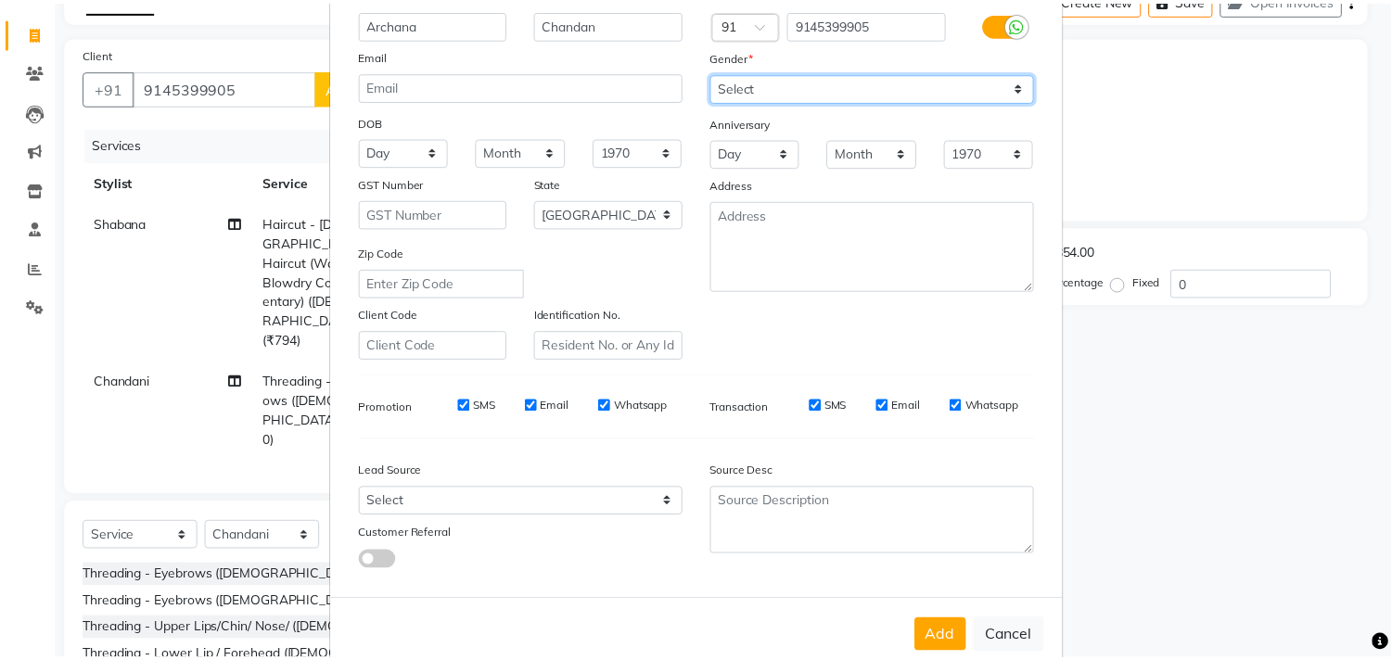
scroll to position [162, 0]
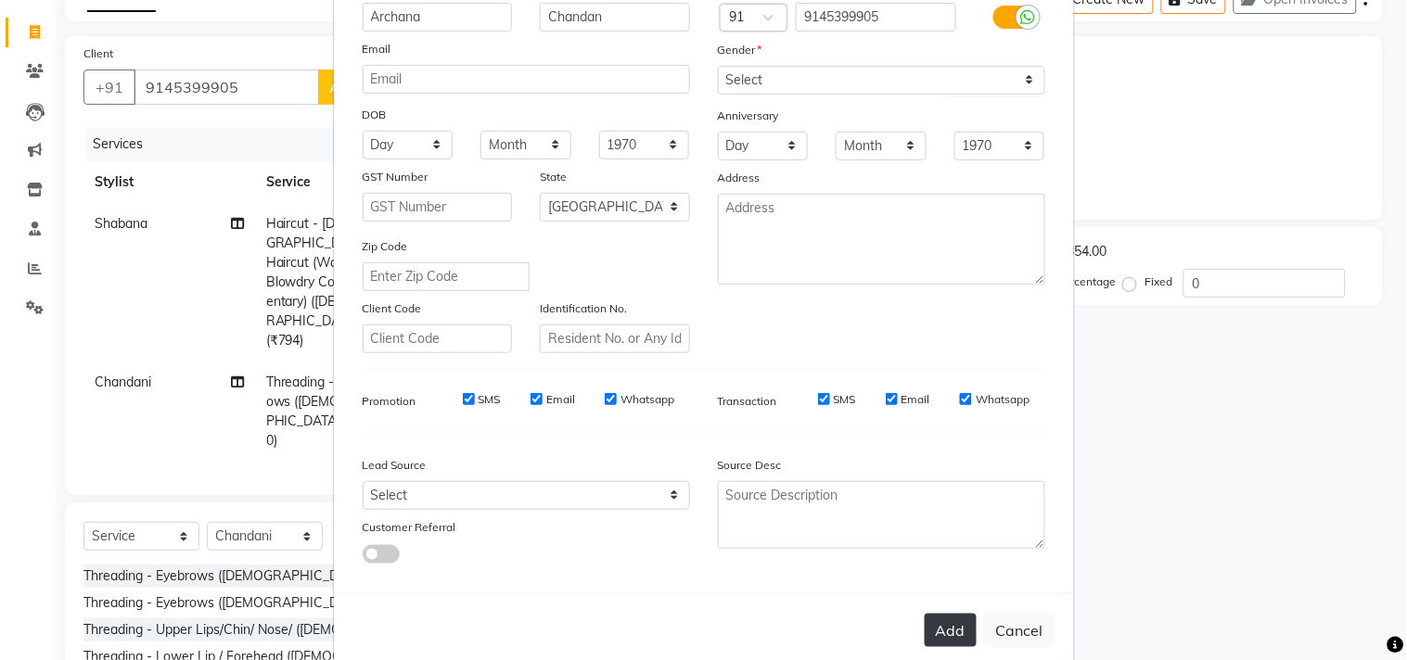
click at [928, 620] on button "Add" at bounding box center [951, 630] width 52 height 33
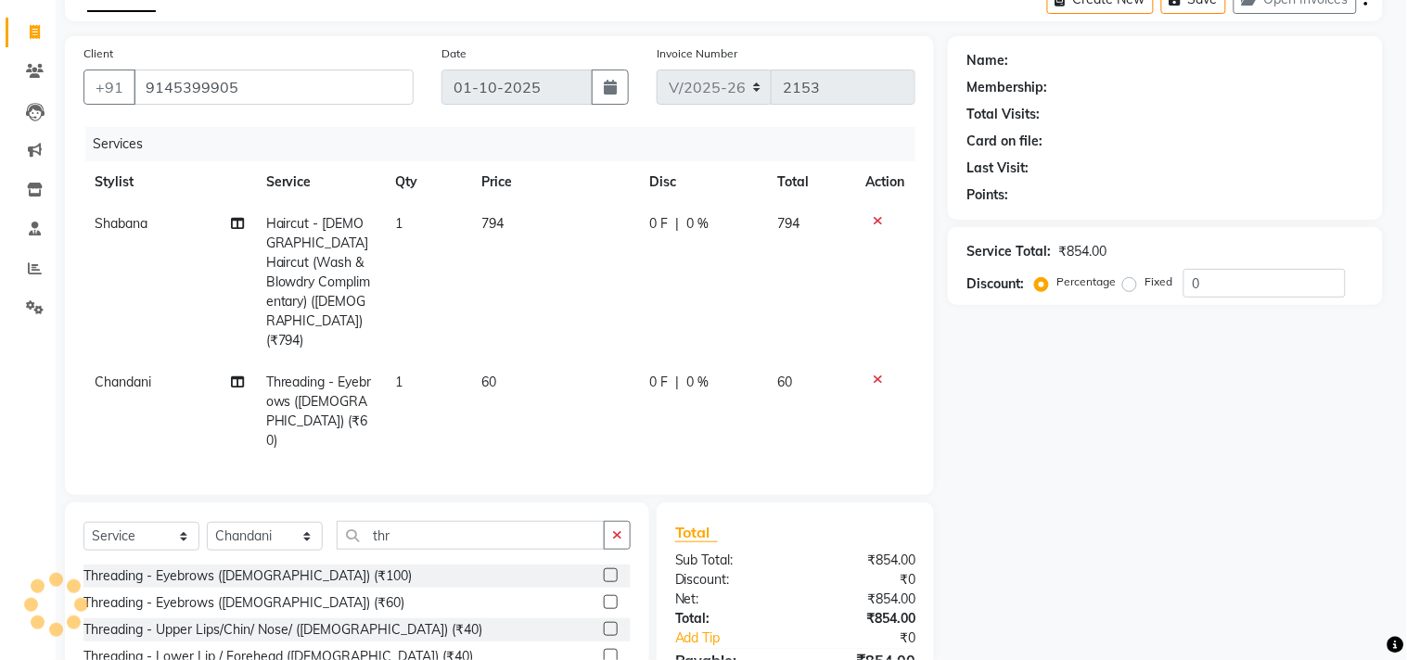
type input "91******05"
select select
select select "null"
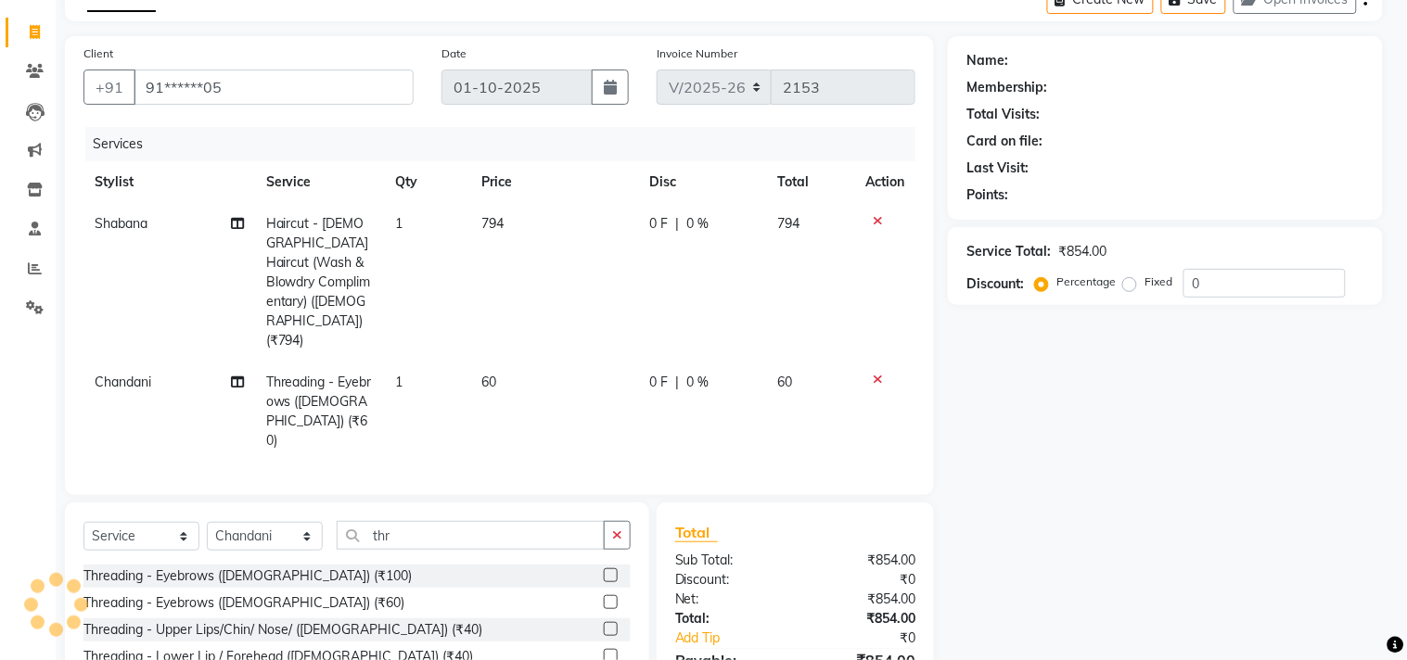
select select
checkbox input "false"
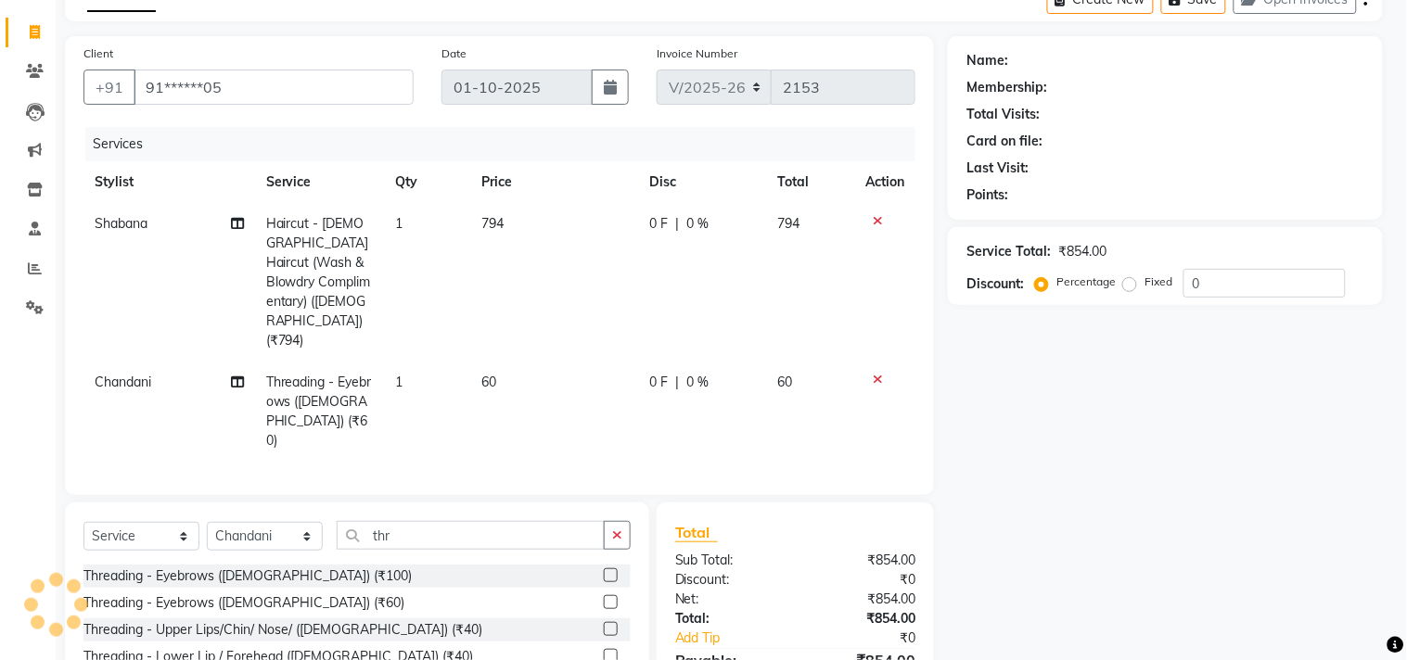
checkbox input "false"
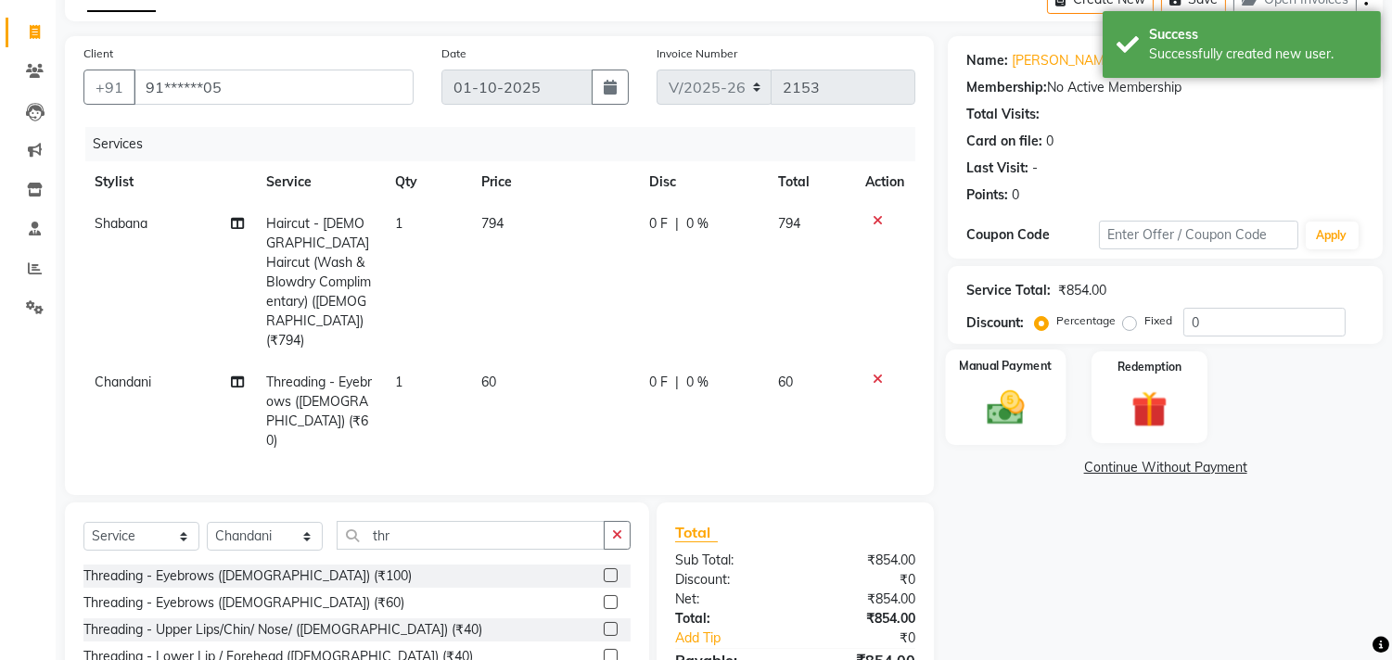
click at [1025, 409] on img at bounding box center [1006, 409] width 61 height 44
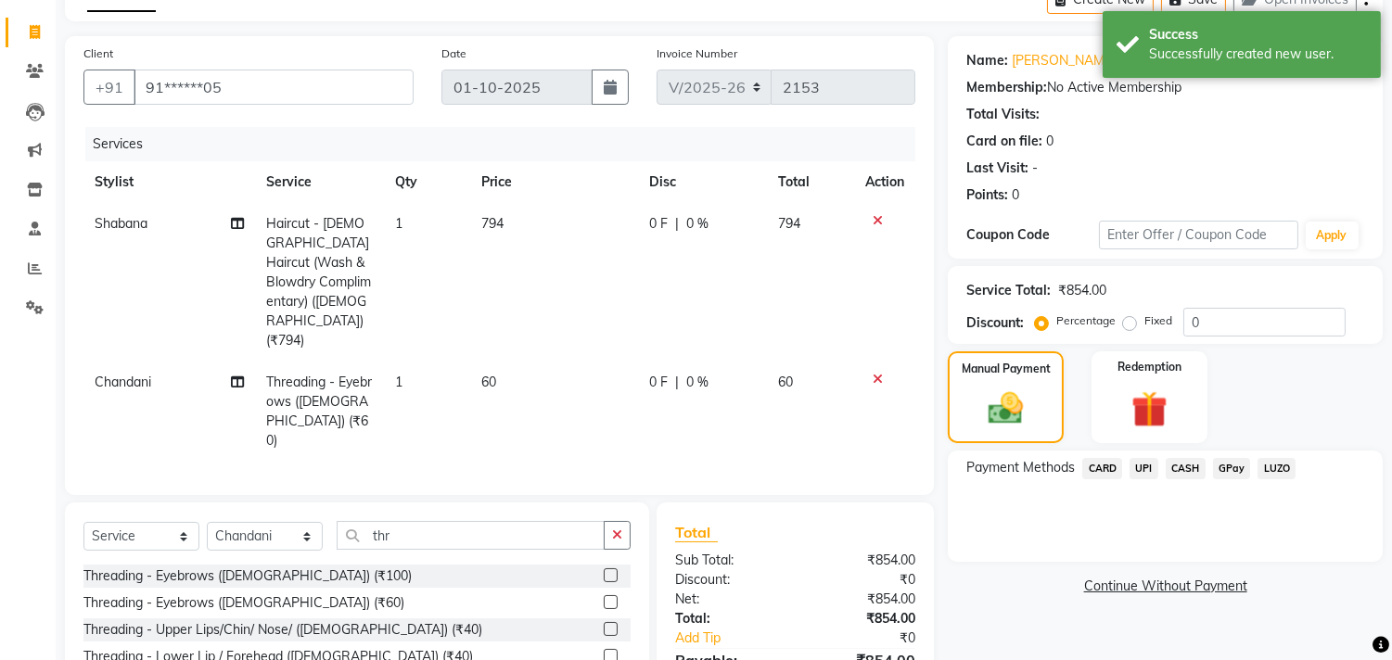
click at [1142, 464] on span "UPI" at bounding box center [1144, 468] width 29 height 21
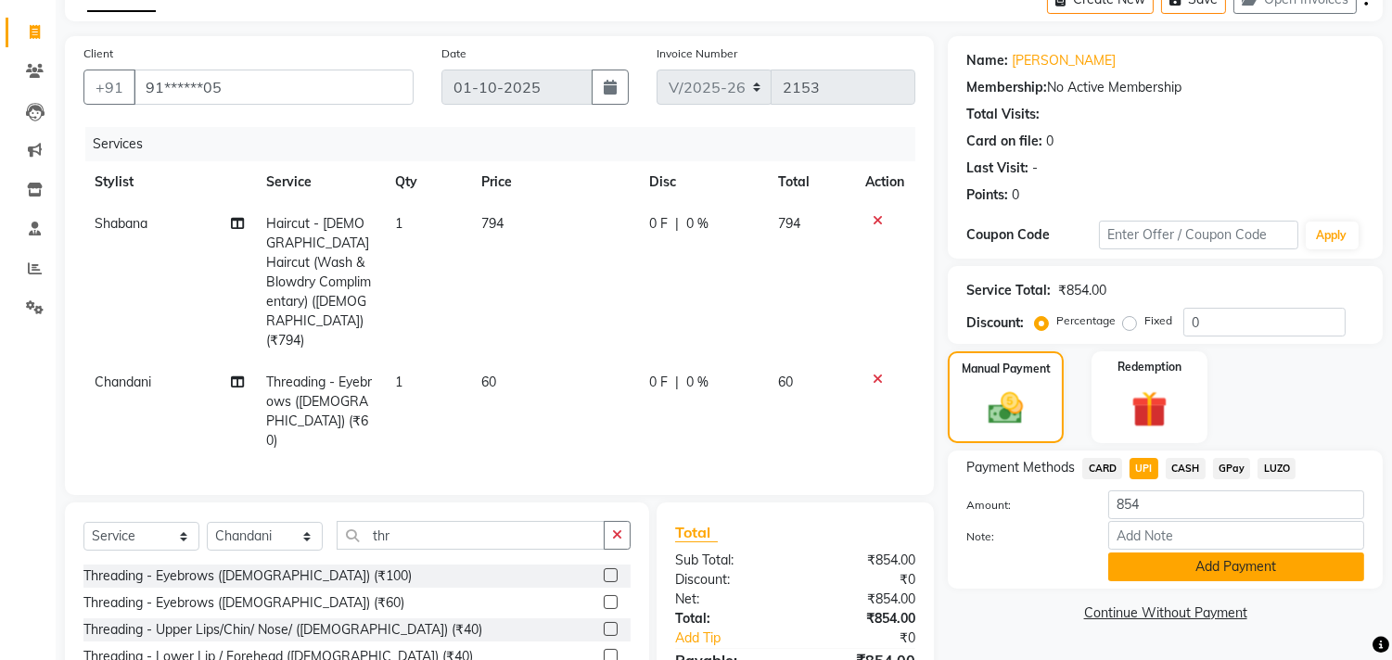
click at [1174, 556] on button "Add Payment" at bounding box center [1236, 567] width 256 height 29
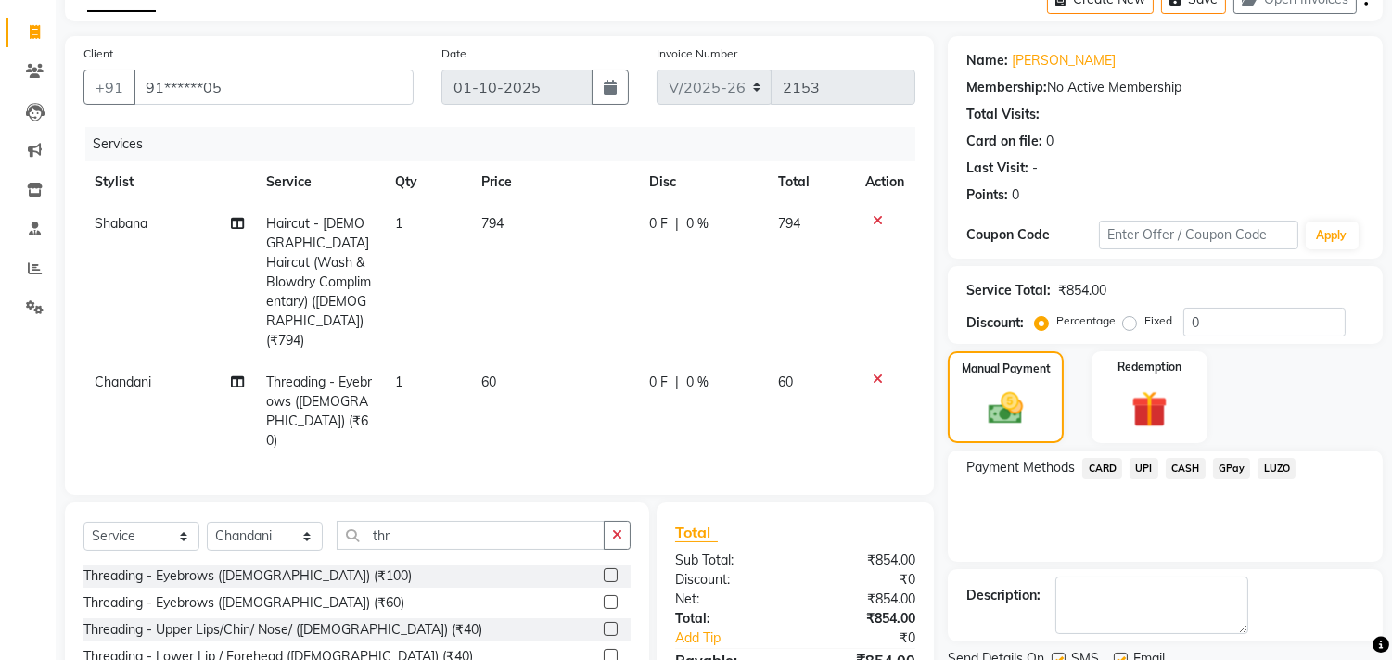
scroll to position [202, 0]
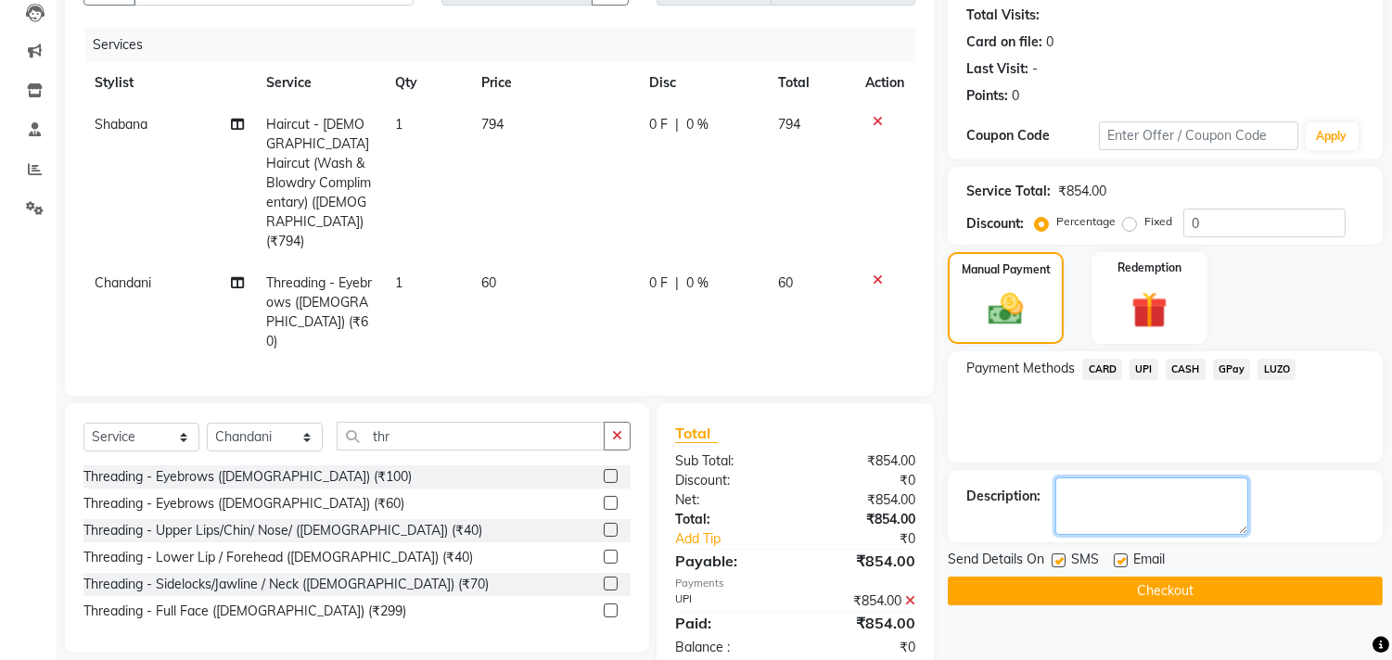
click at [1100, 506] on textarea at bounding box center [1151, 507] width 193 height 58
type textarea "6"
click at [1132, 596] on button "Checkout" at bounding box center [1165, 591] width 435 height 29
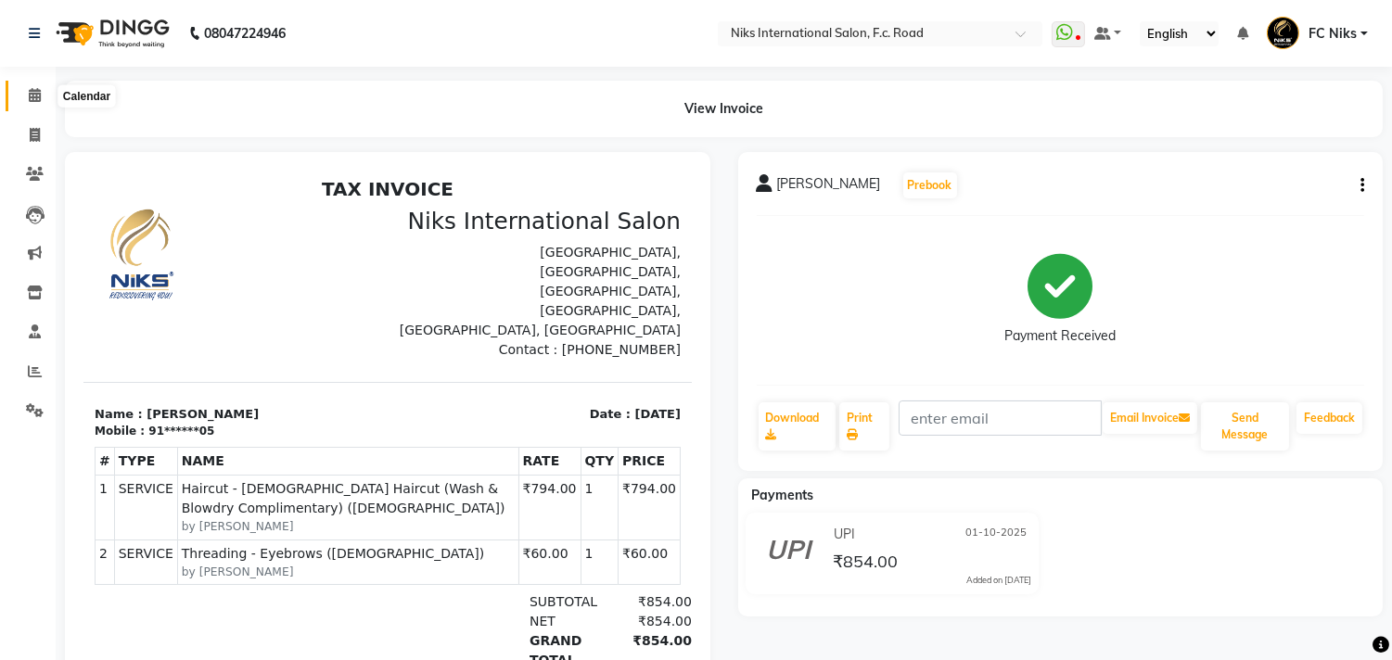
click at [33, 93] on icon at bounding box center [35, 95] width 12 height 14
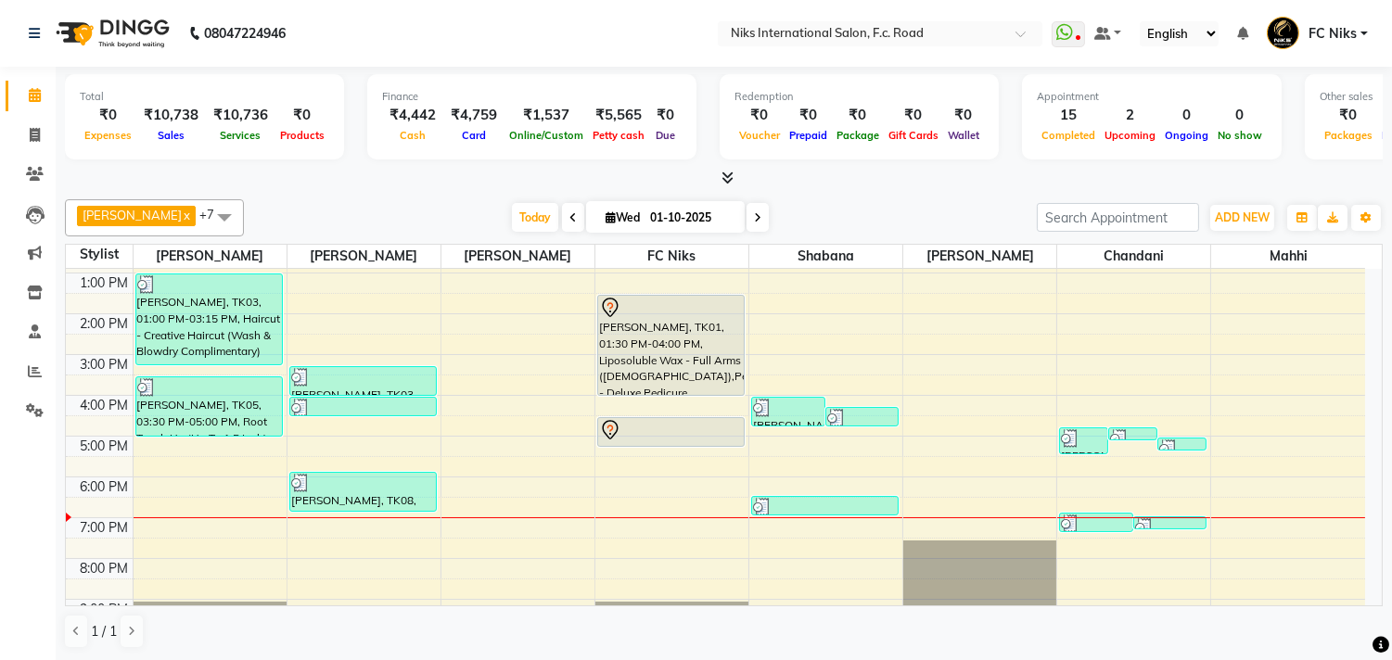
scroll to position [206, 0]
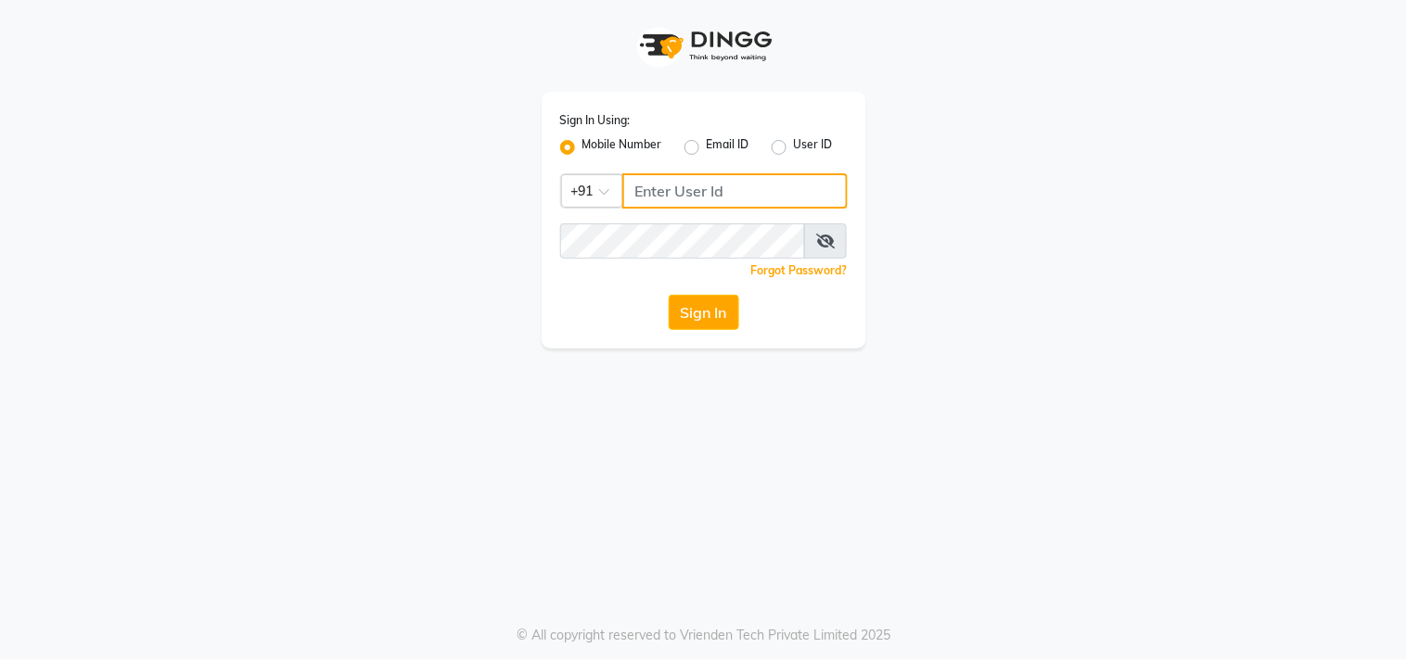
click at [698, 200] on input "Username" at bounding box center [734, 190] width 225 height 35
type input "8530086780"
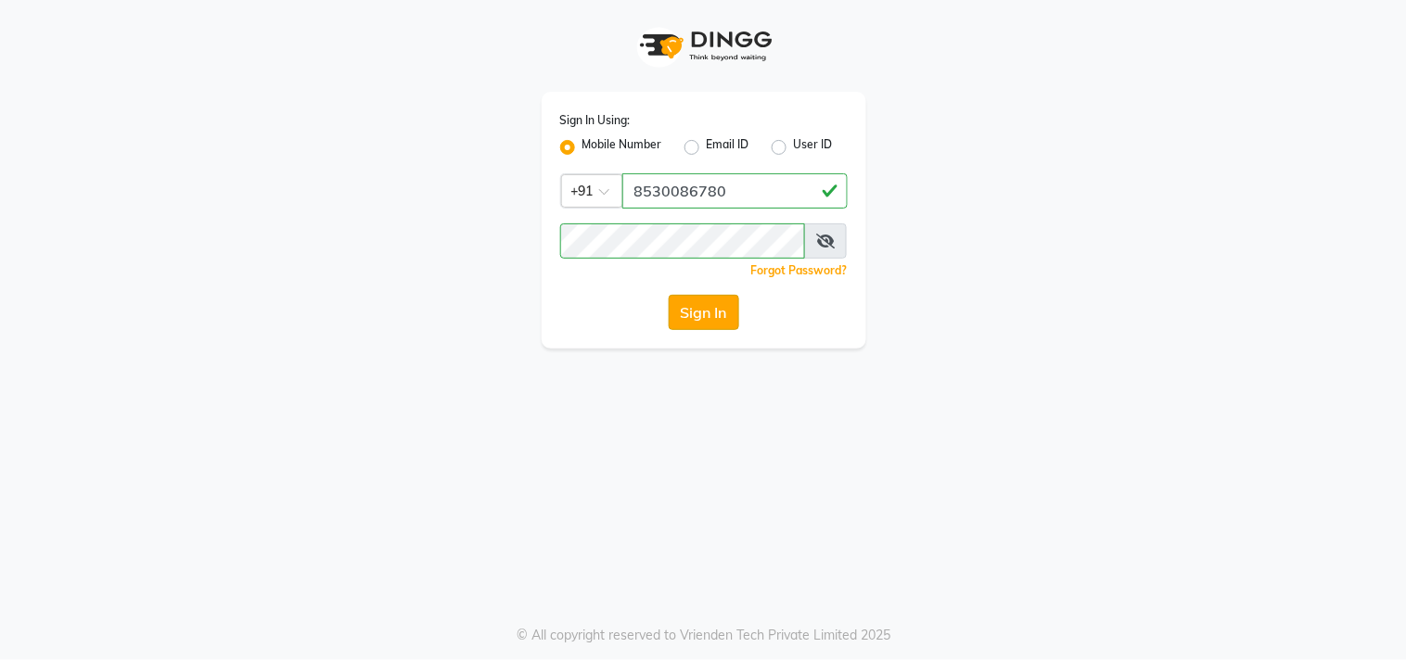
click at [692, 323] on button "Sign In" at bounding box center [704, 312] width 70 height 35
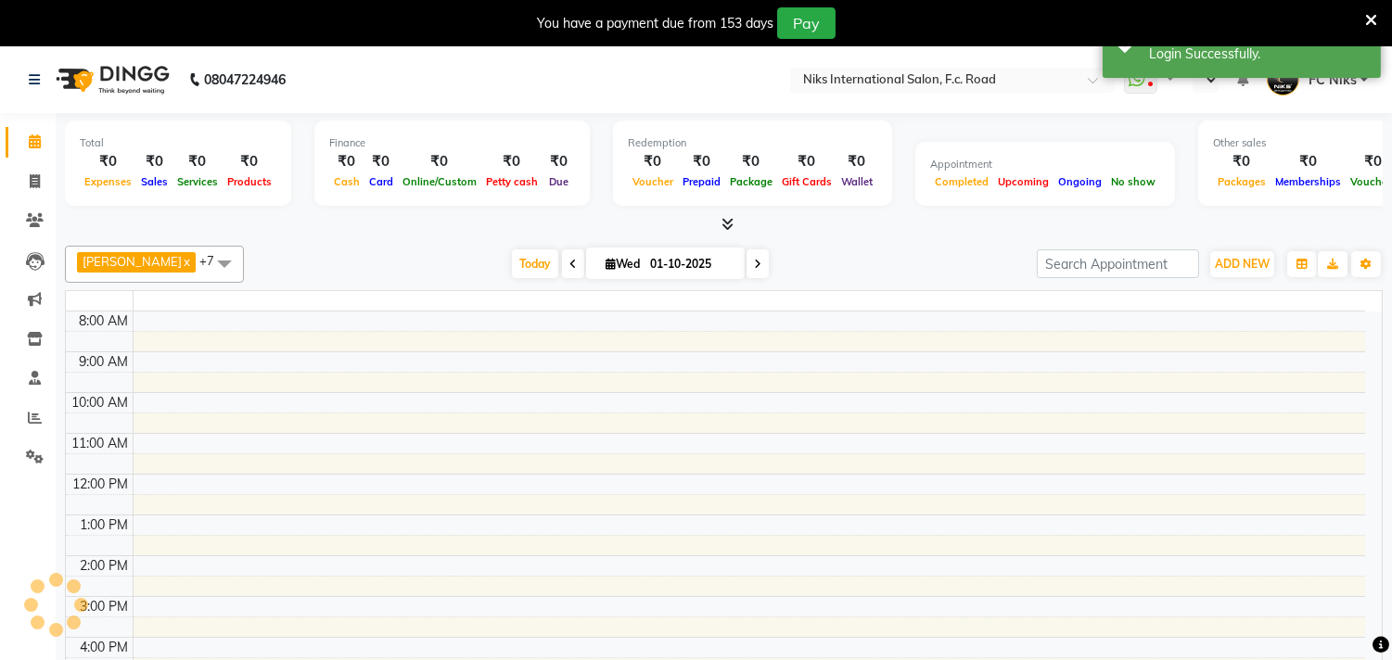
select select "en"
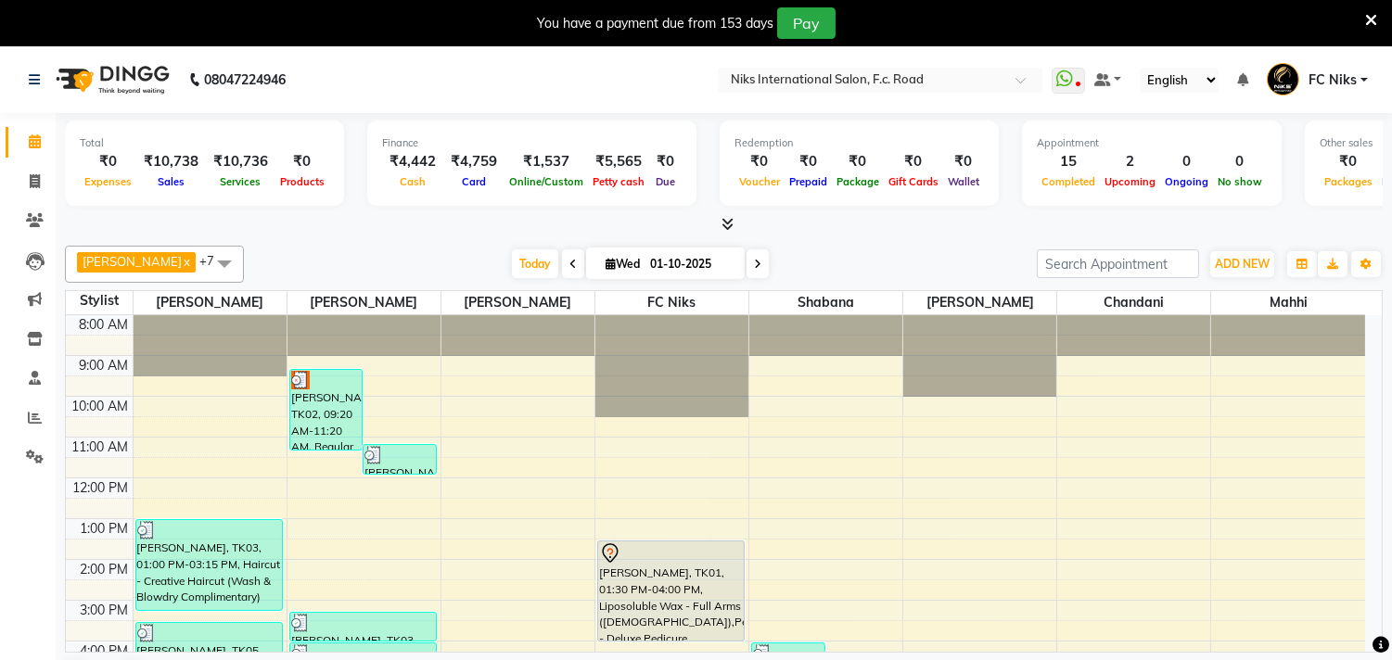
click at [1374, 14] on icon at bounding box center [1371, 20] width 12 height 17
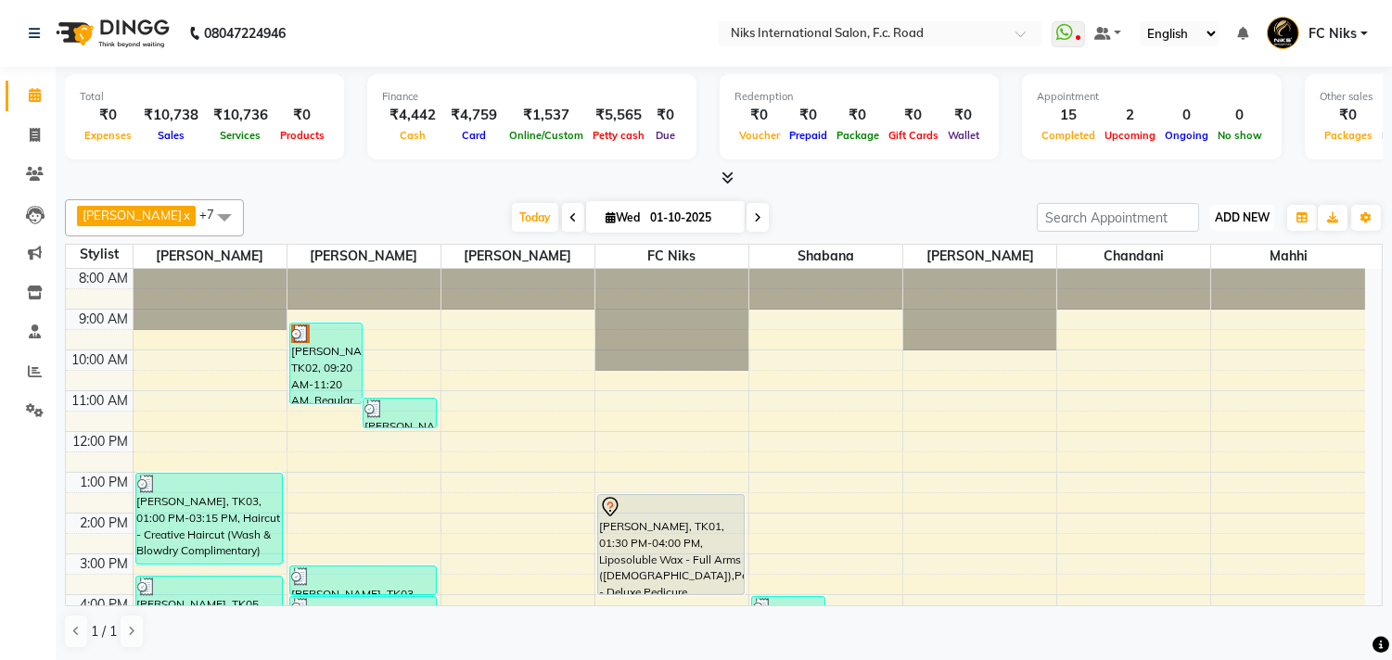
click at [1234, 211] on span "ADD NEW" at bounding box center [1242, 218] width 55 height 14
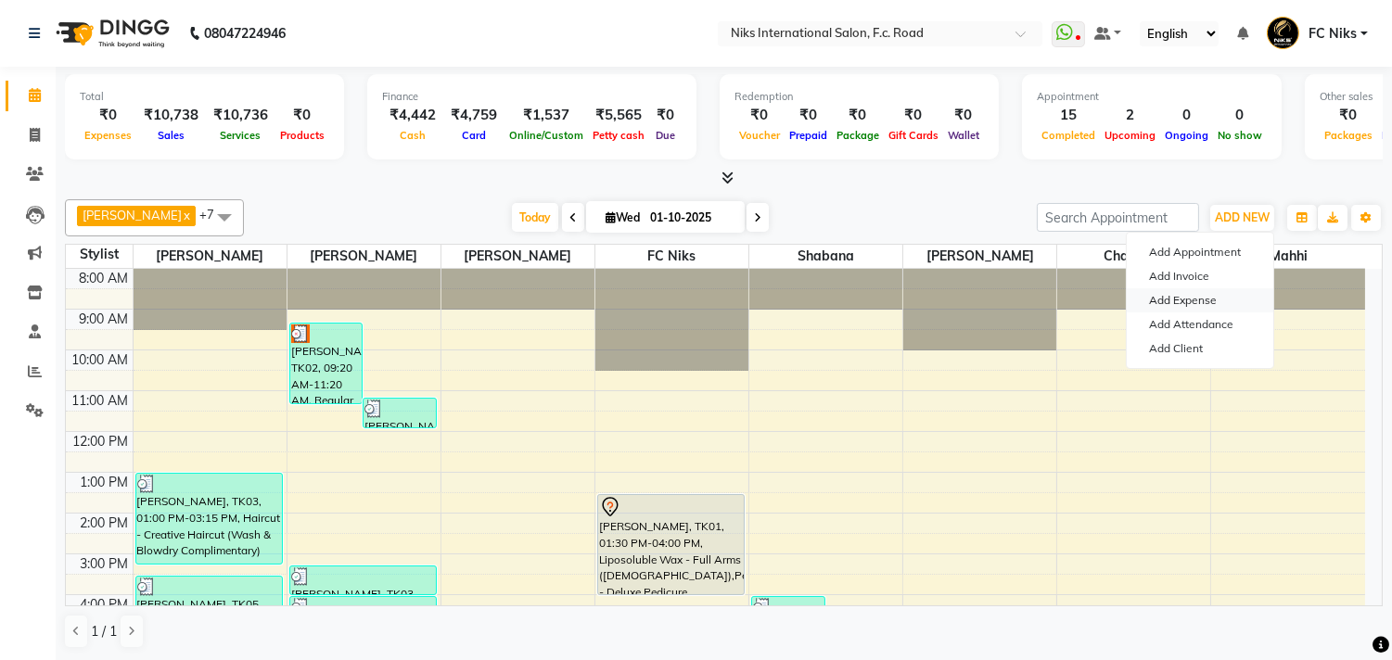
click at [1190, 301] on link "Add Expense" at bounding box center [1200, 300] width 147 height 24
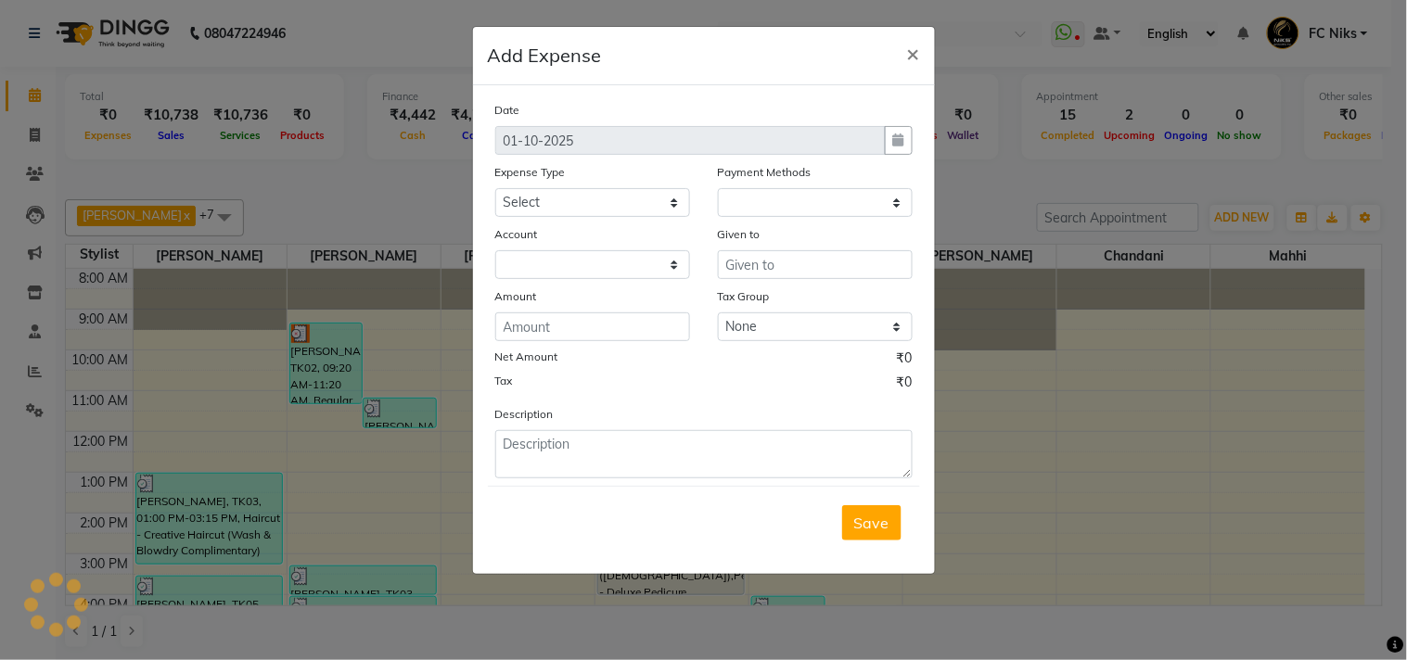
select select "1"
select select "2355"
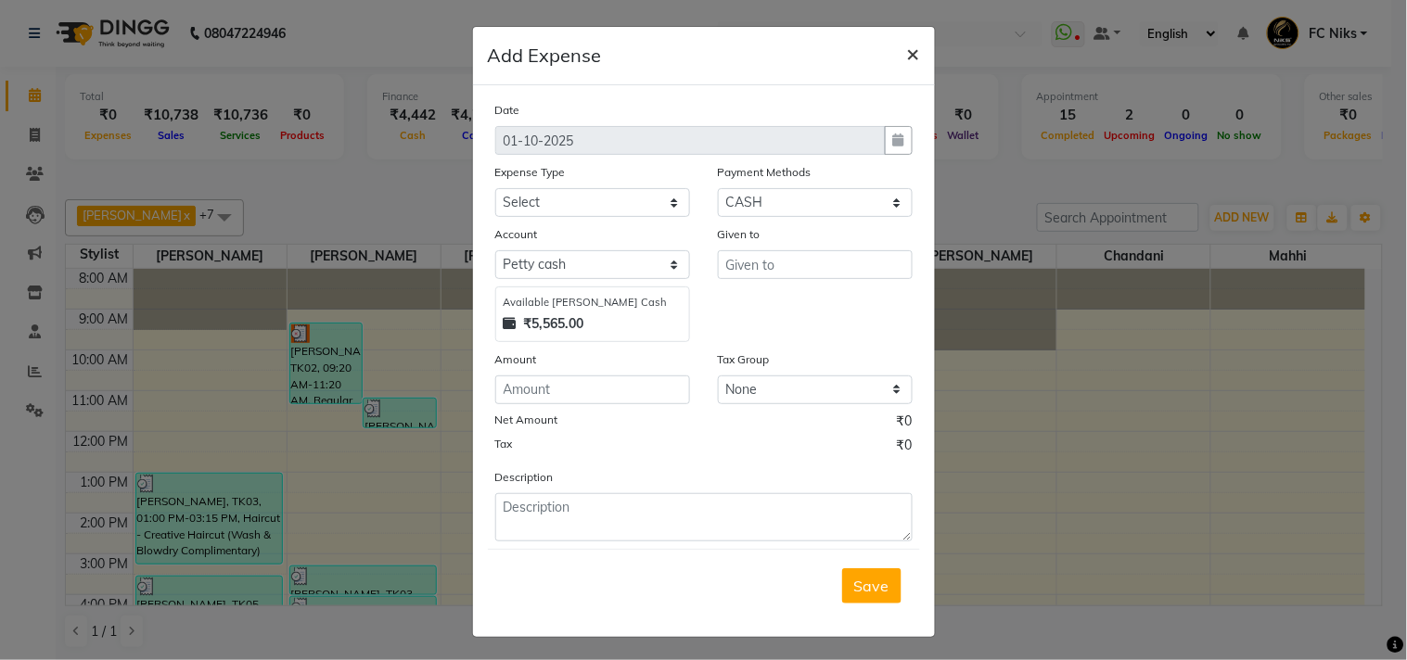
click at [907, 58] on span "×" at bounding box center [913, 53] width 13 height 28
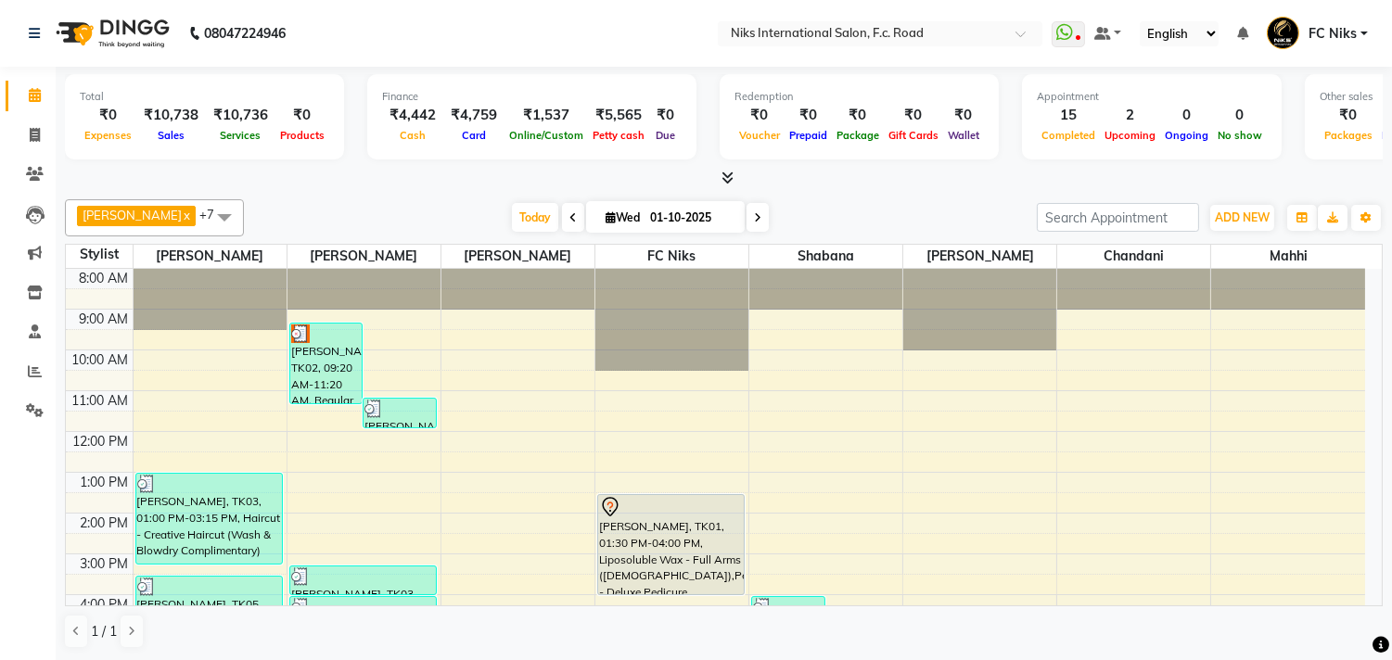
drag, startPoint x: 505, startPoint y: 19, endPoint x: 505, endPoint y: 47, distance: 28.8
click at [505, 39] on nav "08047224946 Select Location × Niks International Salon, F.c. Road WhatsApp Stat…" at bounding box center [696, 33] width 1392 height 67
click at [1249, 215] on span "ADD NEW" at bounding box center [1242, 218] width 55 height 14
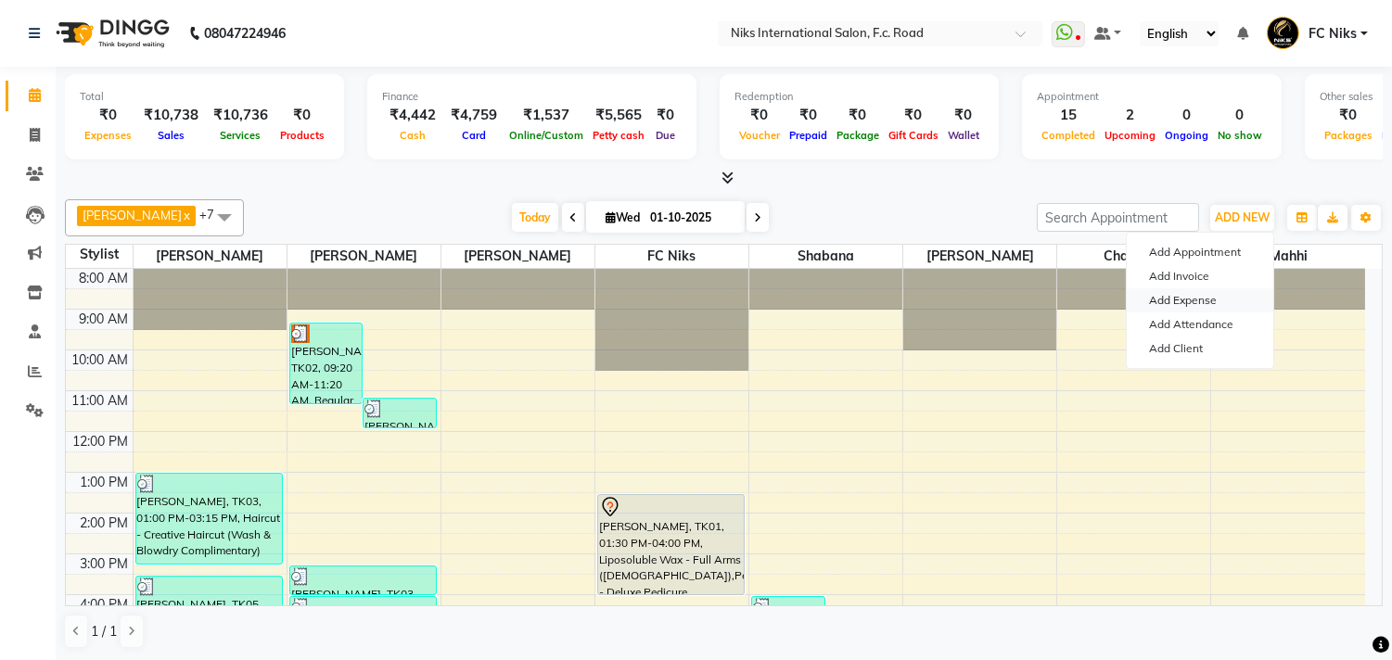
click at [1185, 300] on link "Add Expense" at bounding box center [1200, 300] width 147 height 24
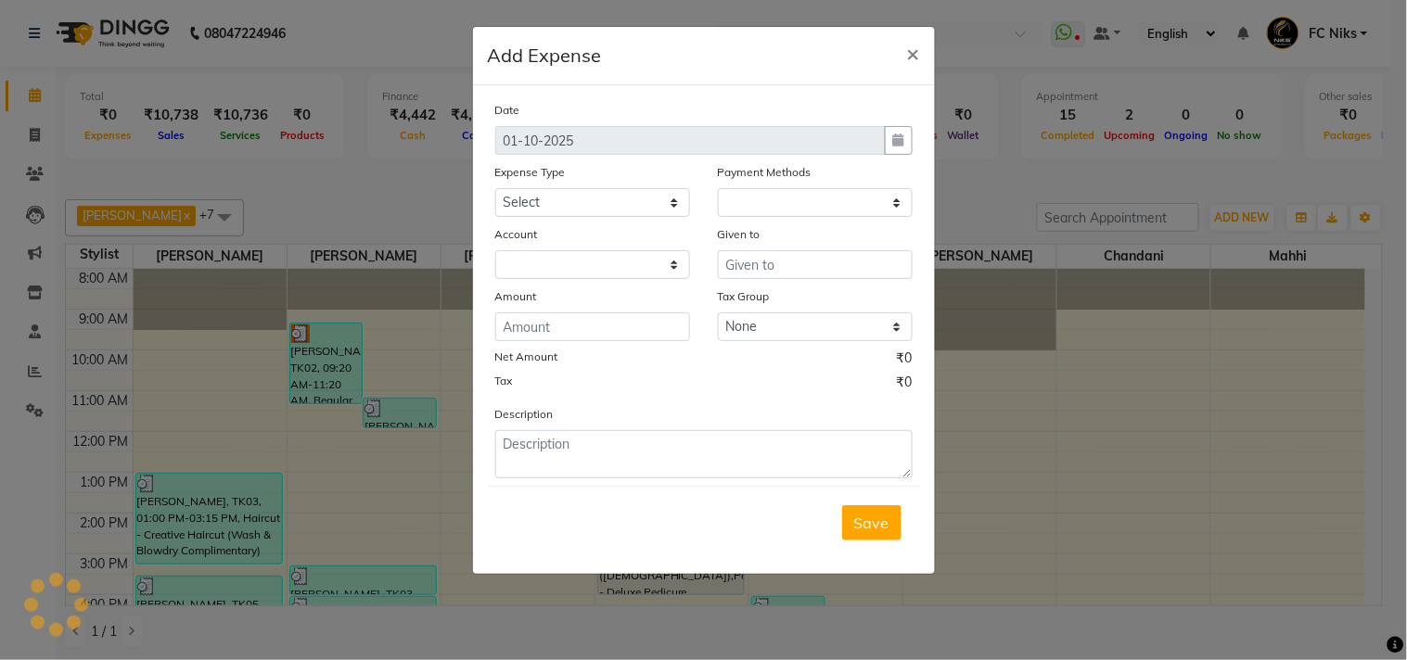
select select "1"
select select "2355"
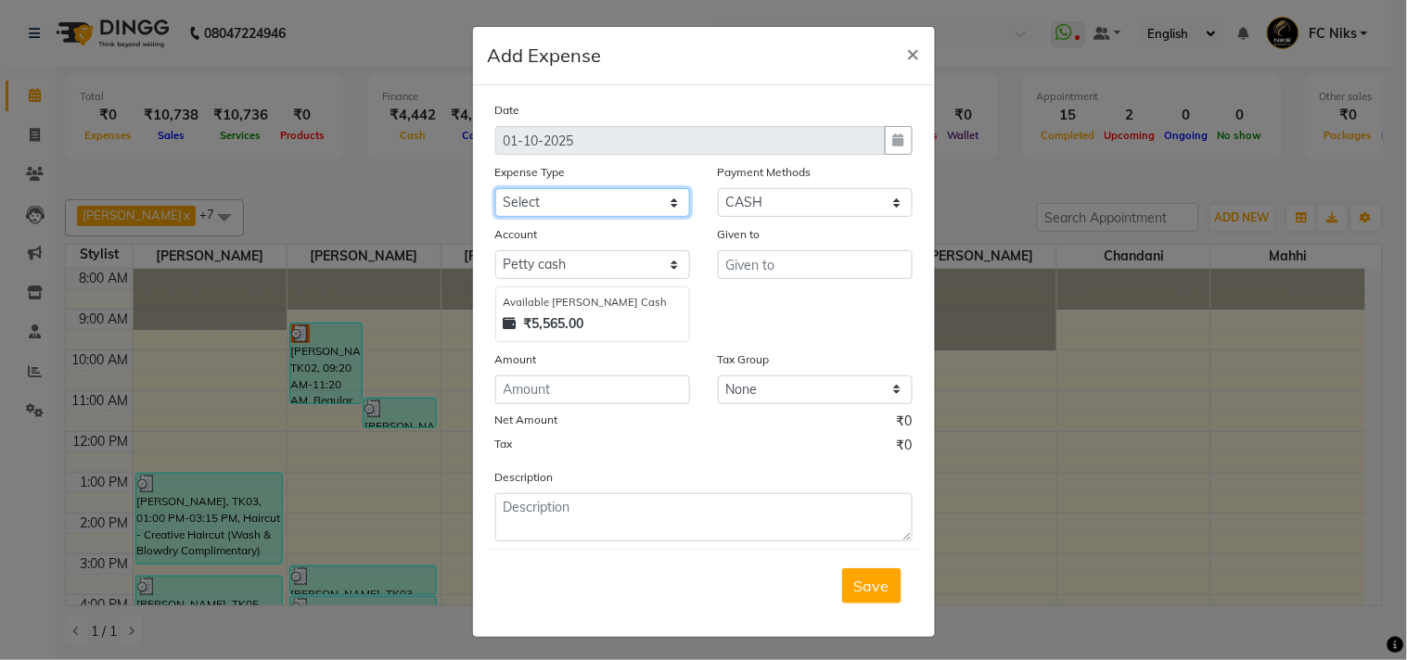
click at [616, 198] on select "Select Cash transfer to hub Client Snacks Donation Equipment Maintenance Miscel…" at bounding box center [592, 202] width 195 height 29
select select "954"
click at [495, 188] on select "Select Cash transfer to hub Client Snacks Donation Equipment Maintenance Miscel…" at bounding box center [592, 202] width 195 height 29
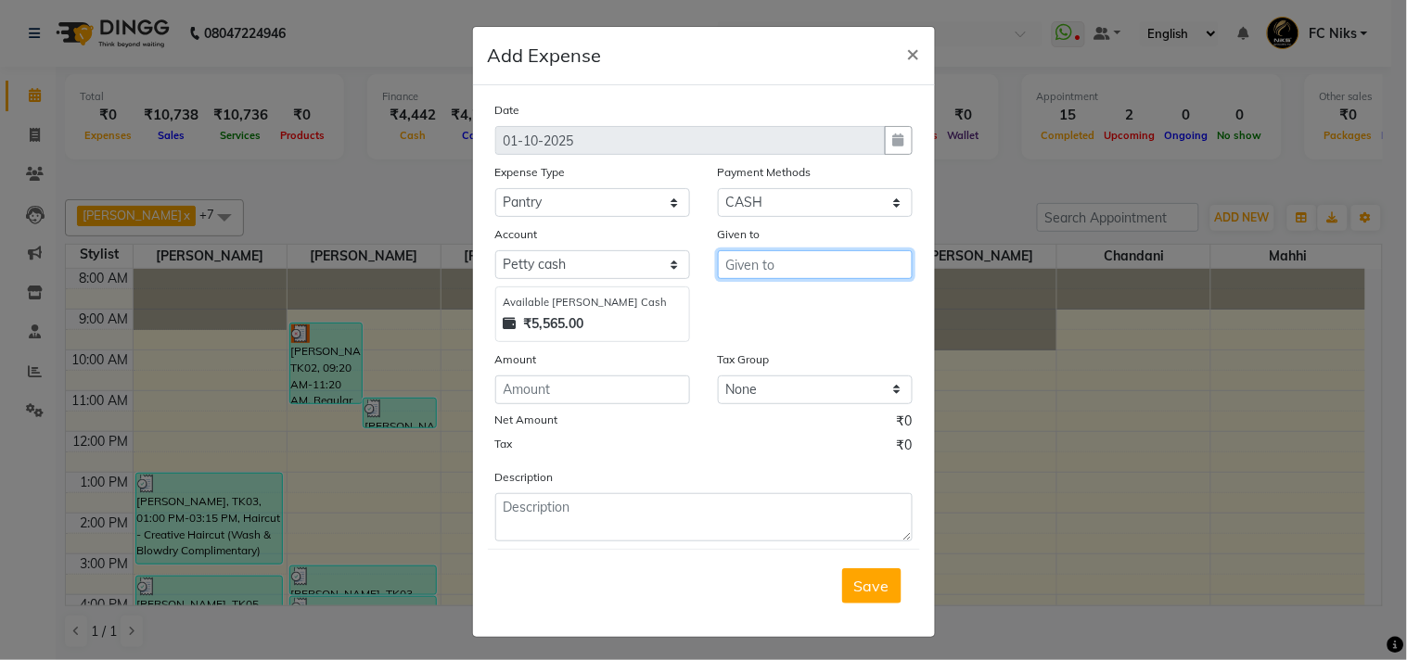
click at [749, 270] on input "text" at bounding box center [815, 264] width 195 height 29
type input "......."
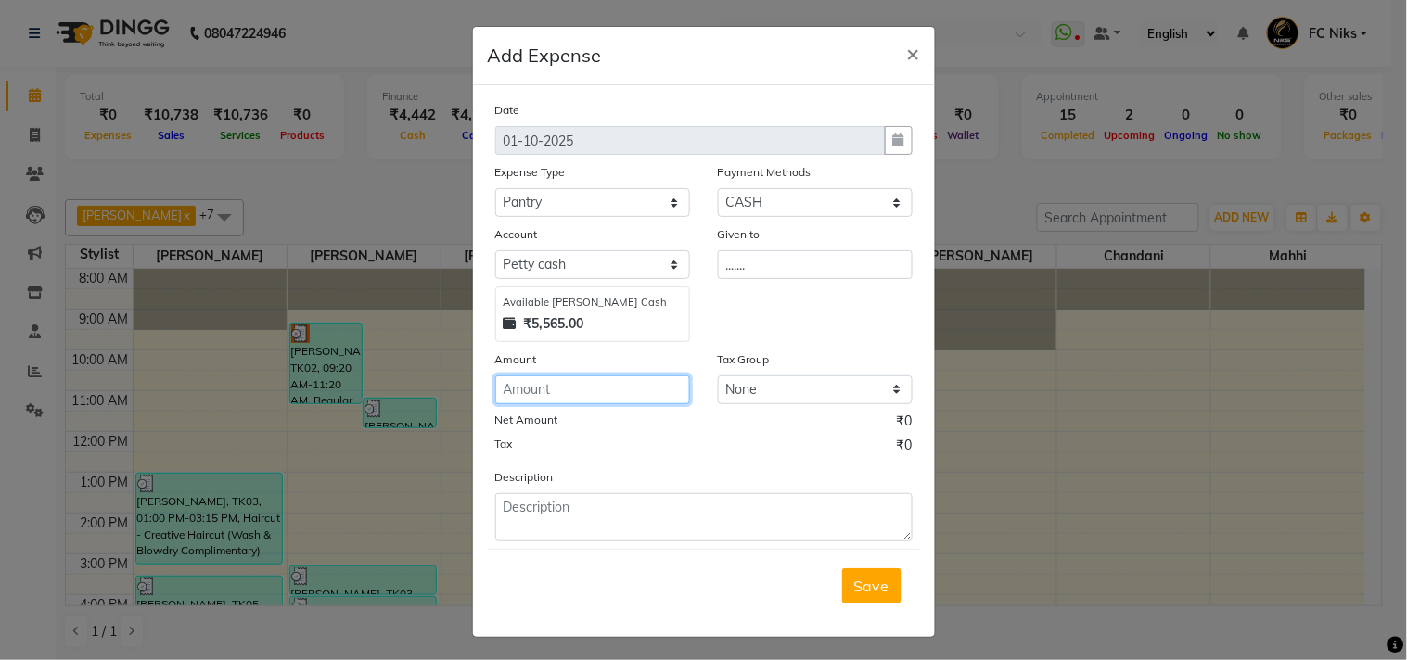
click at [577, 383] on input "number" at bounding box center [592, 390] width 195 height 29
type input "100"
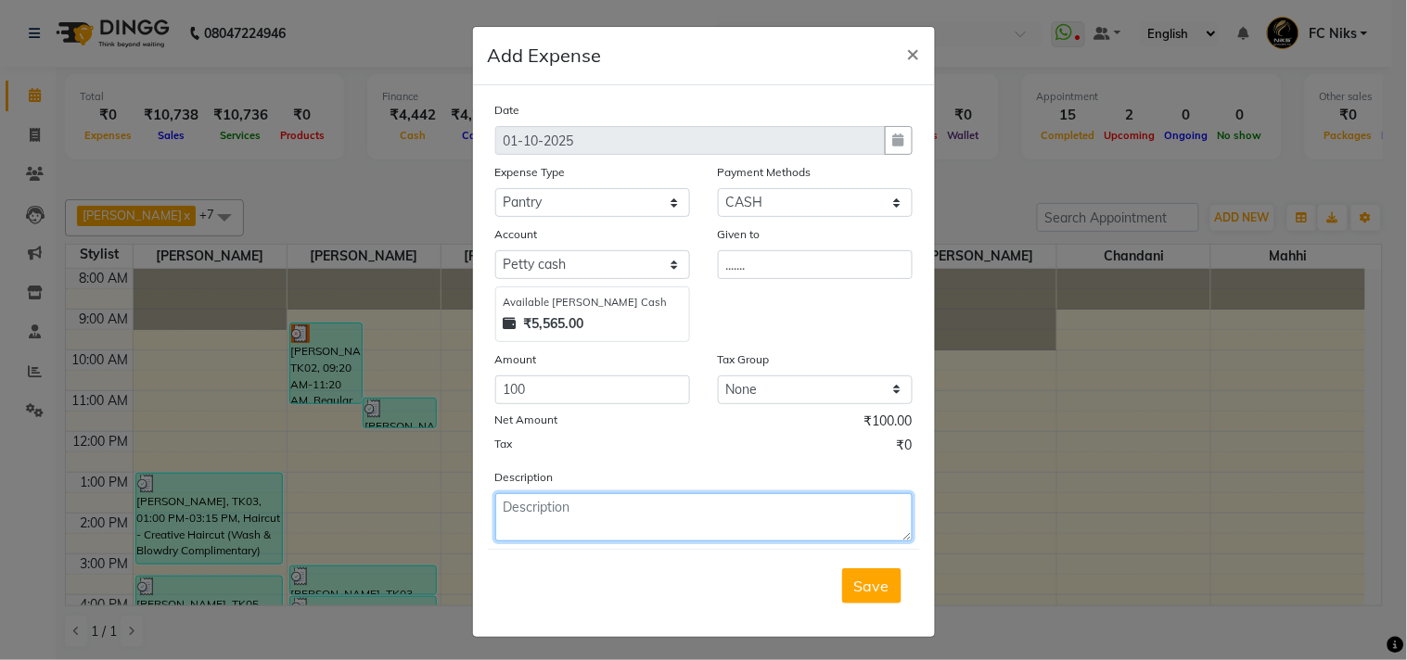
click at [526, 530] on textarea at bounding box center [703, 517] width 417 height 48
type textarea "MIlk,Coffee"
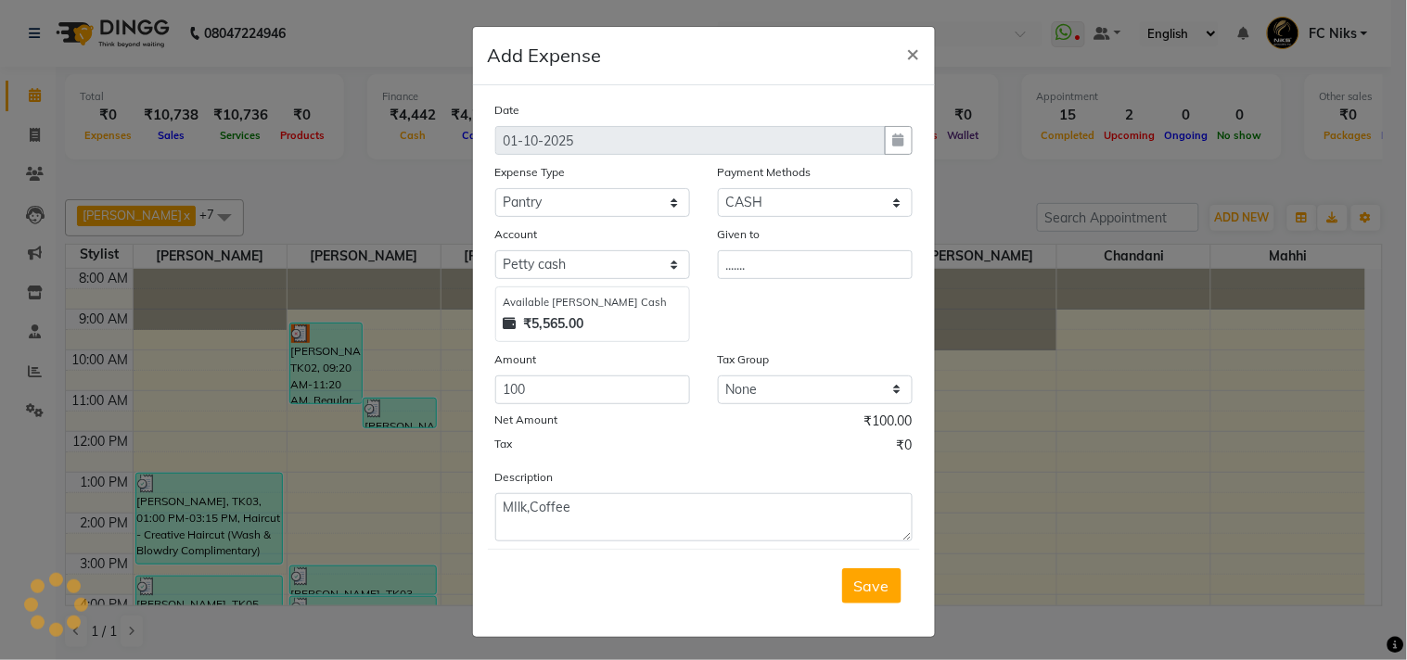
click at [875, 592] on span "Save" at bounding box center [871, 586] width 35 height 19
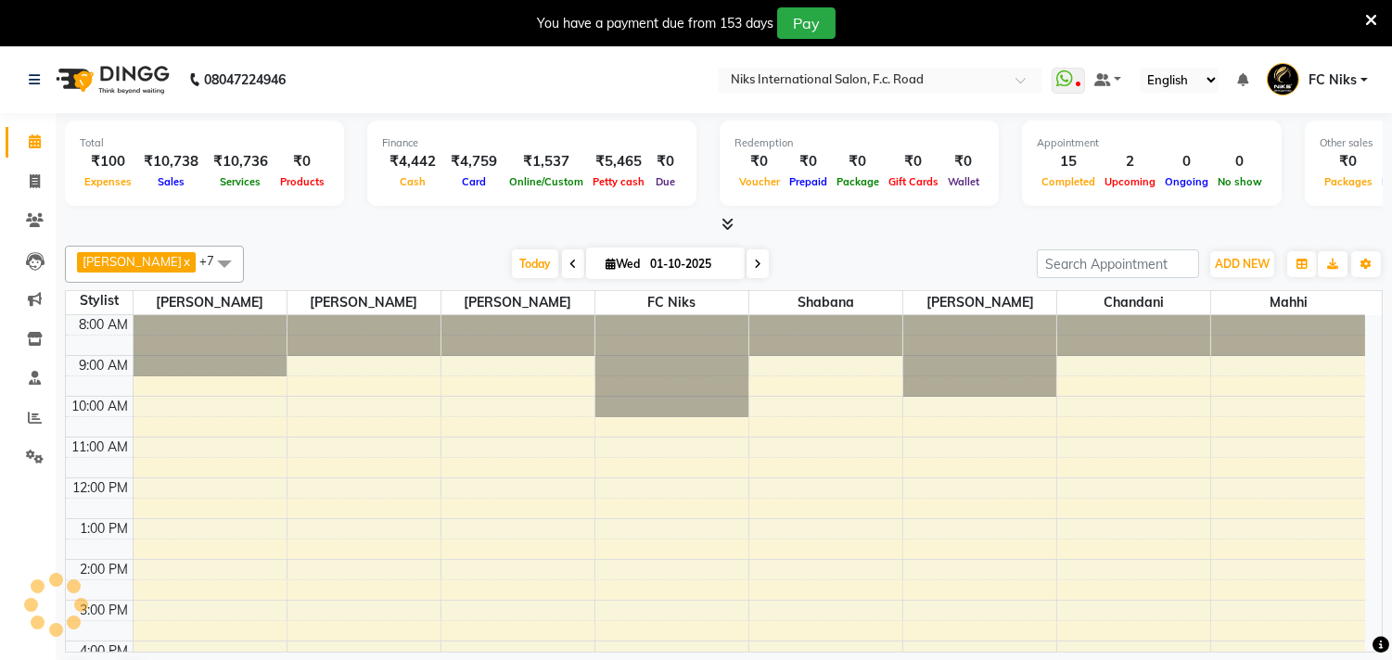
click at [1366, 16] on icon at bounding box center [1371, 20] width 12 height 17
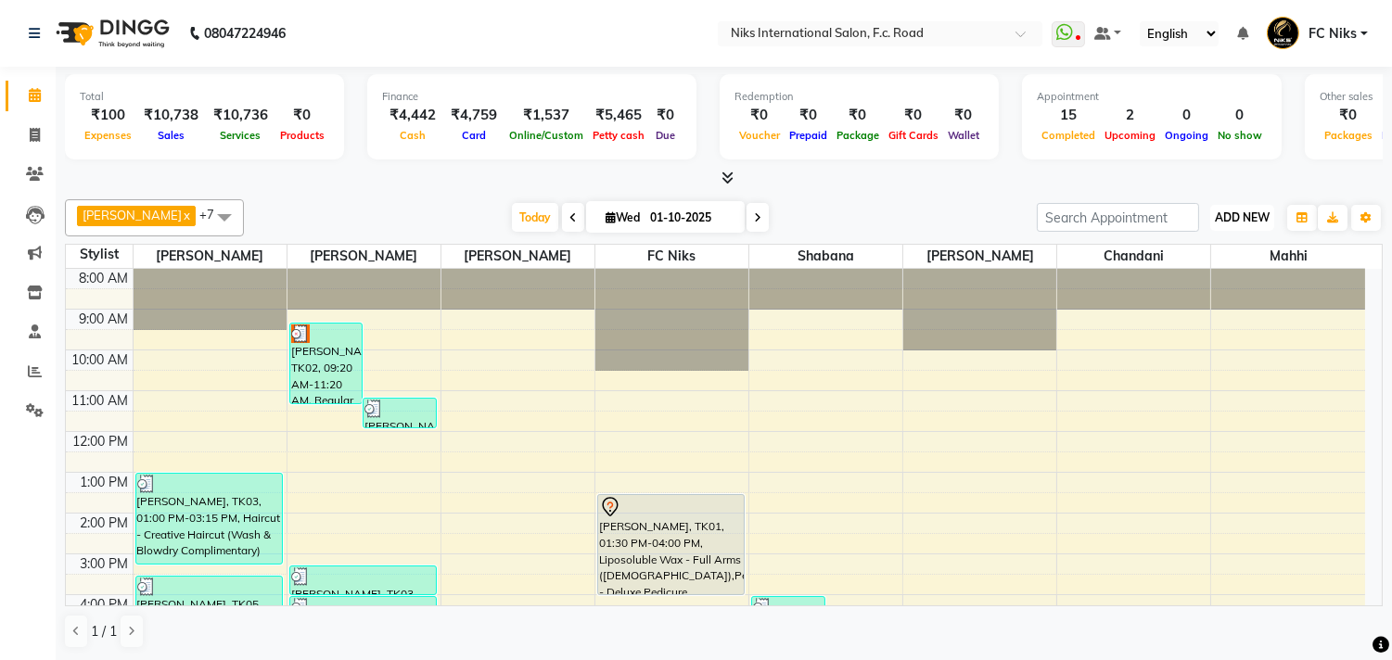
click at [1236, 213] on span "ADD NEW" at bounding box center [1242, 218] width 55 height 14
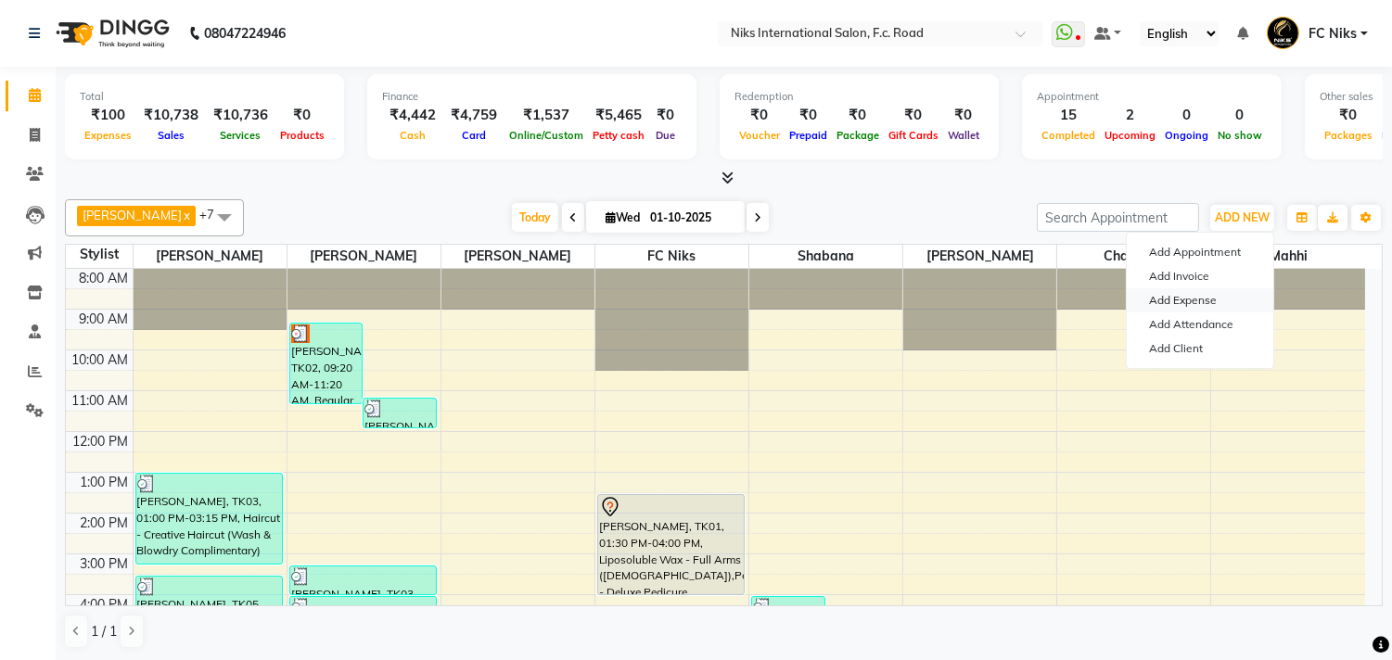
click at [1184, 293] on link "Add Expense" at bounding box center [1200, 300] width 147 height 24
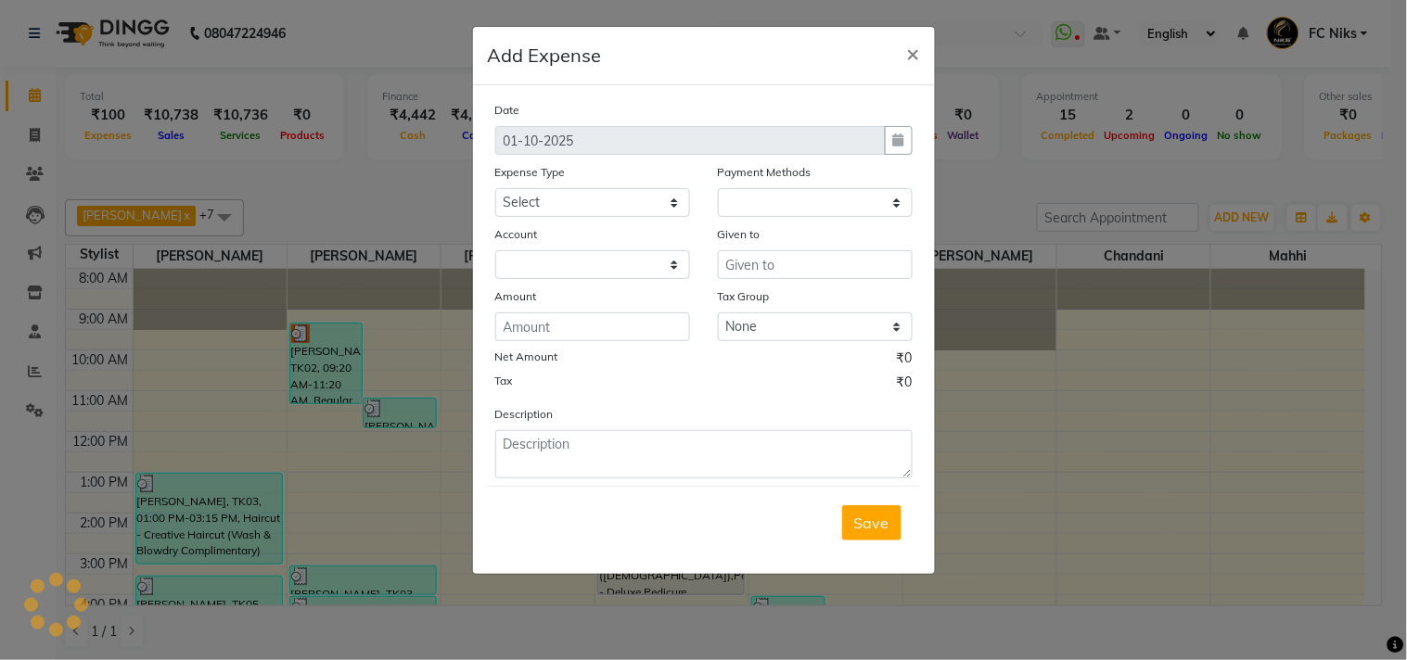
select select "1"
select select "2355"
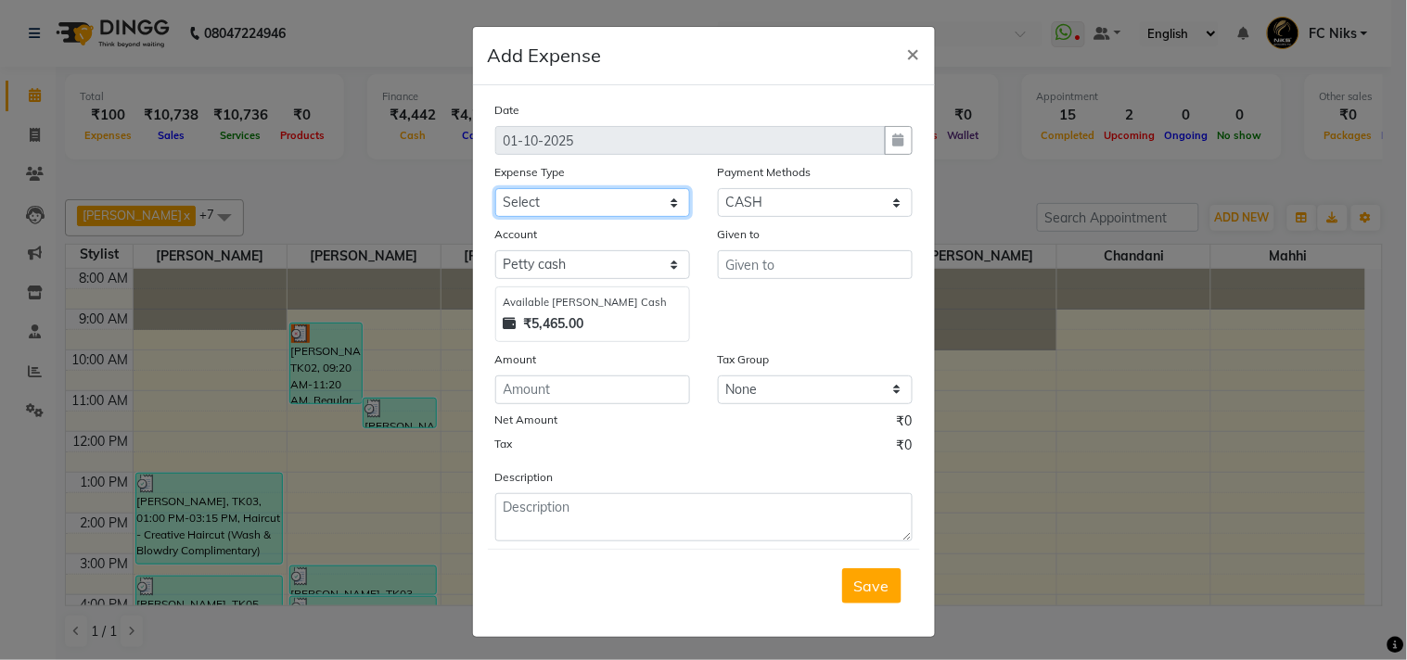
click at [606, 192] on select "Select Cash transfer to hub Client Snacks Donation Equipment Maintenance Miscel…" at bounding box center [592, 202] width 195 height 29
select select "949"
click at [495, 188] on select "Select Cash transfer to hub Client Snacks Donation Equipment Maintenance Miscel…" at bounding box center [592, 202] width 195 height 29
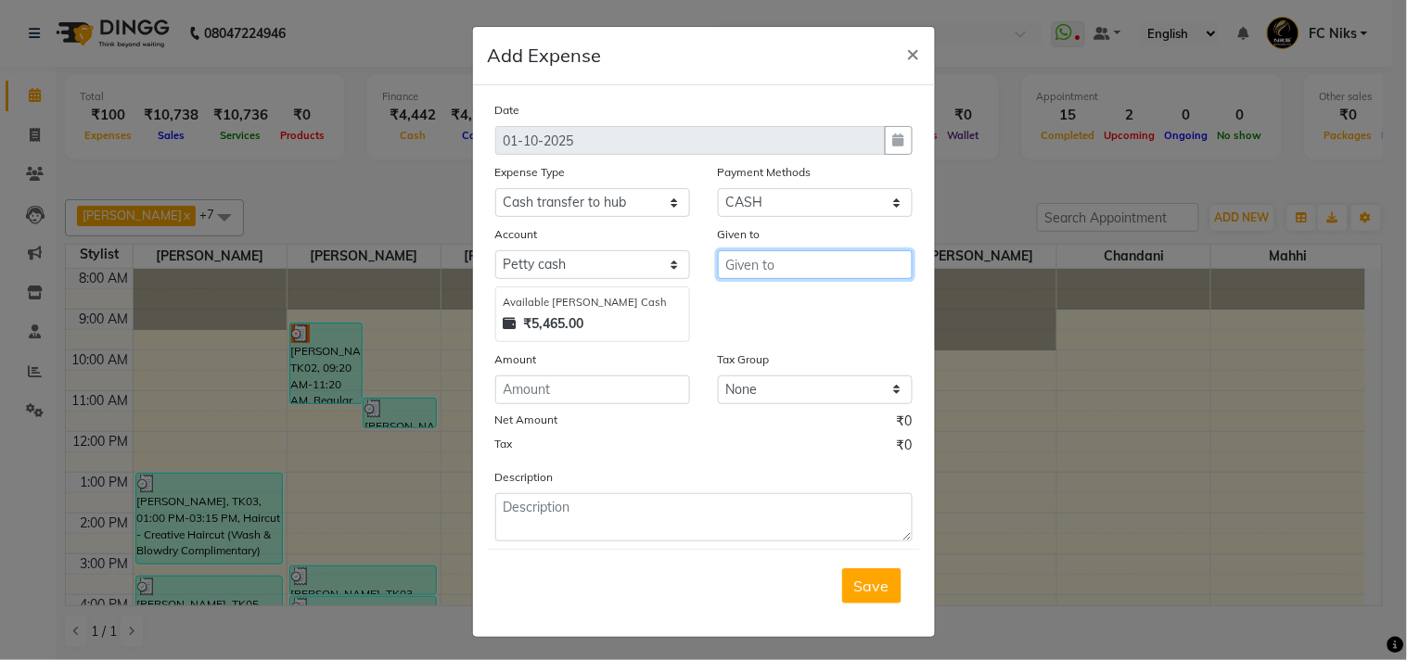
click at [746, 276] on input "text" at bounding box center [815, 264] width 195 height 29
type input "....."
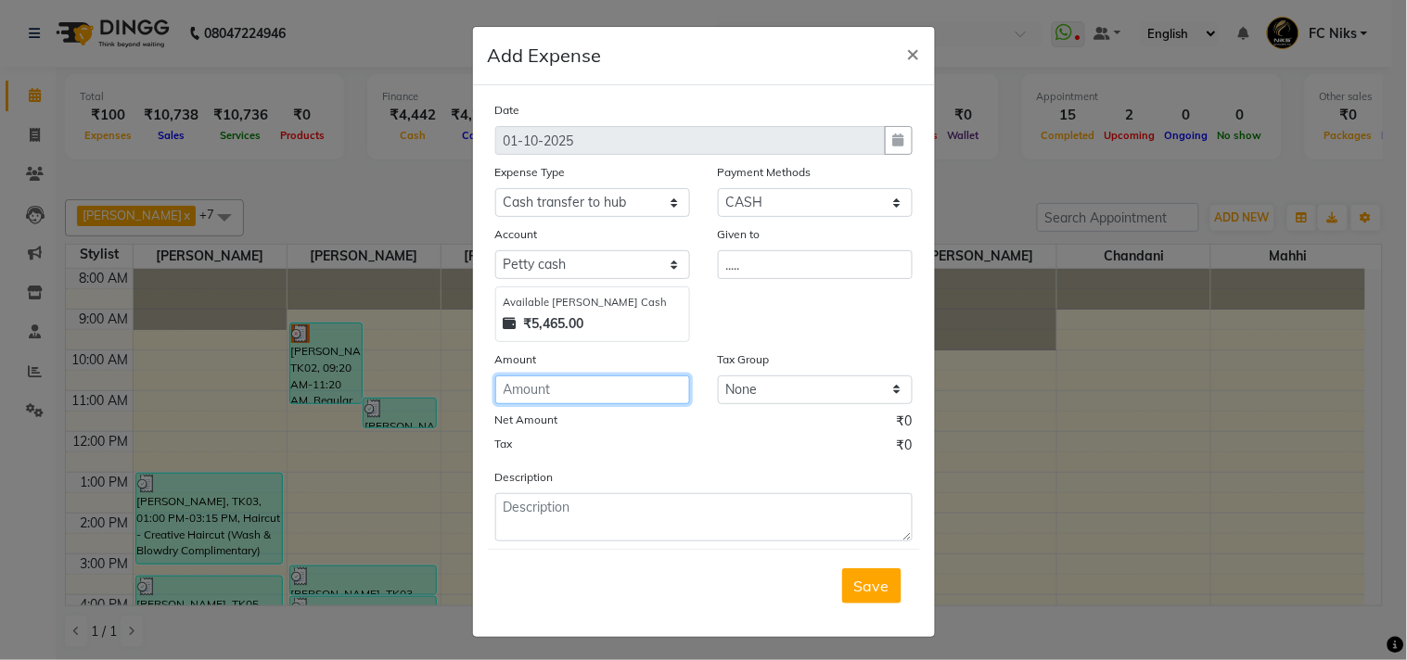
click at [638, 383] on input "number" at bounding box center [592, 390] width 195 height 29
type input "730"
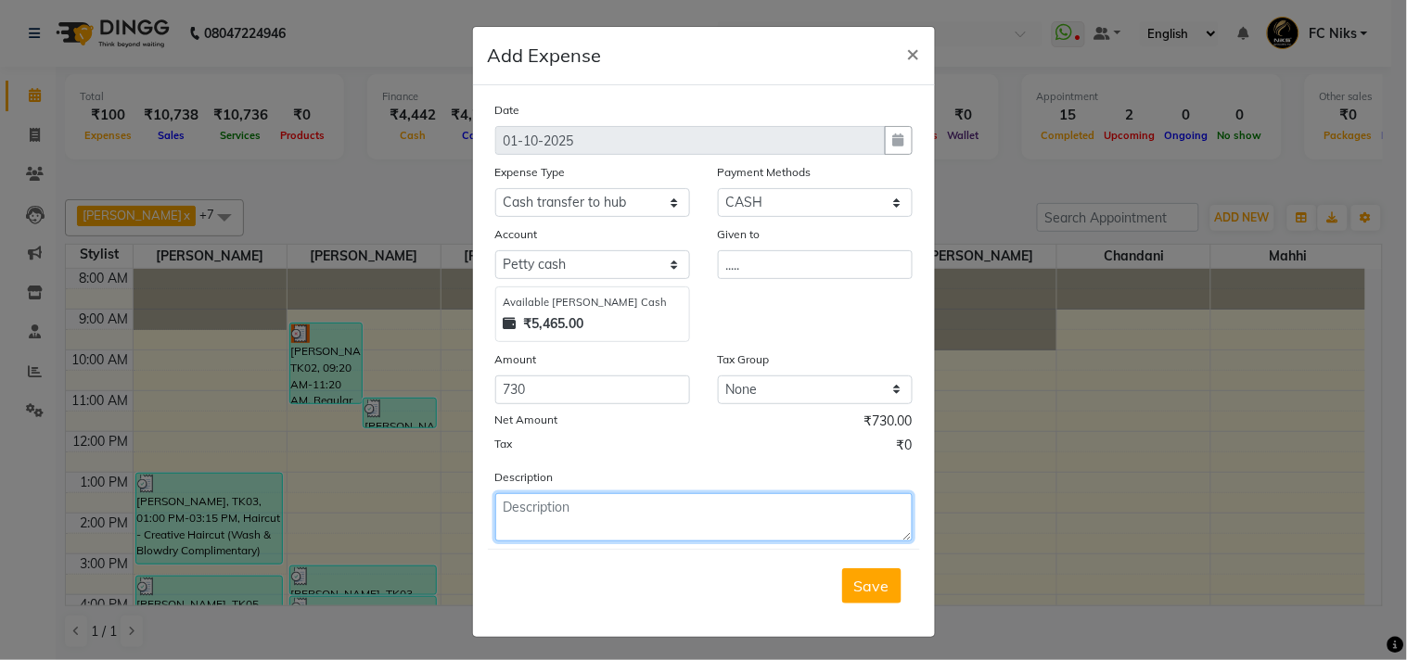
click at [604, 518] on textarea at bounding box center [703, 517] width 417 height 48
type textarea "cash to hub"
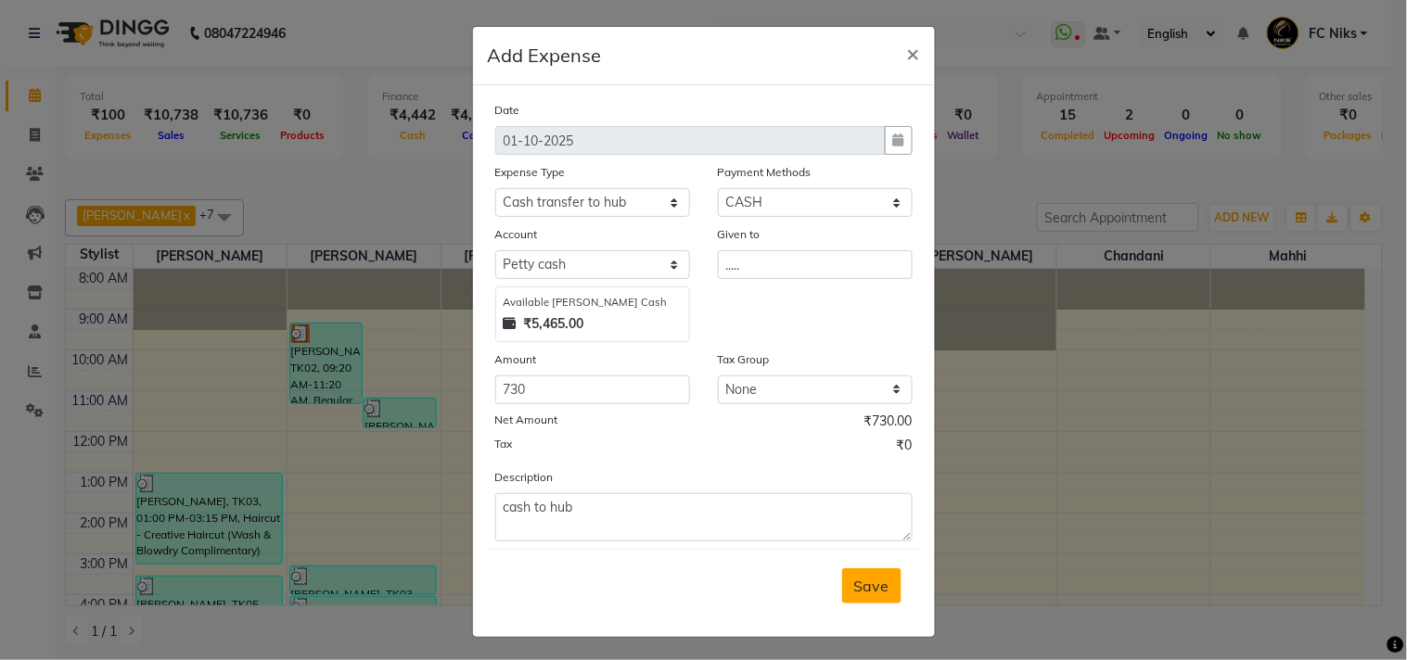
click at [868, 588] on span "Save" at bounding box center [871, 586] width 35 height 19
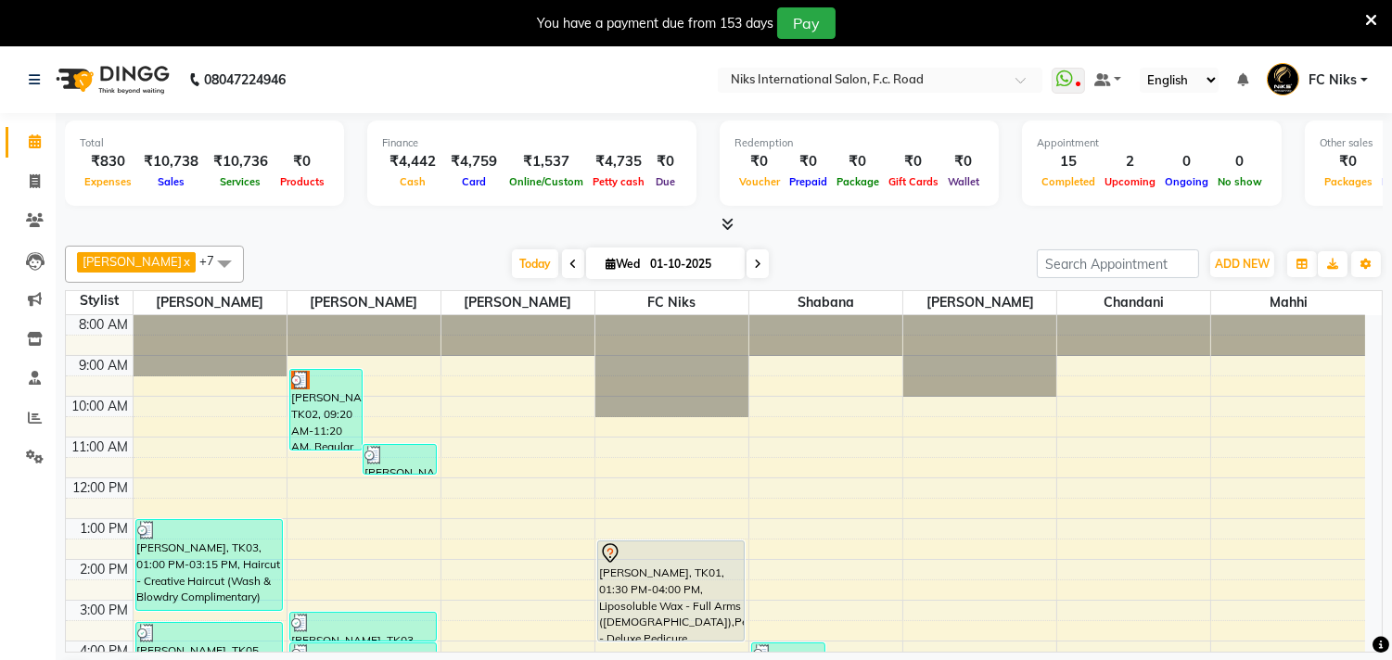
click at [1371, 12] on icon at bounding box center [1371, 20] width 12 height 17
